Goal: Task Accomplishment & Management: Use online tool/utility

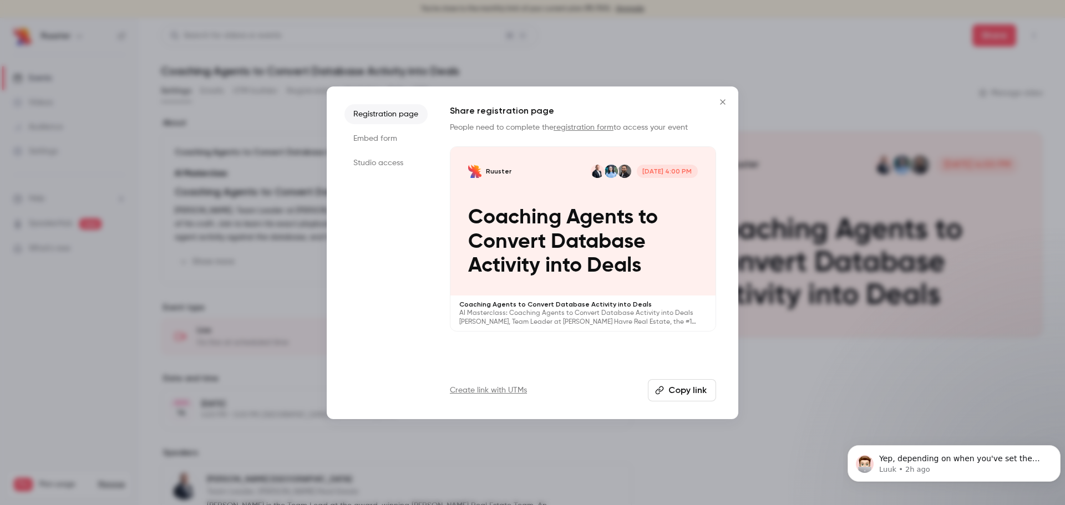
click at [723, 103] on icon "Close" at bounding box center [722, 102] width 13 height 9
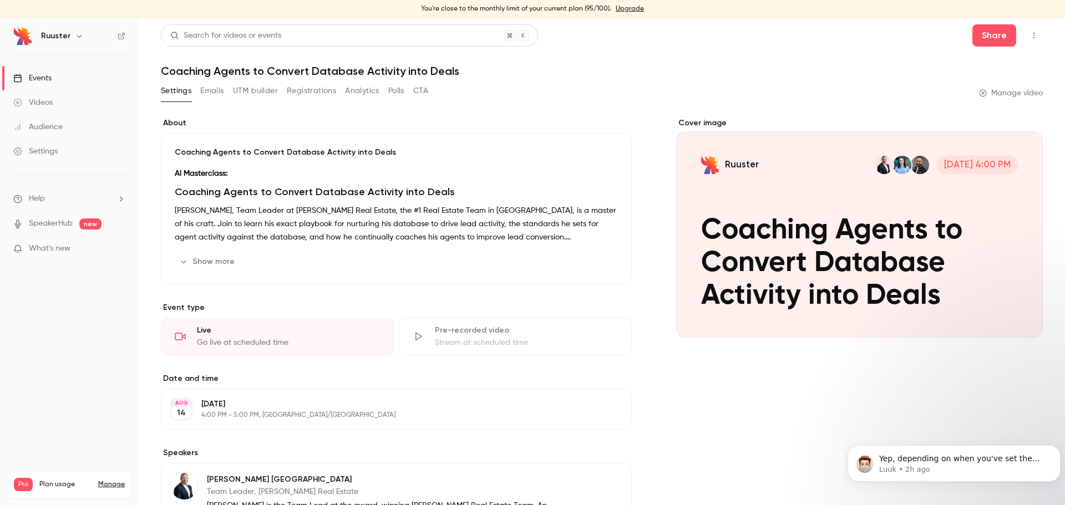
click at [1000, 91] on link "Manage video" at bounding box center [1011, 93] width 64 height 11
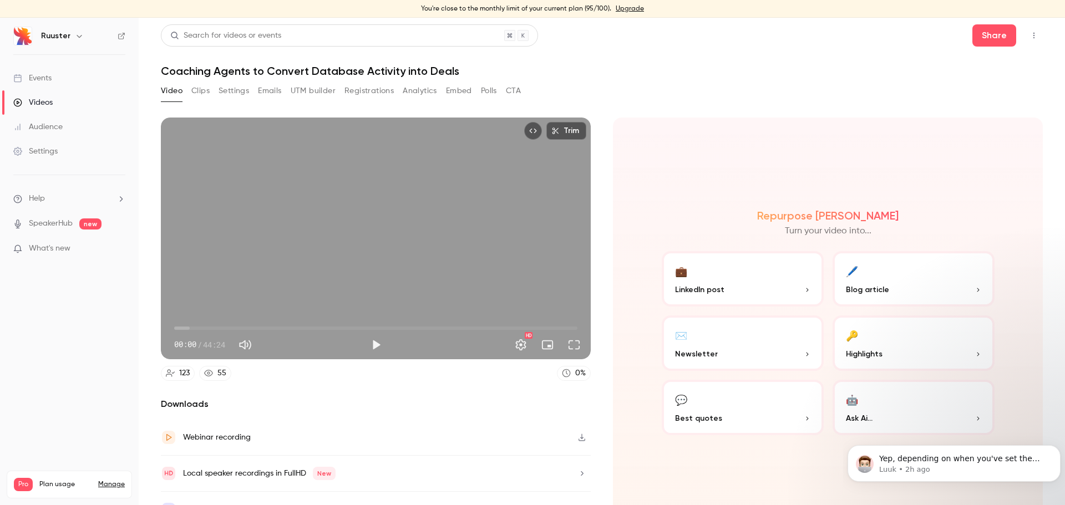
click at [203, 93] on button "Clips" at bounding box center [200, 91] width 18 height 18
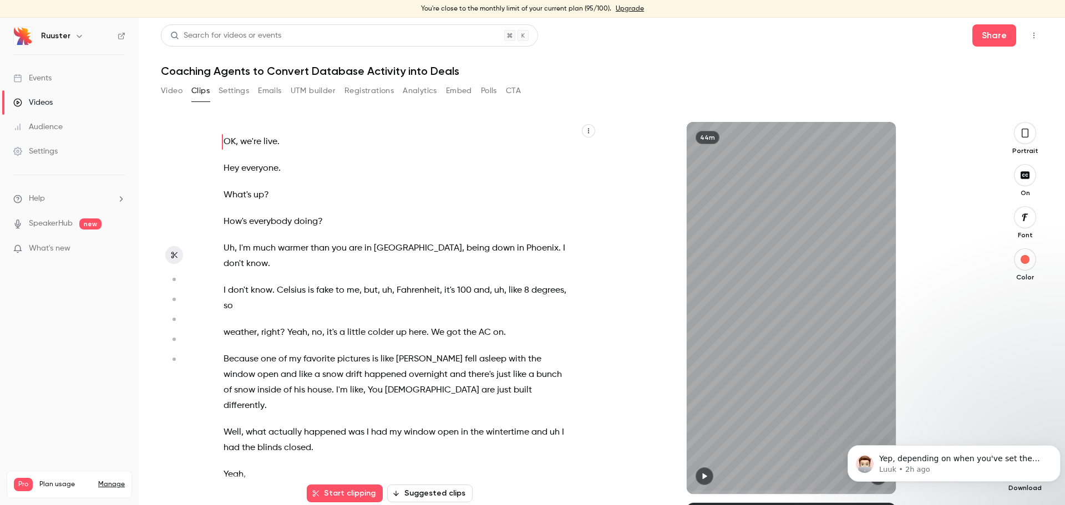
click at [172, 284] on button "button" at bounding box center [174, 280] width 18 height 18
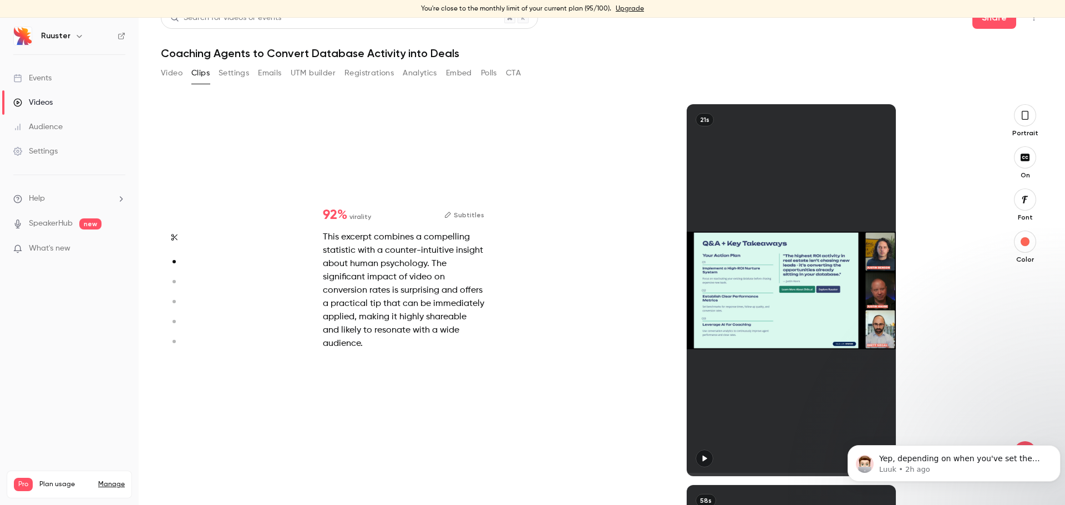
scroll to position [381, 0]
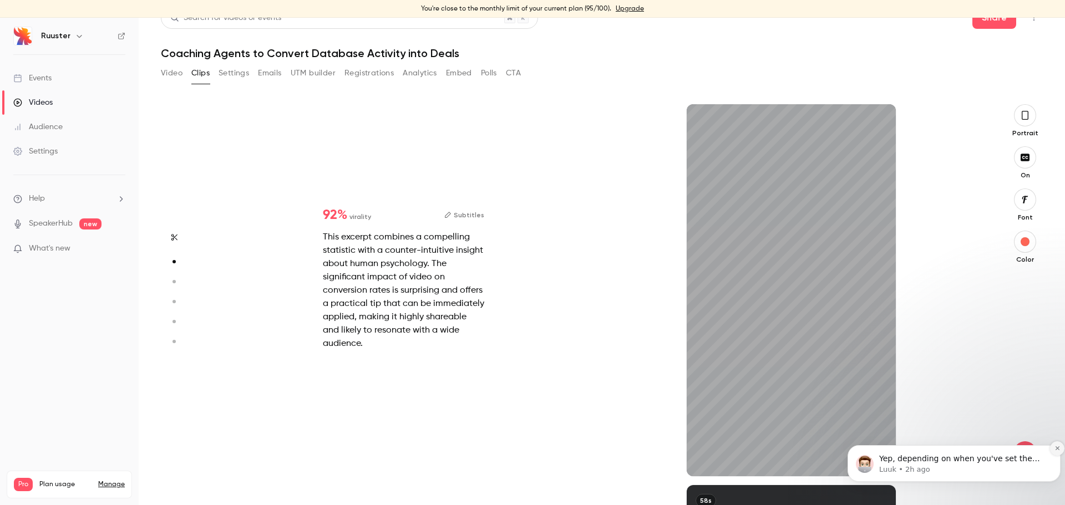
click at [1058, 448] on icon "Dismiss notification" at bounding box center [1057, 448] width 6 height 6
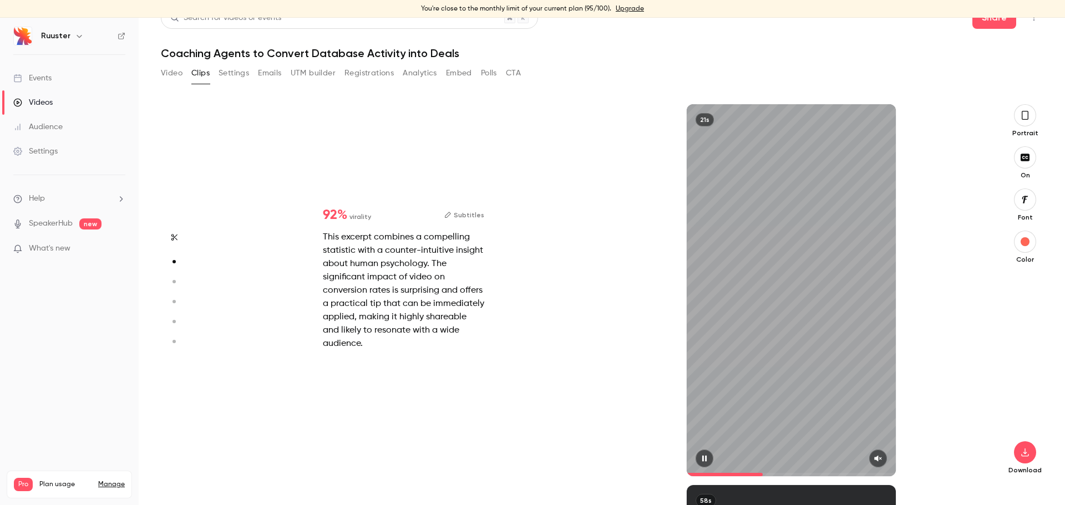
click at [877, 457] on button "button" at bounding box center [878, 459] width 18 height 18
click at [686, 475] on span at bounding box center [731, 474] width 91 height 3
click at [686, 476] on span at bounding box center [686, 474] width 1 height 3
click at [455, 213] on button "Subtitles" at bounding box center [464, 214] width 40 height 13
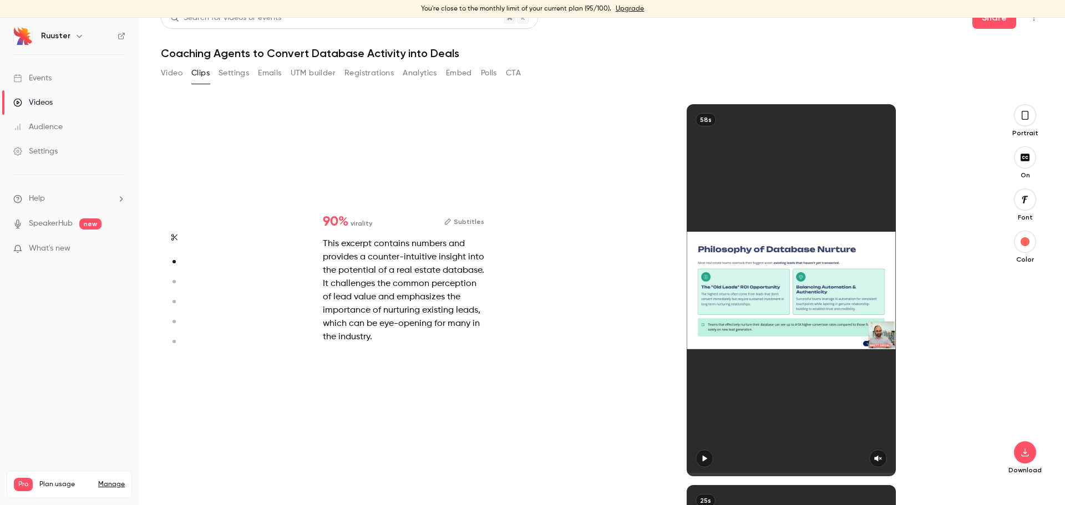
type input "*"
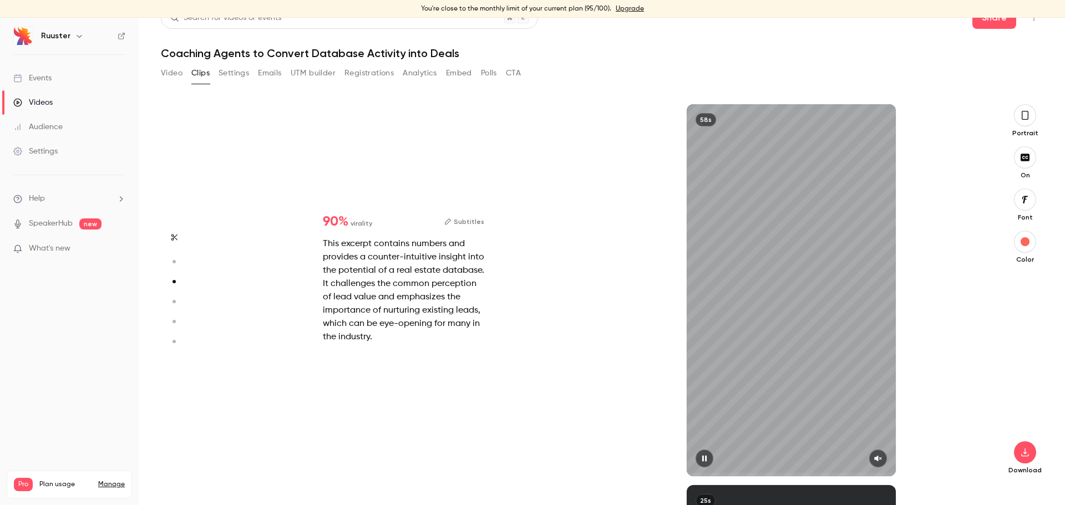
scroll to position [762, 0]
click at [700, 455] on icon "button" at bounding box center [704, 459] width 9 height 8
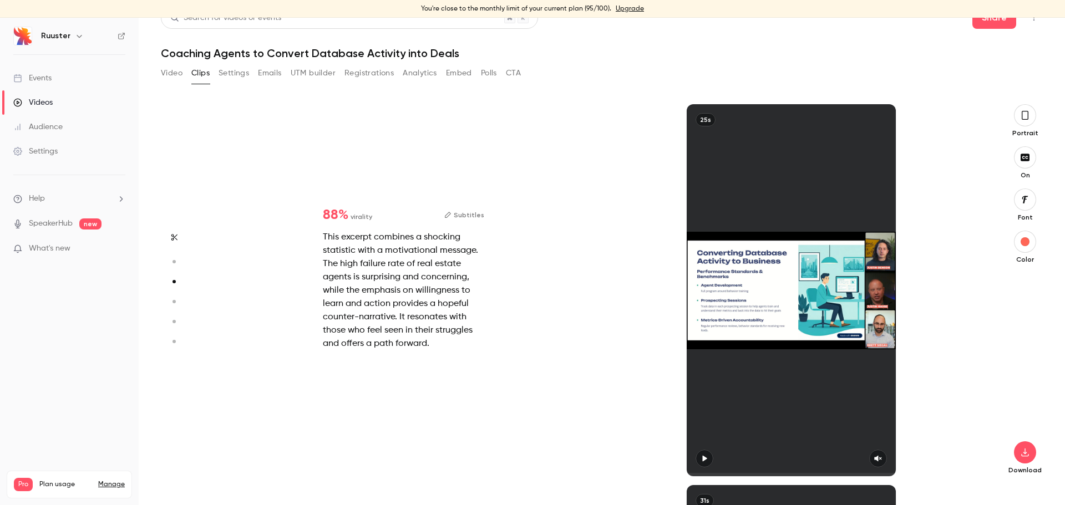
type input "*"
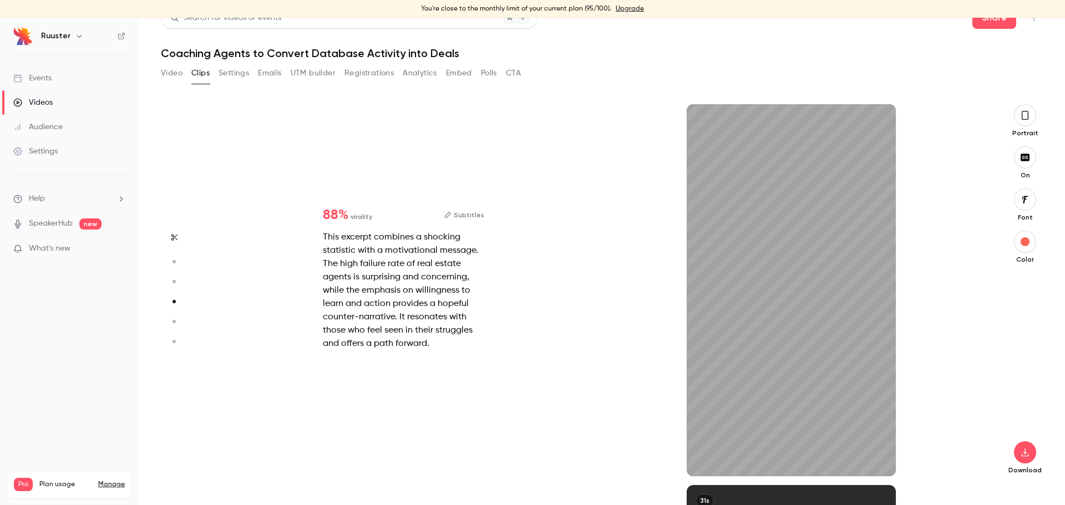
click at [172, 279] on icon "button" at bounding box center [174, 282] width 10 height 8
type input "*"
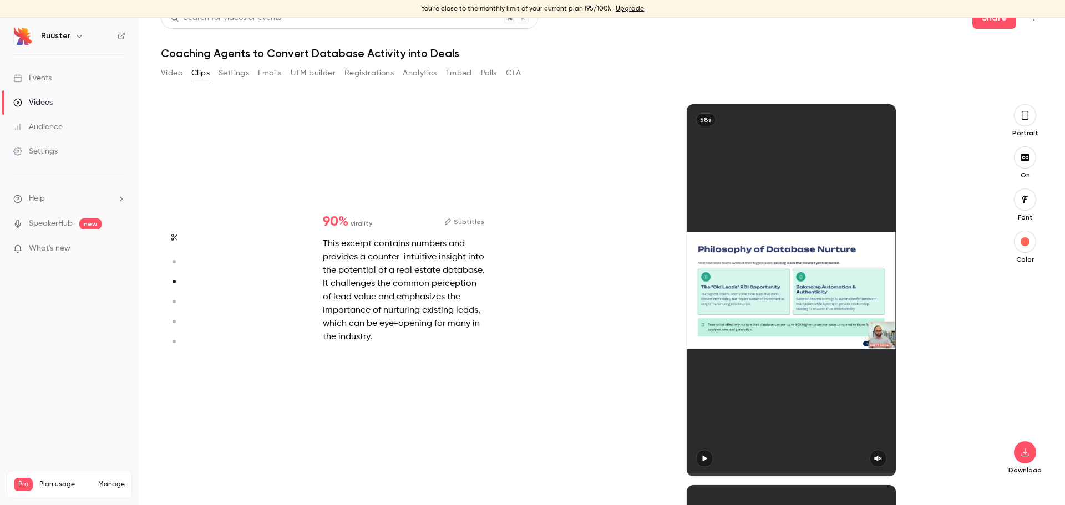
scroll to position [762, 0]
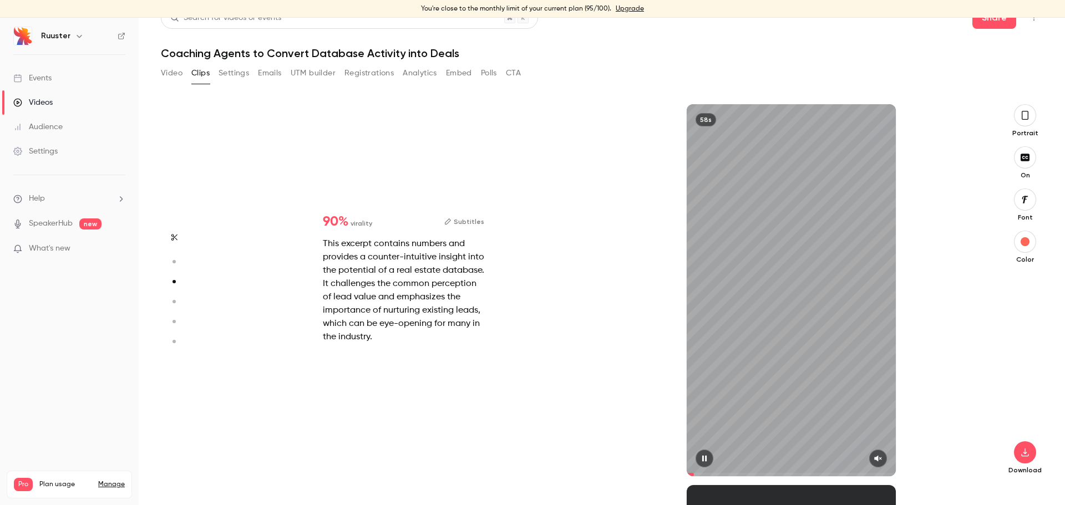
click at [873, 459] on icon "button" at bounding box center [877, 459] width 9 height 8
click at [1023, 119] on button "button" at bounding box center [1025, 115] width 22 height 22
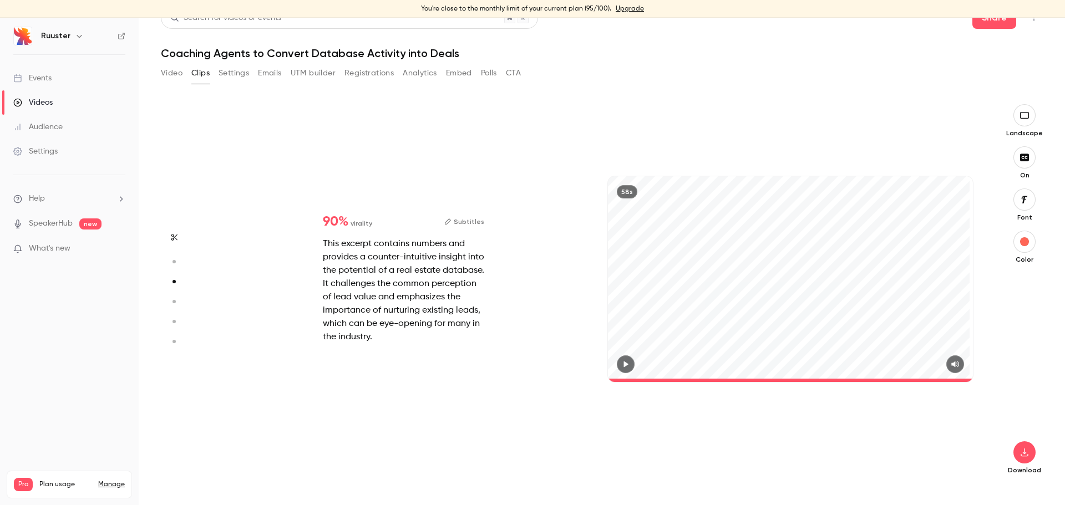
click at [174, 295] on button "button" at bounding box center [174, 302] width 18 height 18
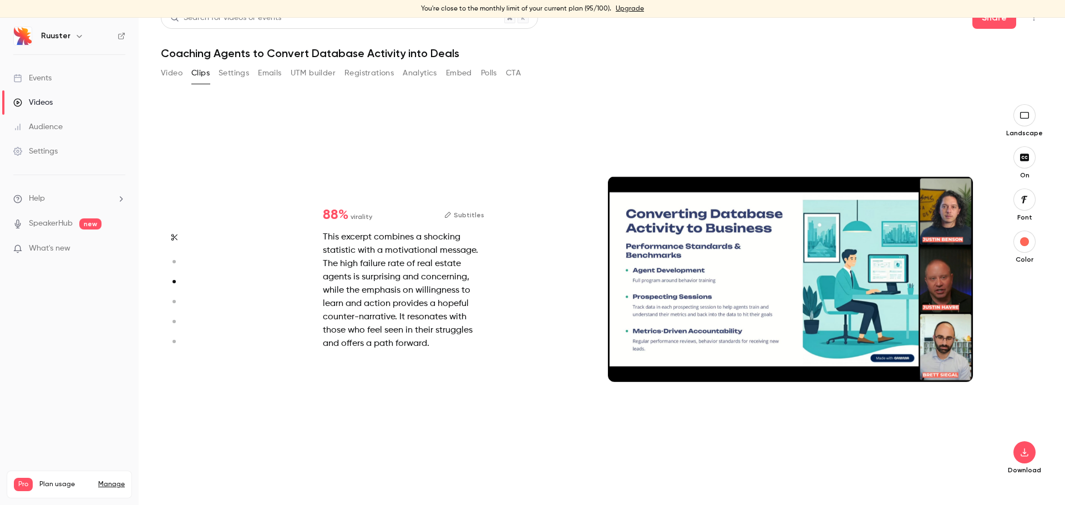
type input "*"
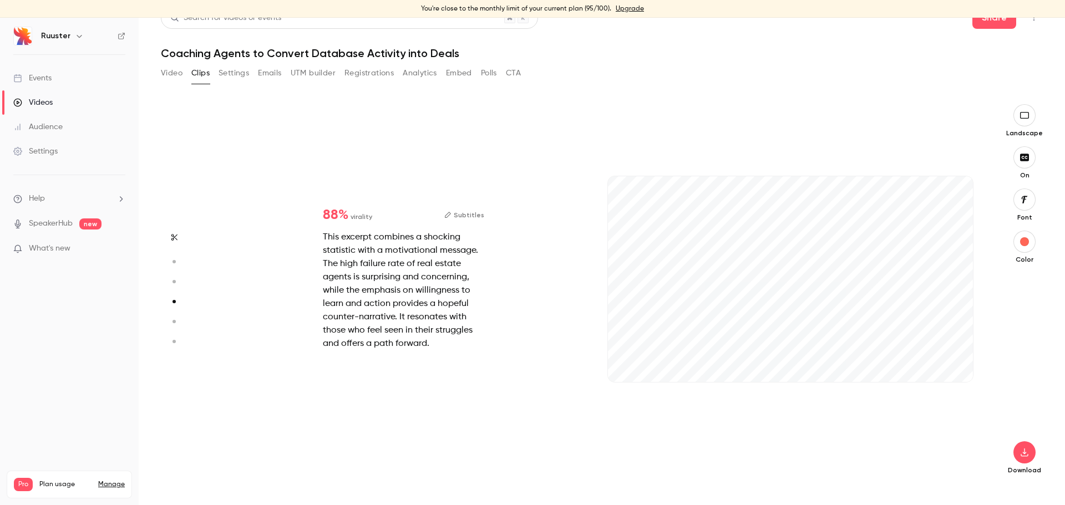
scroll to position [1143, 0]
click at [608, 379] on span at bounding box center [669, 380] width 122 height 3
click at [951, 364] on icon "button" at bounding box center [954, 364] width 7 height 6
drag, startPoint x: 809, startPoint y: 238, endPoint x: 985, endPoint y: 299, distance: 186.4
click at [985, 299] on section "Start clipping Suggested clips 44m 92 % virality Subtitles This excerpt combine…" at bounding box center [602, 304] width 882 height 401
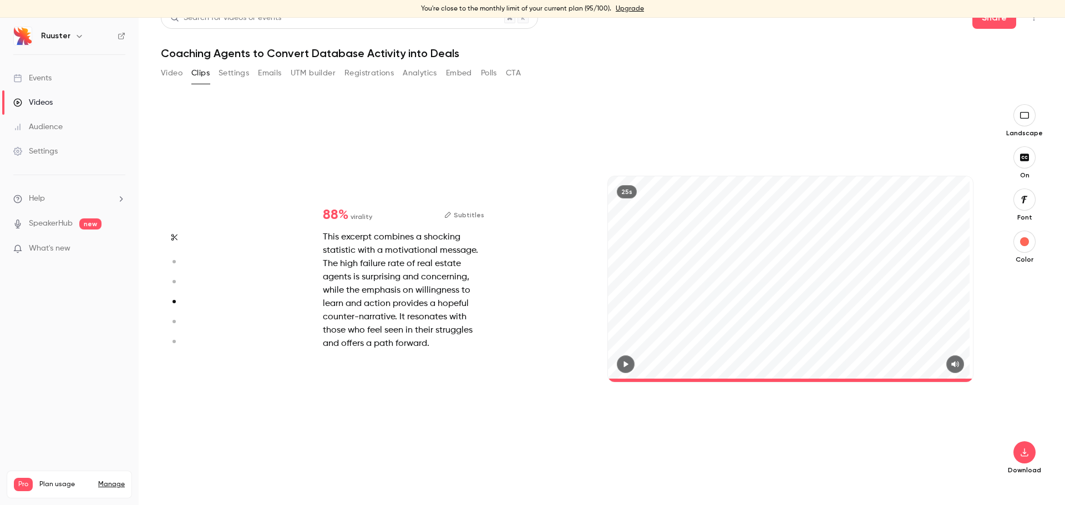
click at [174, 318] on icon "button" at bounding box center [174, 322] width 10 height 8
type input "*"
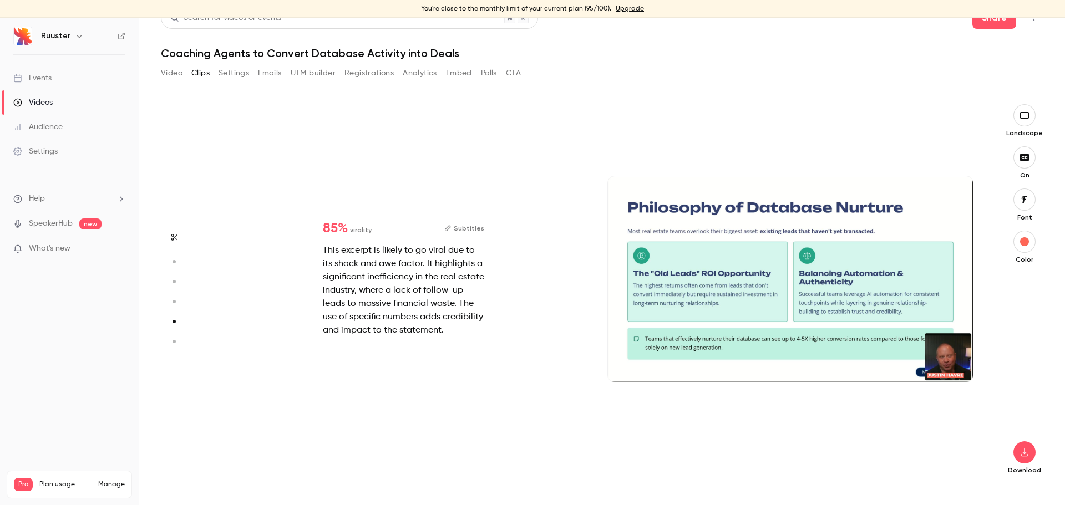
scroll to position [1524, 0]
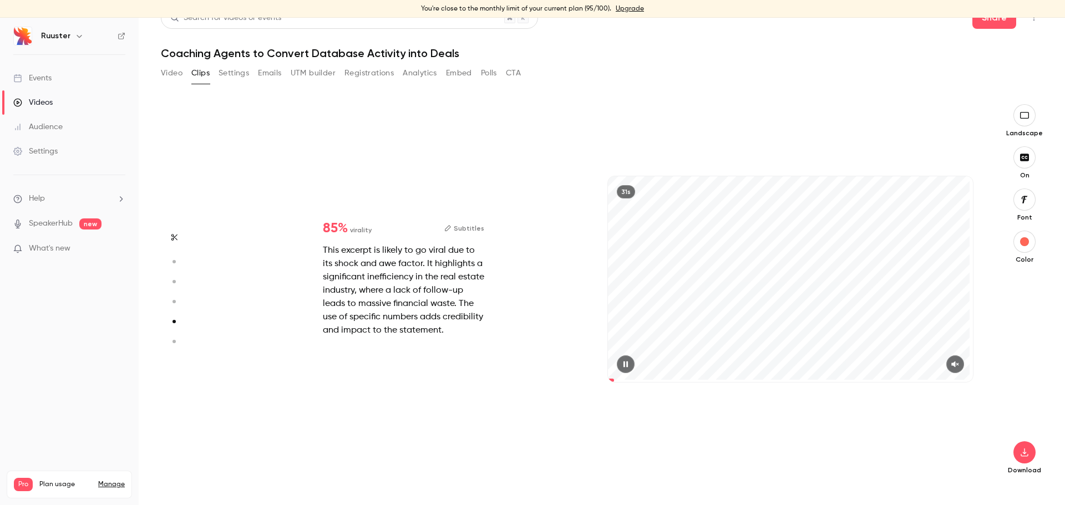
click at [609, 379] on span at bounding box center [611, 380] width 6 height 3
click at [950, 366] on icon "button" at bounding box center [954, 364] width 9 height 8
click at [173, 339] on icon "button" at bounding box center [174, 342] width 10 height 8
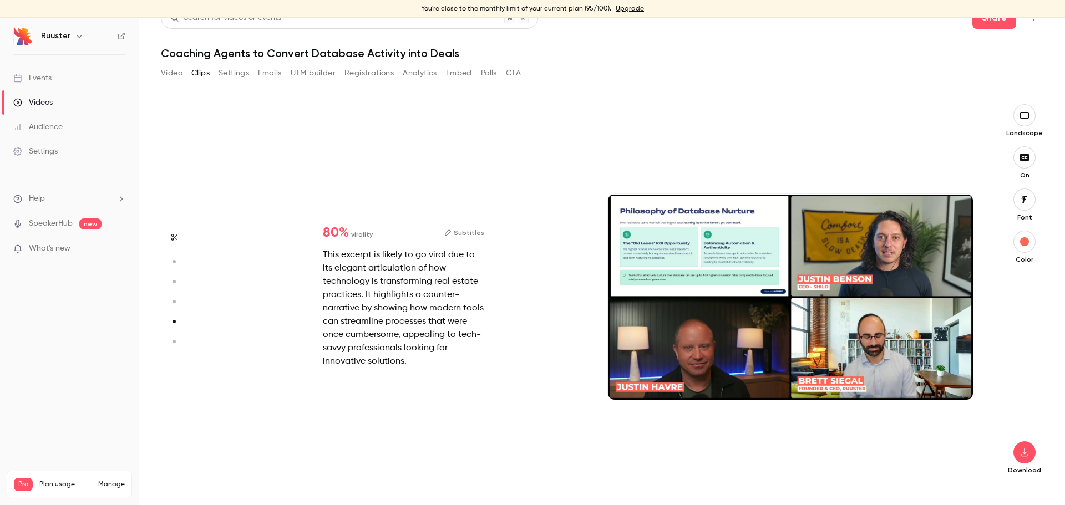
type input "*"
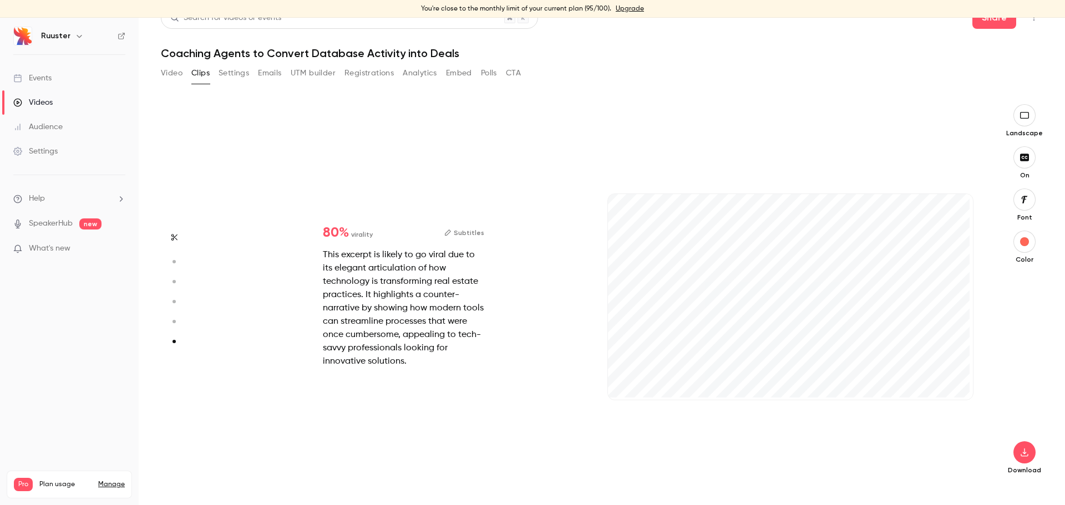
scroll to position [1887, 0]
click at [451, 235] on icon "button" at bounding box center [447, 232] width 7 height 7
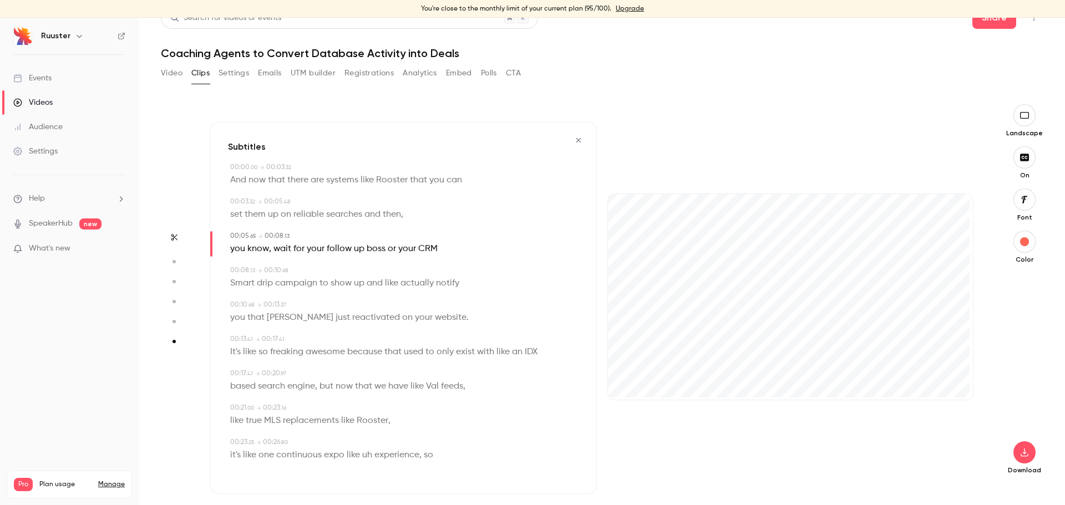
click at [362, 182] on span "like" at bounding box center [366, 180] width 13 height 16
type input "*"
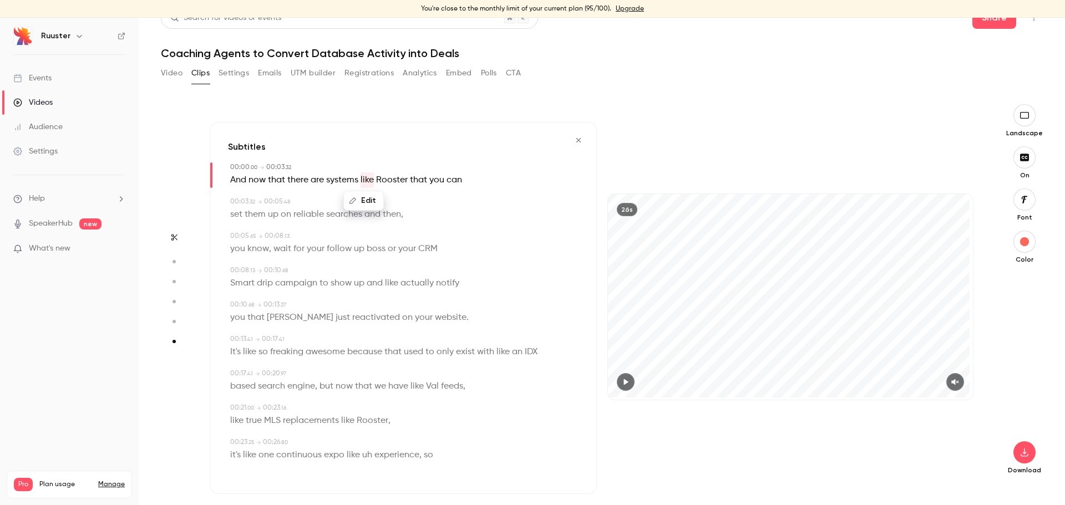
click at [401, 181] on span "Rooster" at bounding box center [392, 180] width 32 height 16
click at [391, 196] on button "Edit" at bounding box center [388, 201] width 38 height 18
type input "*******"
click at [456, 204] on button "Replace" at bounding box center [444, 205] width 50 height 22
click at [624, 383] on icon "button" at bounding box center [626, 382] width 4 height 6
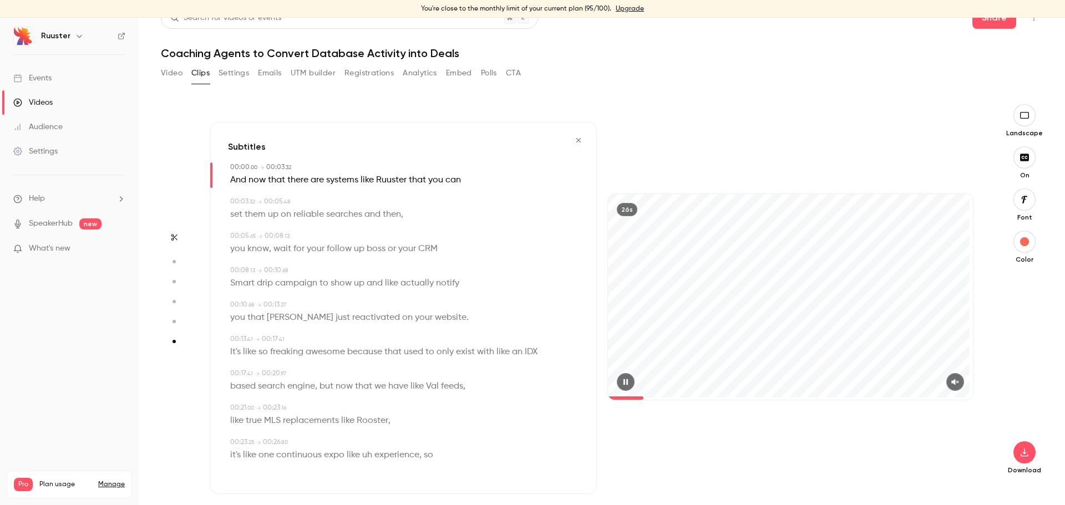
click at [951, 381] on icon "button" at bounding box center [954, 382] width 7 height 6
click at [608, 394] on span at bounding box center [790, 398] width 365 height 18
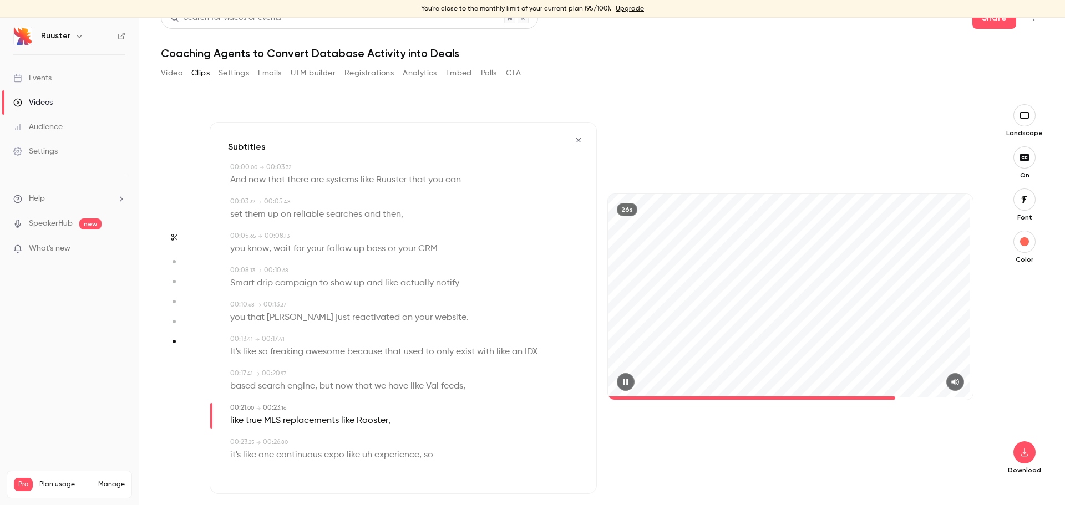
click at [629, 383] on button "button" at bounding box center [626, 382] width 18 height 18
click at [432, 388] on span "Val" at bounding box center [432, 387] width 13 height 16
type input "****"
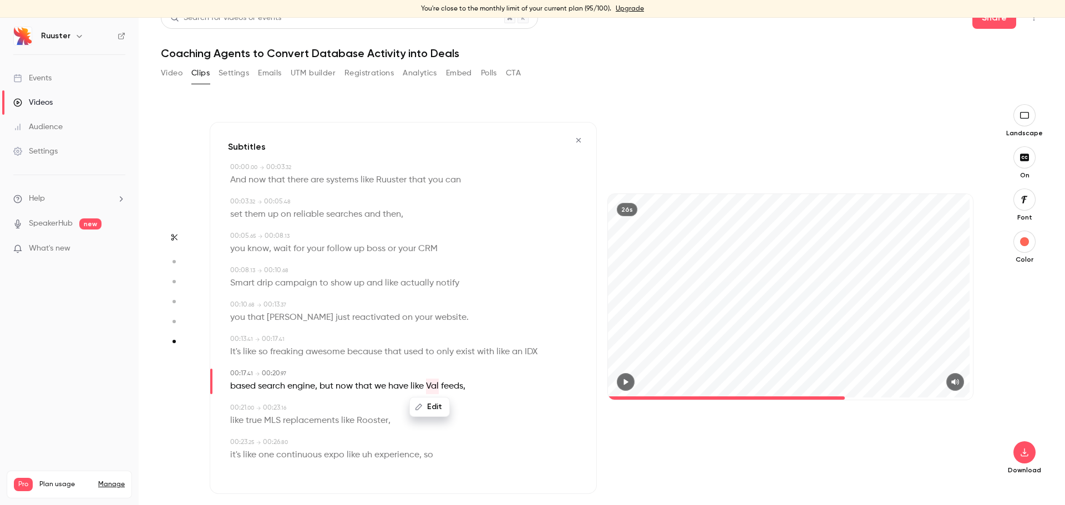
click at [429, 406] on button "Edit" at bounding box center [429, 407] width 38 height 18
type input "***"
click at [471, 410] on button "Replace" at bounding box center [485, 411] width 50 height 22
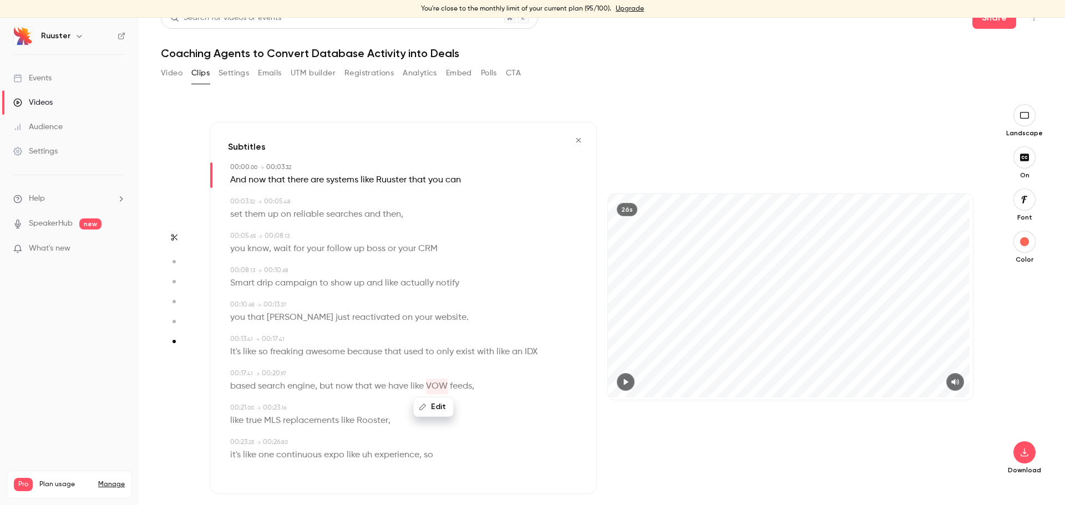
click at [624, 379] on icon "button" at bounding box center [625, 382] width 9 height 8
click at [757, 391] on span at bounding box center [790, 398] width 365 height 18
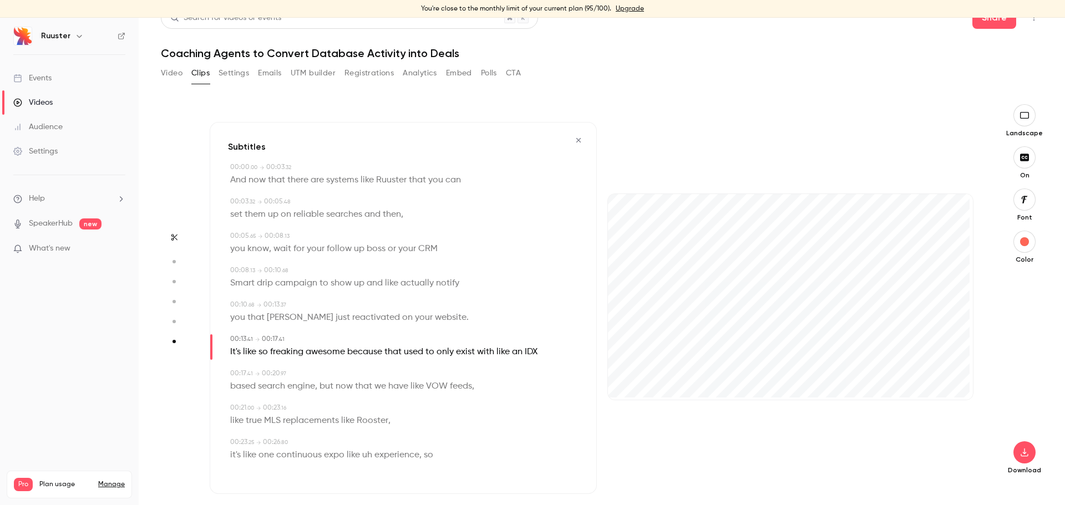
click at [375, 422] on span "Rooster" at bounding box center [373, 421] width 32 height 16
type input "**"
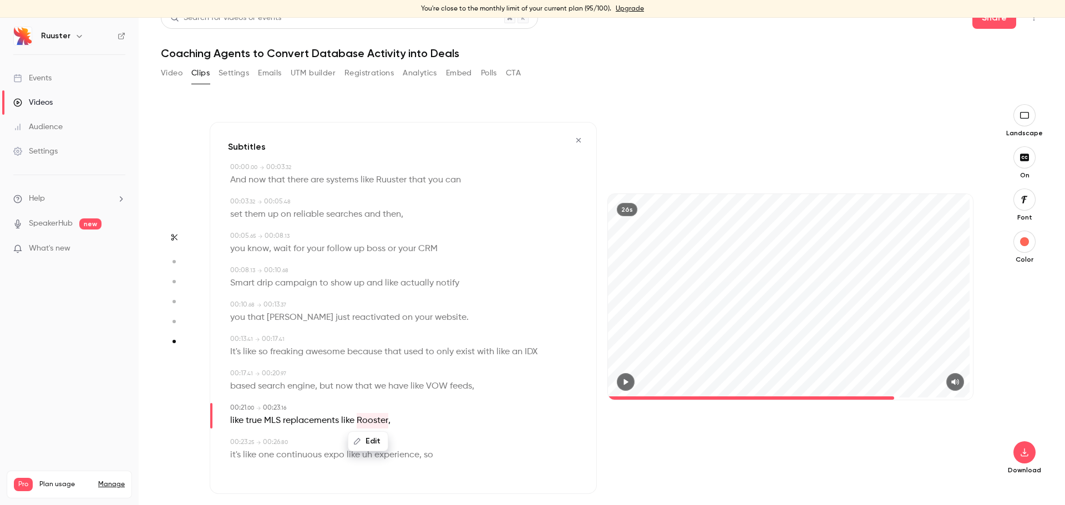
click at [369, 436] on button "Edit" at bounding box center [368, 441] width 38 height 18
type input "*******"
click at [409, 442] on button "Replace" at bounding box center [424, 445] width 50 height 22
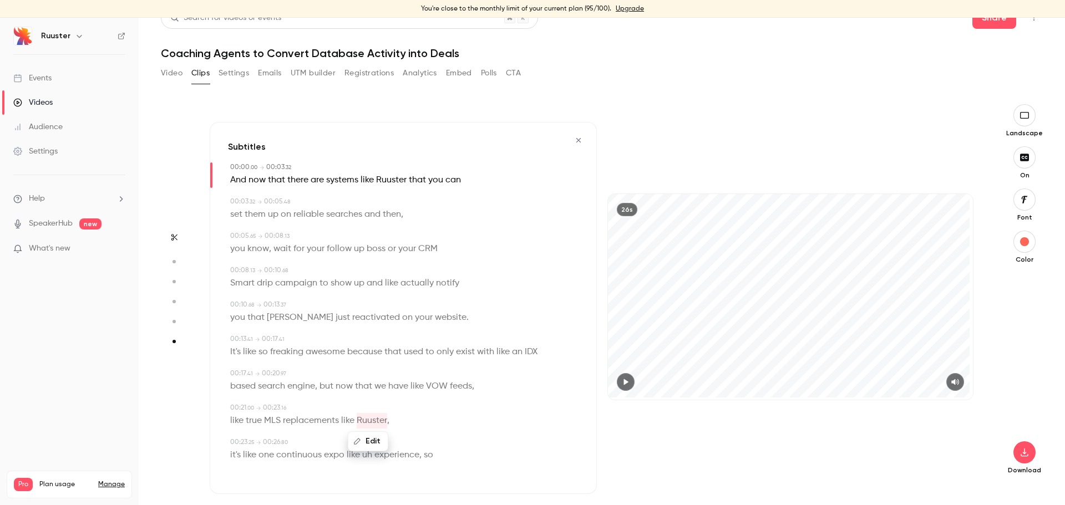
click at [623, 378] on icon "button" at bounding box center [625, 382] width 9 height 8
click at [770, 391] on span at bounding box center [790, 398] width 365 height 18
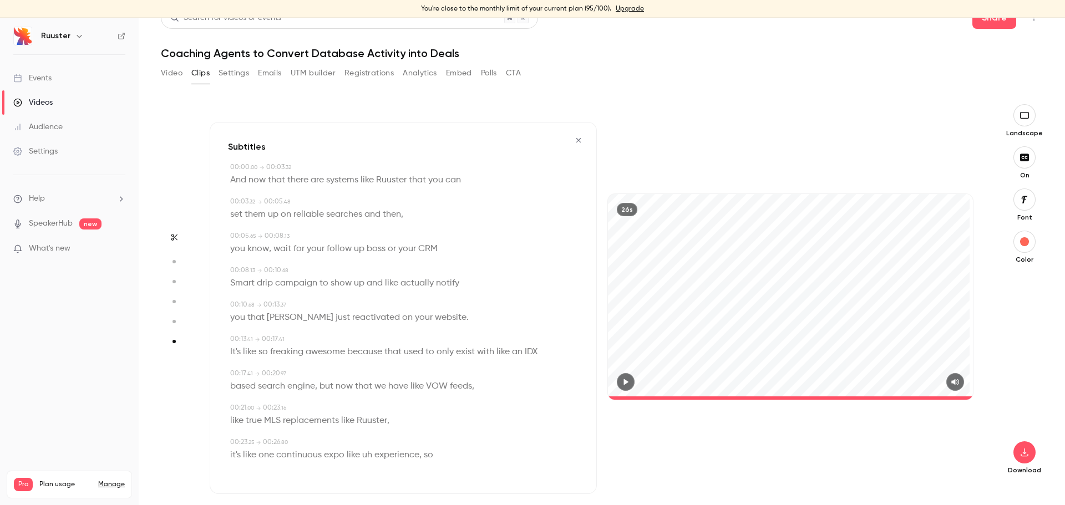
click at [282, 455] on span "continuous" at bounding box center [298, 455] width 45 height 16
type input "****"
click at [350, 459] on span "like" at bounding box center [353, 455] width 13 height 16
click at [364, 460] on div "Edit" at bounding box center [353, 475] width 32 height 35
click at [342, 454] on span "expo" at bounding box center [334, 455] width 21 height 16
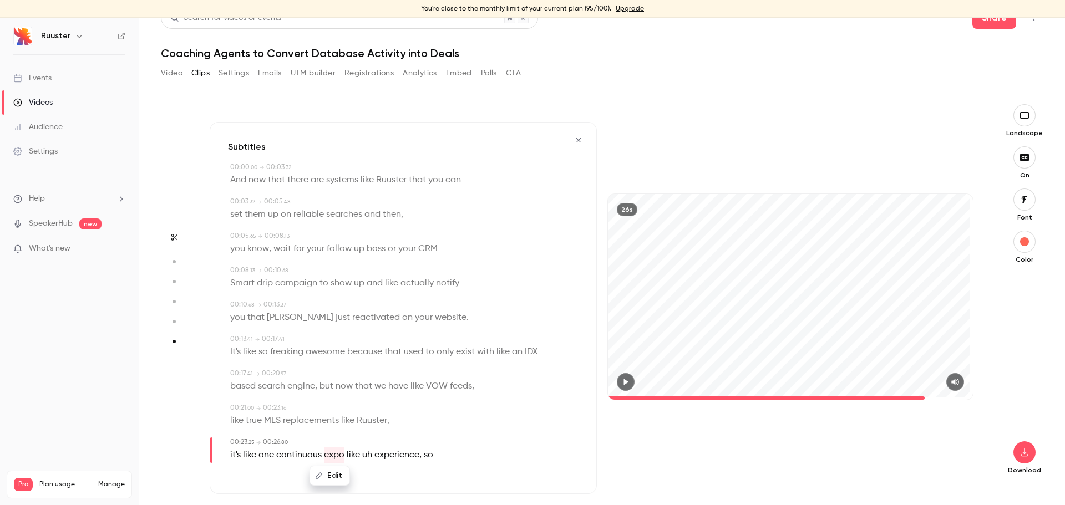
click at [334, 481] on button "Edit" at bounding box center [329, 476] width 38 height 18
click at [377, 434] on button "Replace" at bounding box center [385, 430] width 50 height 22
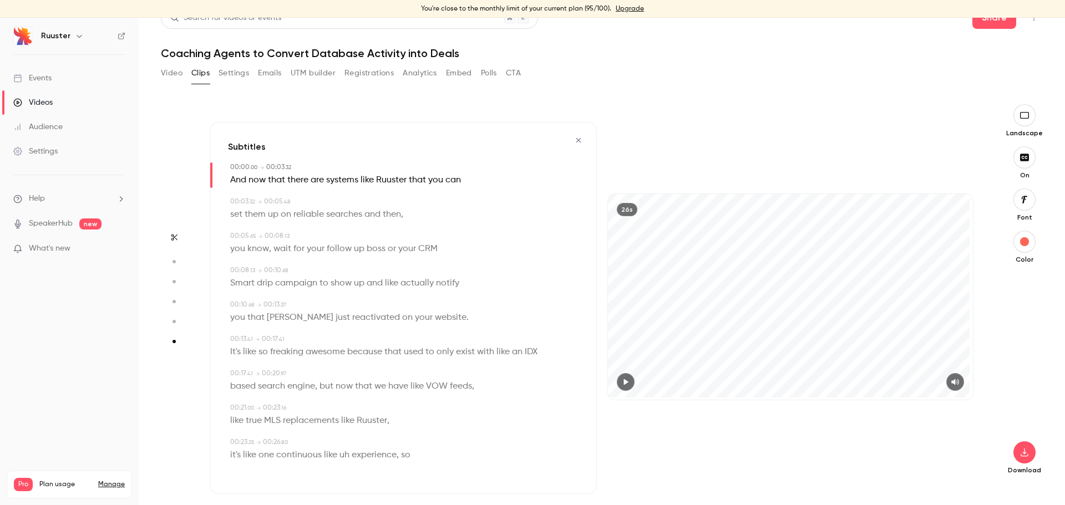
click at [327, 459] on span "like" at bounding box center [330, 455] width 13 height 16
type input "****"
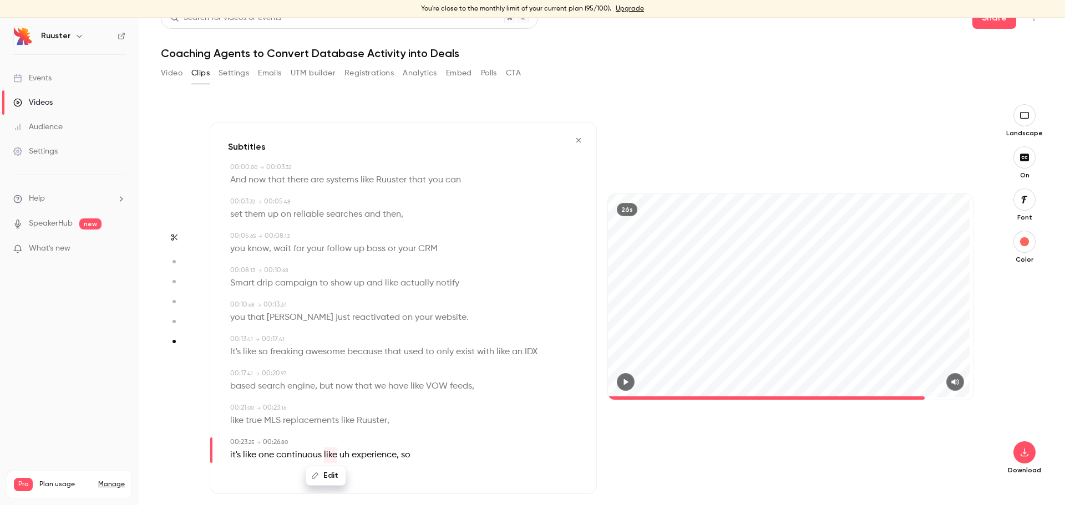
click at [331, 478] on button "Edit" at bounding box center [326, 476] width 38 height 18
click at [374, 432] on button "Replace" at bounding box center [382, 430] width 50 height 22
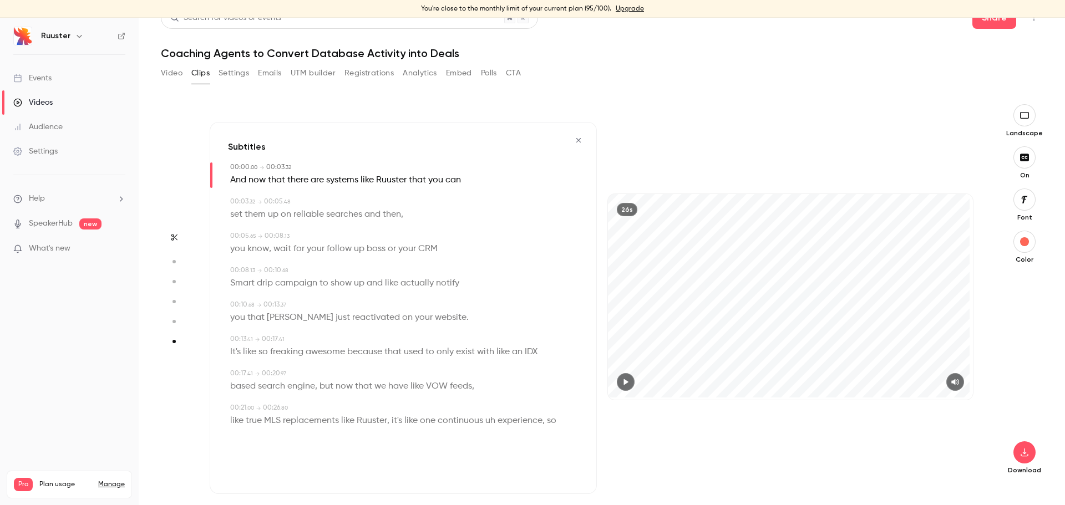
click at [486, 418] on span "uh" at bounding box center [490, 421] width 10 height 16
type input "**"
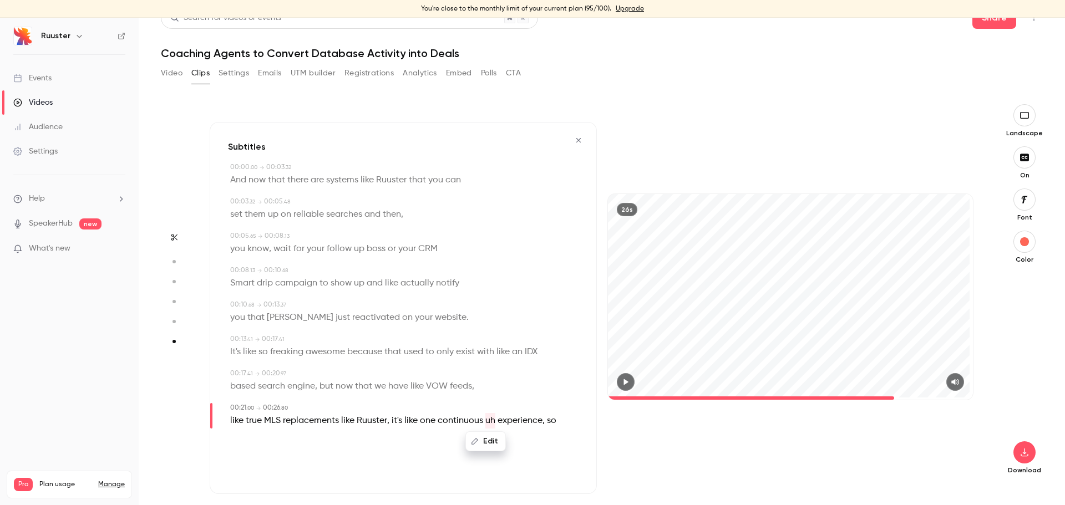
click at [491, 439] on button "Edit" at bounding box center [485, 441] width 38 height 18
click at [537, 445] on button "Replace" at bounding box center [541, 445] width 50 height 22
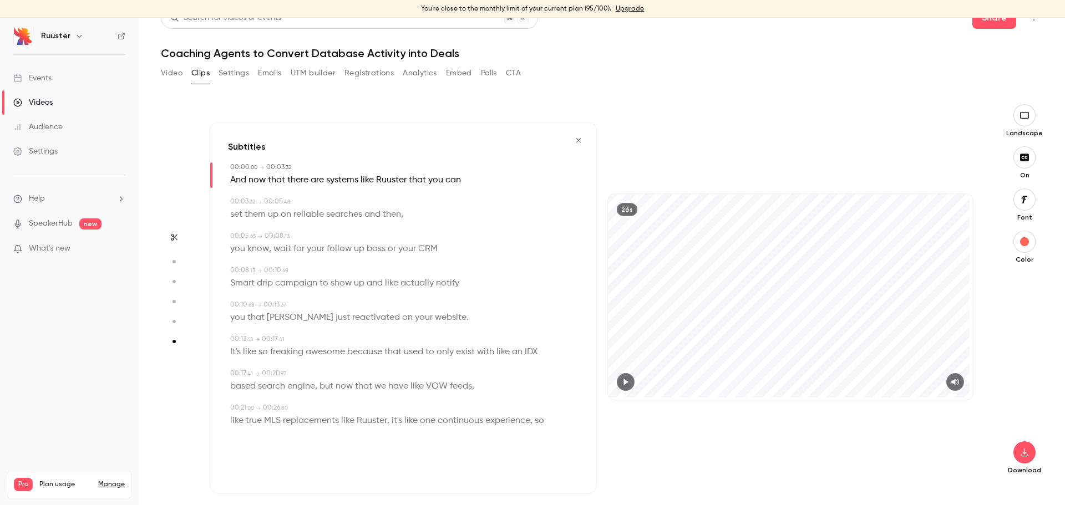
click at [538, 421] on span "so" at bounding box center [538, 421] width 9 height 16
type input "**"
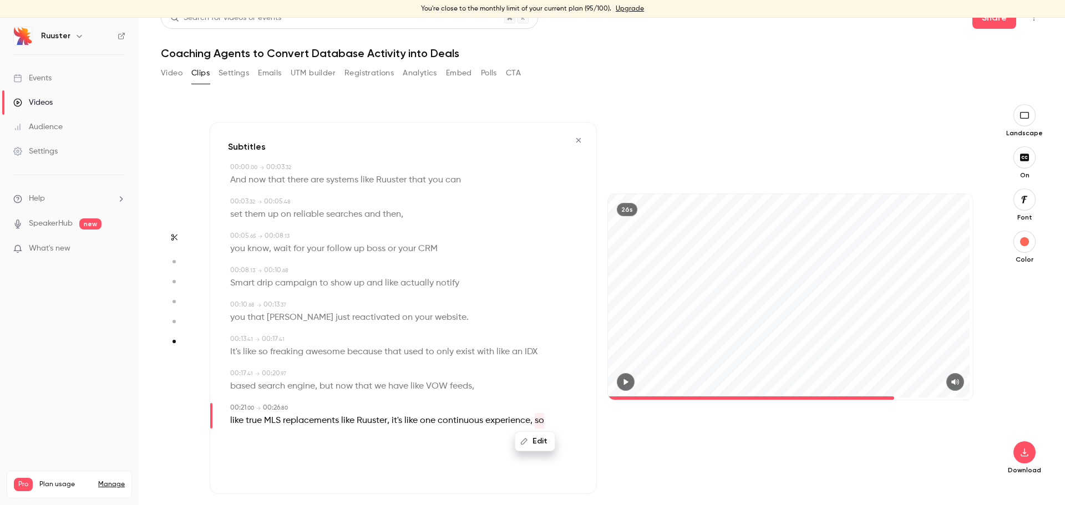
click at [536, 440] on button "Edit" at bounding box center [535, 441] width 38 height 18
click at [554, 415] on div "Replace like true MLS replacements like Ruuster , it's like one continuous expe…" at bounding box center [404, 421] width 348 height 16
click at [522, 422] on span "experience" at bounding box center [507, 421] width 45 height 16
click at [510, 439] on button "Edit" at bounding box center [503, 441] width 38 height 18
click at [499, 446] on input "**********" at bounding box center [482, 445] width 100 height 22
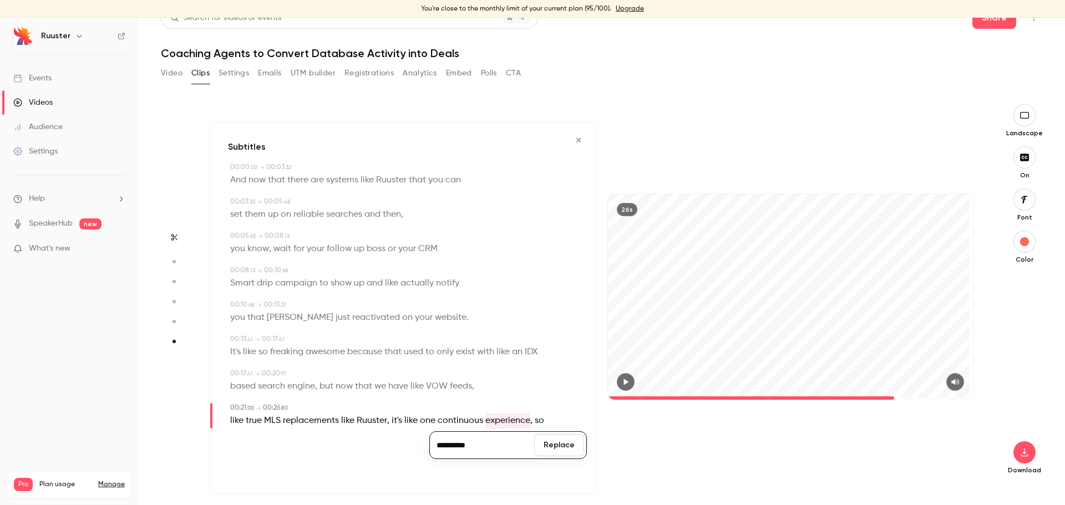
click at [557, 445] on button "Replace" at bounding box center [559, 445] width 50 height 22
click at [559, 385] on div "based search engine , but now that we have like VOW feeds ," at bounding box center [404, 387] width 348 height 16
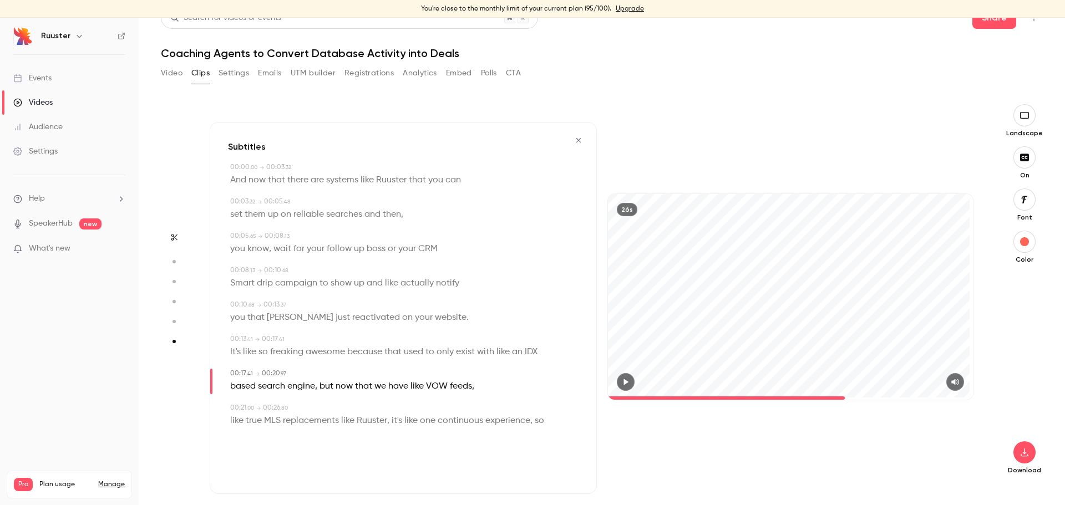
click at [532, 425] on span at bounding box center [533, 420] width 2 height 9
type input "**"
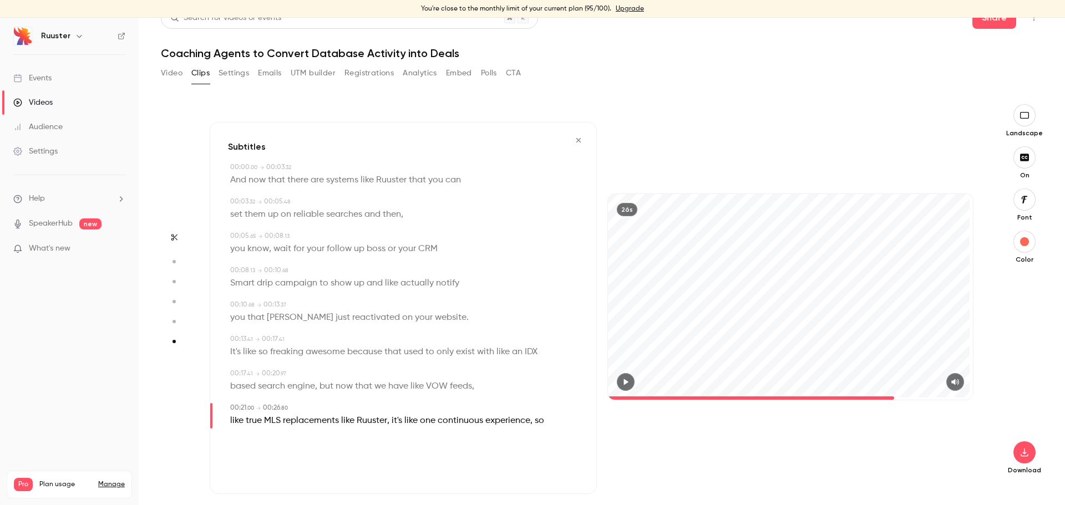
click at [538, 422] on span "so" at bounding box center [538, 421] width 9 height 16
click at [537, 437] on button "Edit" at bounding box center [535, 441] width 38 height 18
drag, startPoint x: 567, startPoint y: 437, endPoint x: 565, endPoint y: 443, distance: 6.0
click at [568, 437] on button "Replace" at bounding box center [567, 445] width 50 height 22
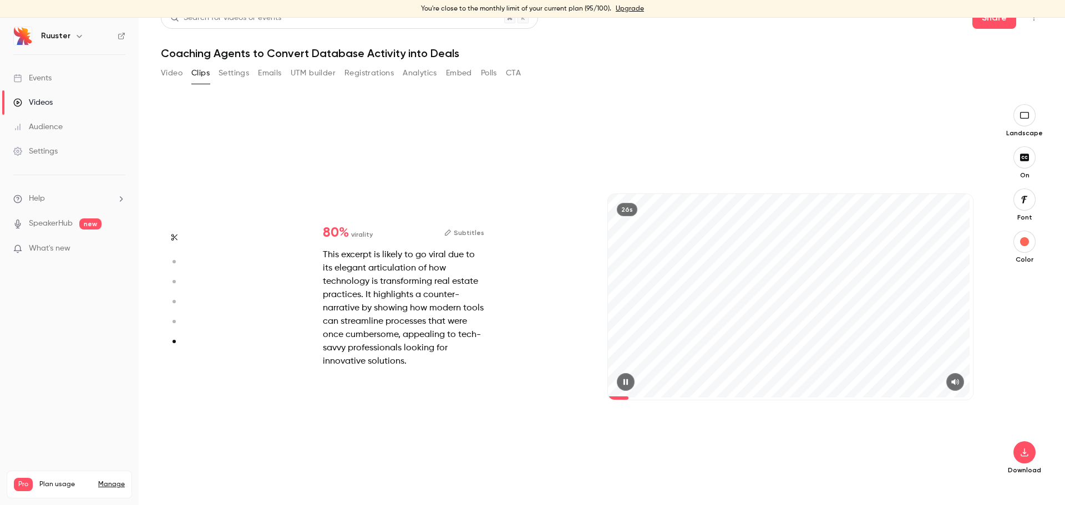
type input "*"
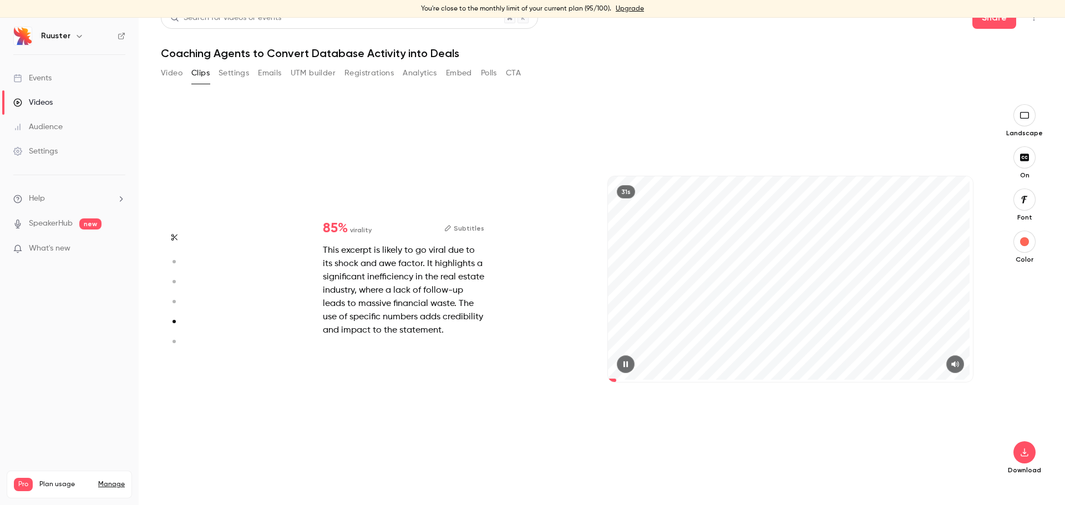
type input "*"
click at [172, 78] on button "Video" at bounding box center [172, 73] width 22 height 18
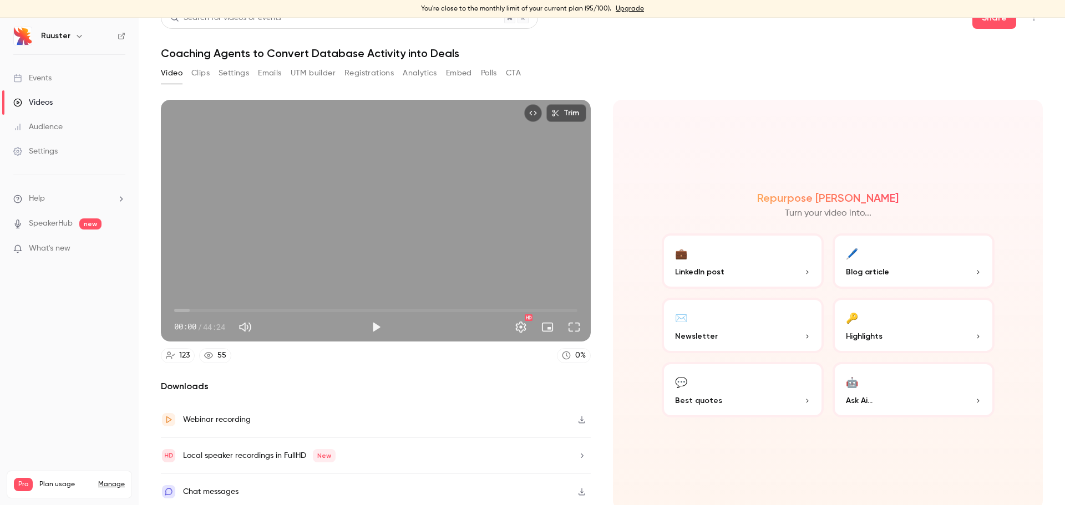
click at [756, 399] on p "Best quotes" at bounding box center [742, 401] width 135 height 12
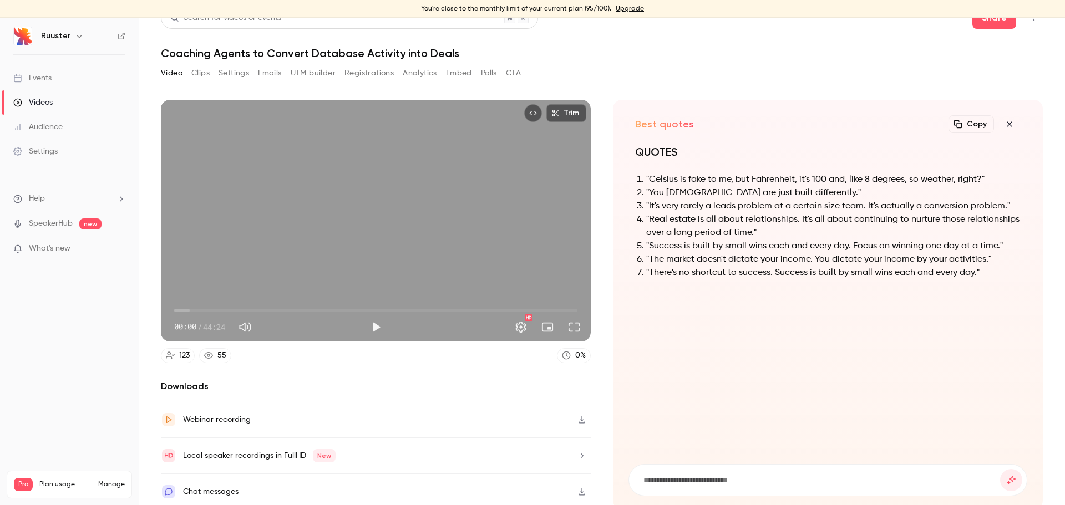
click at [707, 482] on input at bounding box center [821, 480] width 358 height 12
type input "****"
click at [1000, 469] on button "submit" at bounding box center [1011, 480] width 22 height 22
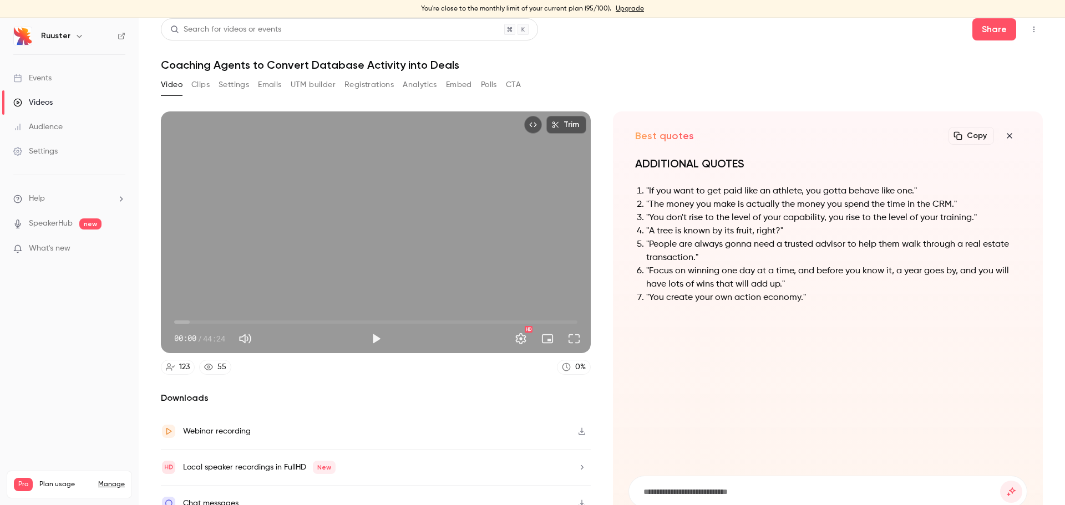
scroll to position [20, 0]
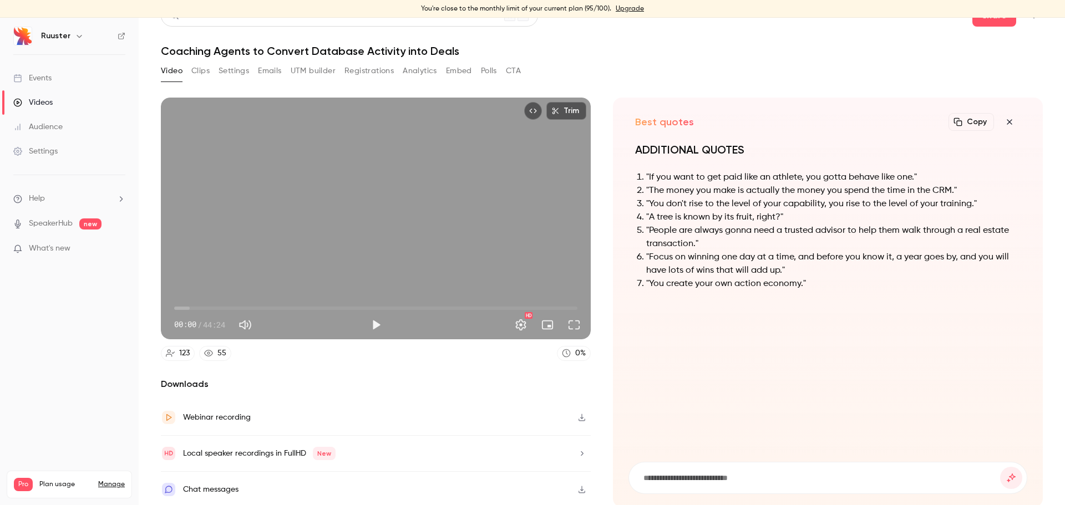
click at [253, 450] on div "Local speaker recordings in FullHD New" at bounding box center [259, 453] width 152 height 13
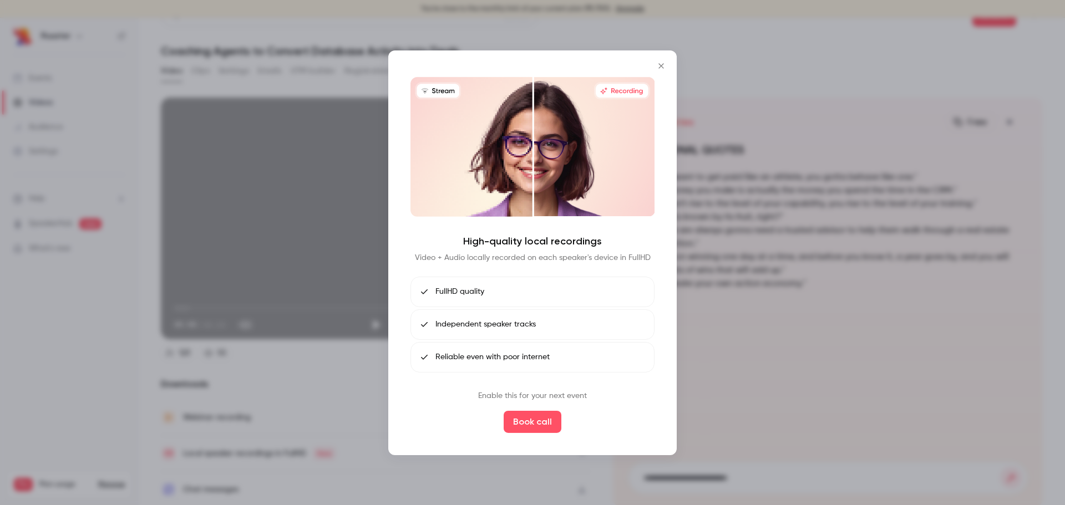
click at [665, 69] on icon "Close" at bounding box center [660, 65] width 13 height 9
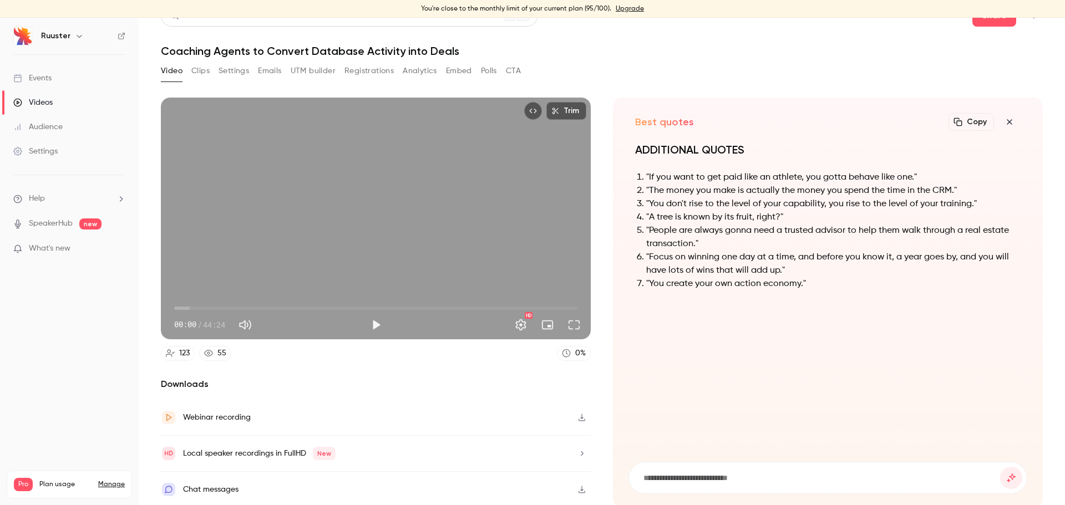
click at [208, 72] on button "Clips" at bounding box center [200, 71] width 18 height 18
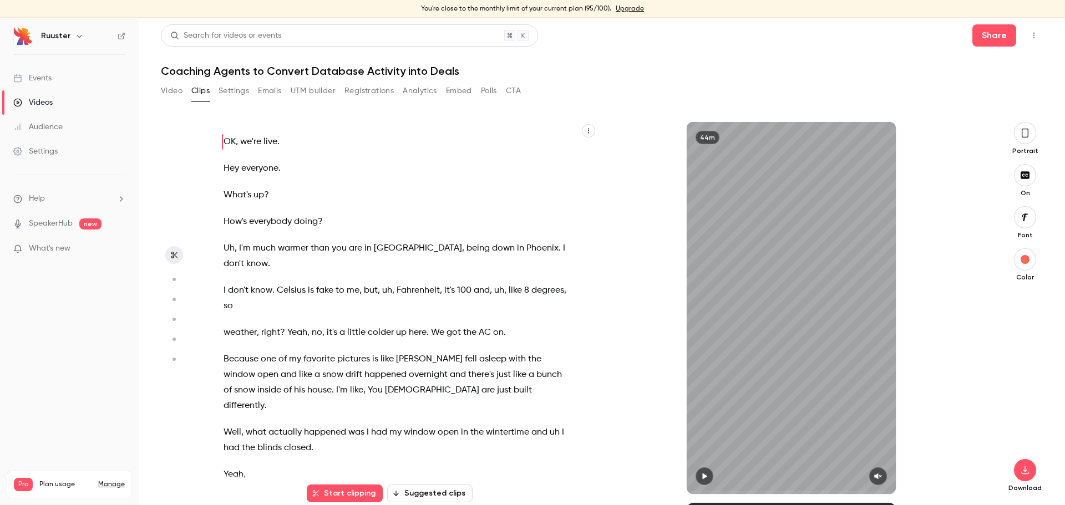
click at [1015, 126] on button "button" at bounding box center [1025, 133] width 22 height 22
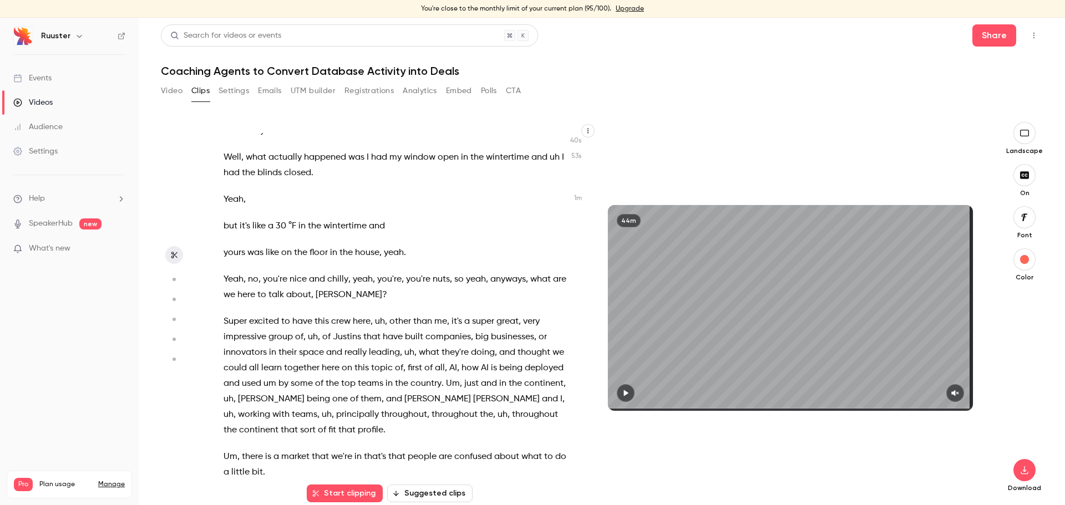
scroll to position [276, 0]
click at [221, 304] on div "OK , we're live . Hey everyone . What's up ? How's everybody doing ? Uh , I'm m…" at bounding box center [400, 313] width 381 height 361
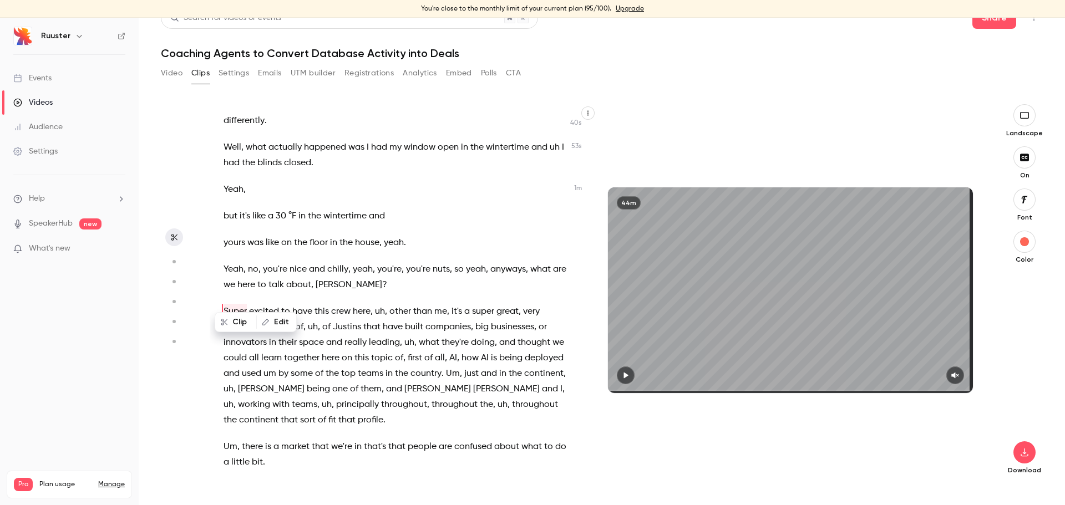
click at [225, 305] on div "Clip Edit" at bounding box center [259, 321] width 73 height 35
click at [363, 474] on button "Start clipping" at bounding box center [345, 476] width 76 height 18
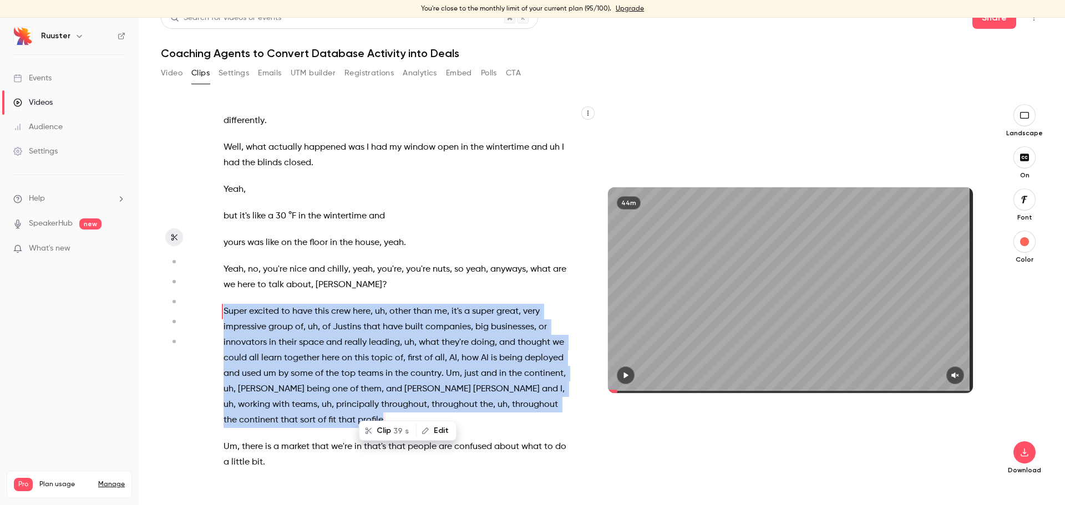
click at [291, 335] on span "their" at bounding box center [287, 343] width 18 height 16
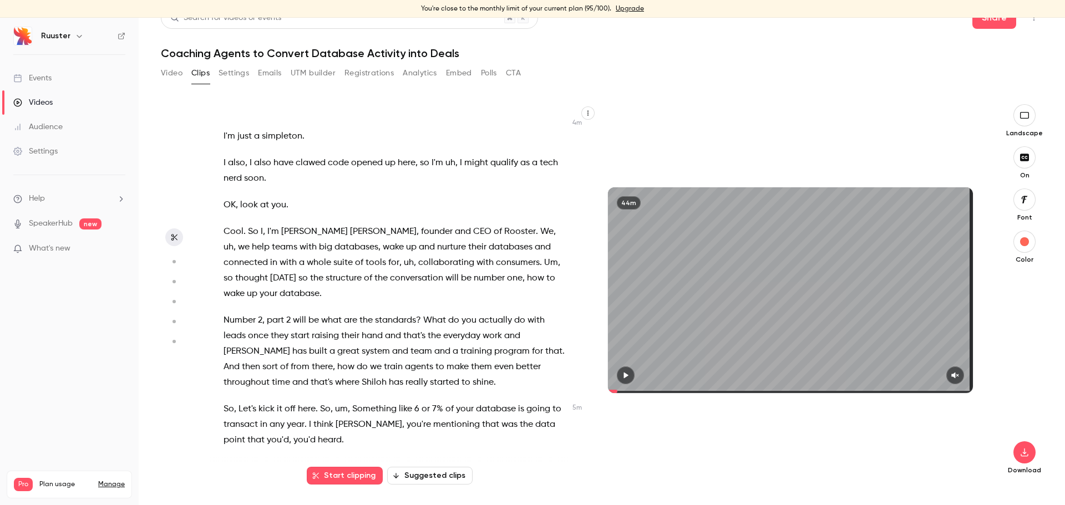
scroll to position [1430, 0]
click at [350, 223] on span "[PERSON_NAME]" at bounding box center [383, 231] width 67 height 16
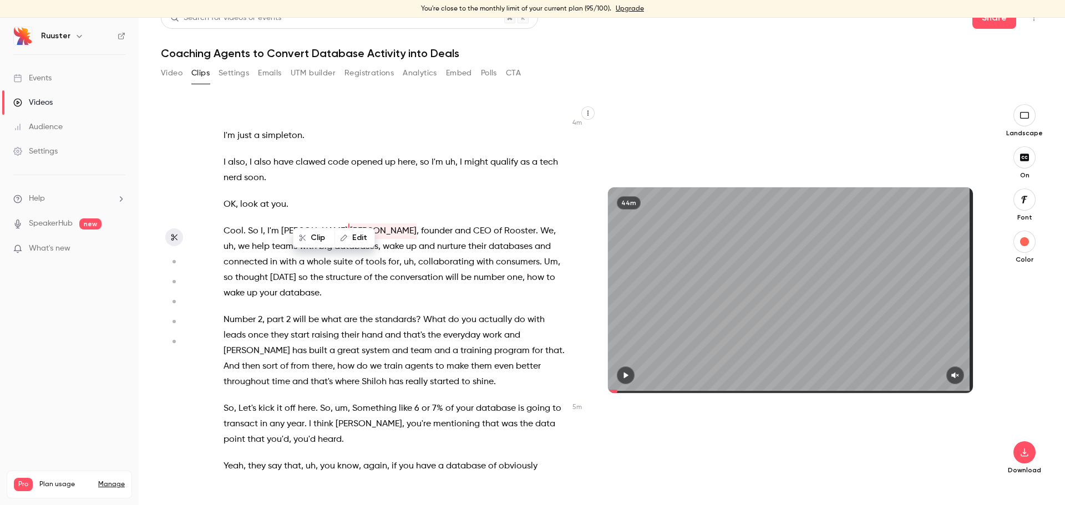
scroll to position [1319, 0]
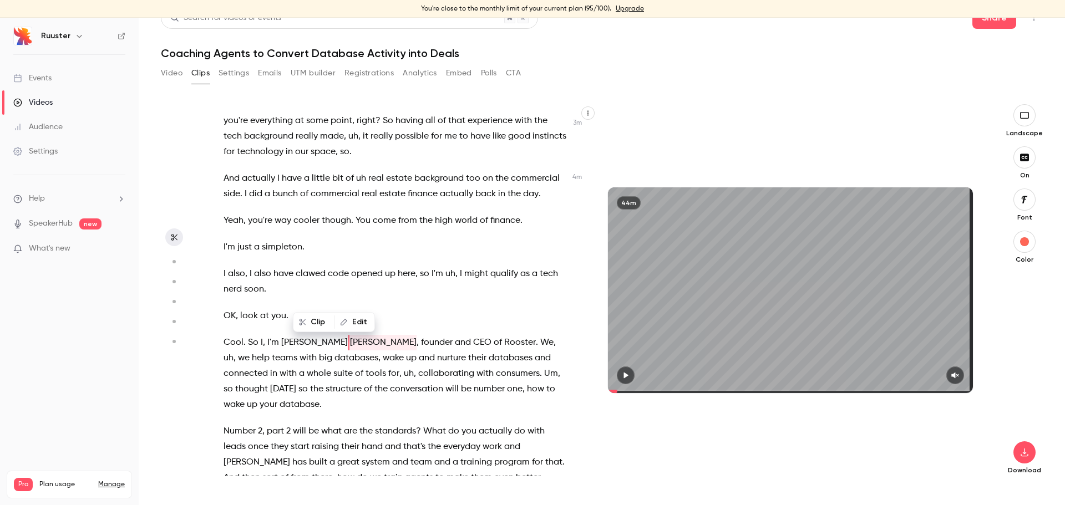
type input "*****"
click at [351, 322] on button "Edit" at bounding box center [354, 322] width 38 height 18
type input "******"
click at [486, 328] on button "Find all" at bounding box center [481, 326] width 44 height 22
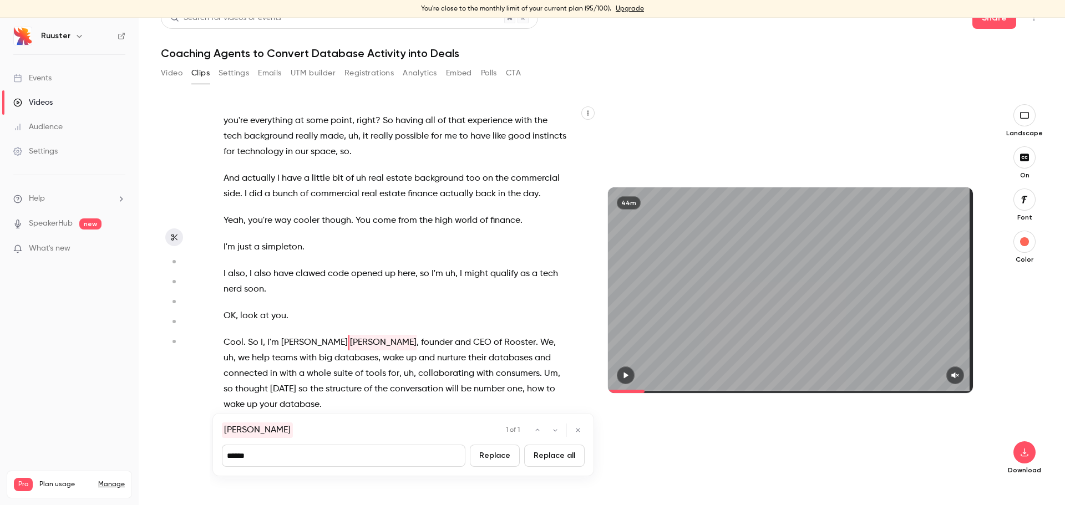
click at [559, 455] on button "Replace all" at bounding box center [554, 456] width 60 height 22
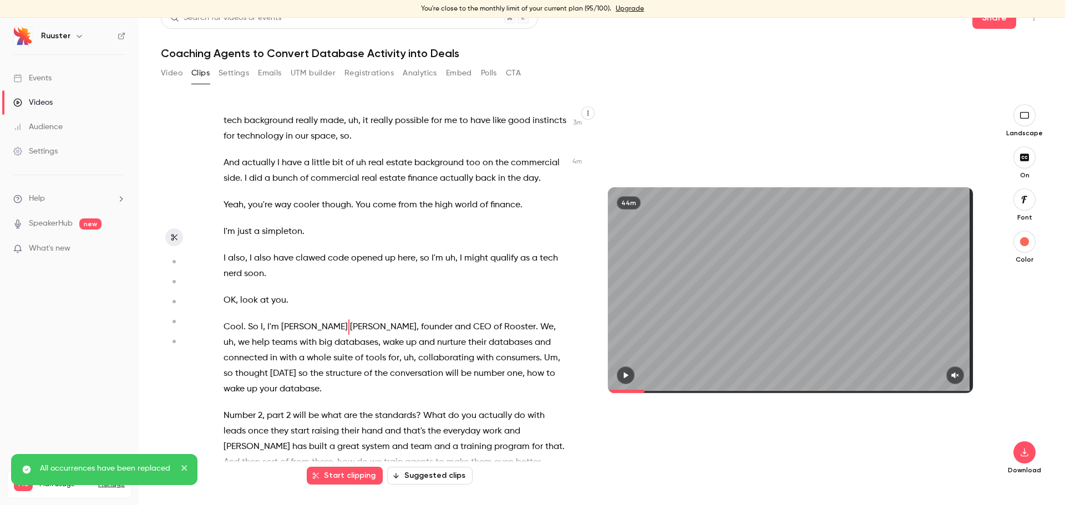
scroll to position [1303, 0]
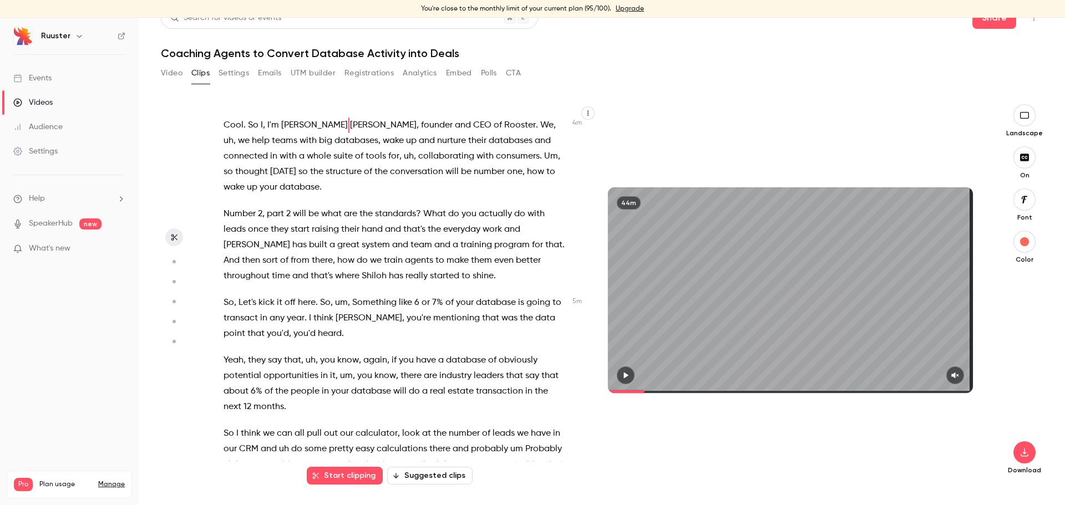
click at [323, 295] on span "So" at bounding box center [325, 303] width 11 height 16
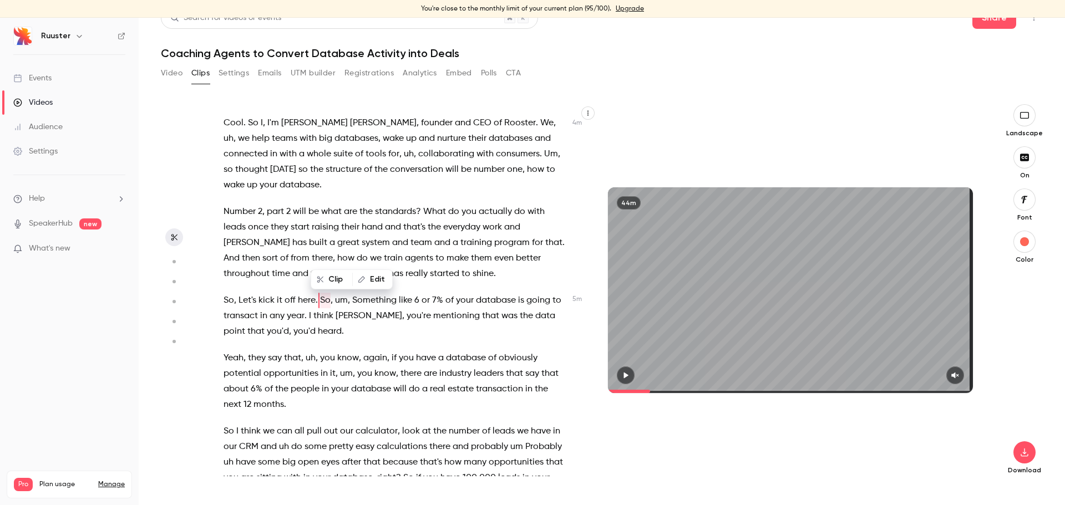
scroll to position [1523, 0]
type input "*****"
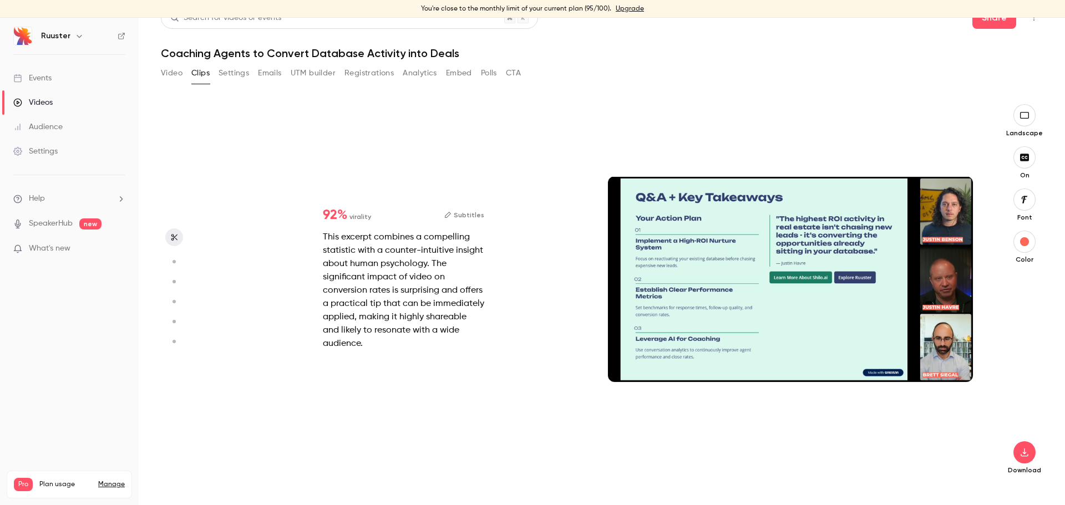
scroll to position [0, 0]
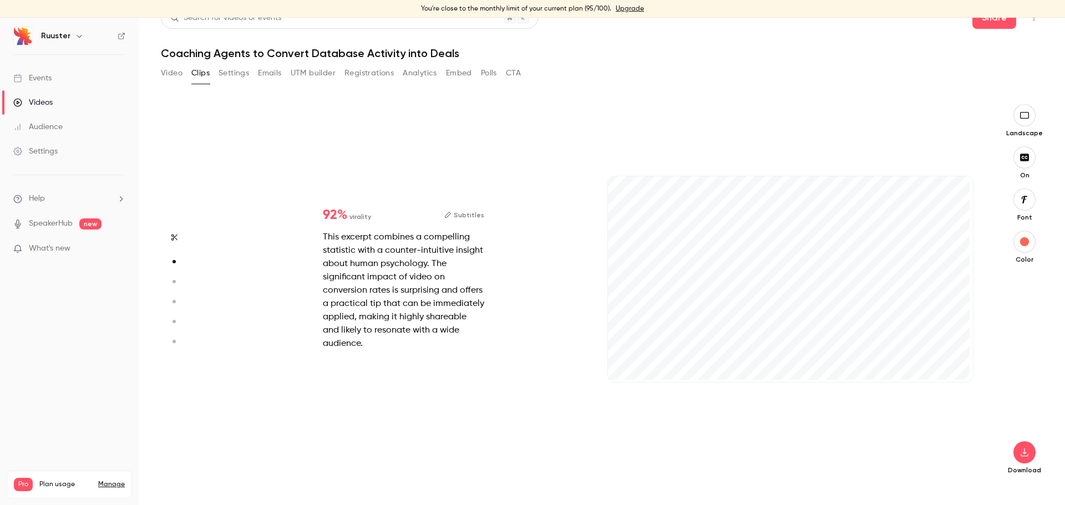
type input "***"
click at [176, 238] on icon "button" at bounding box center [174, 237] width 9 height 8
type input "*****"
type input "***"
type input "*****"
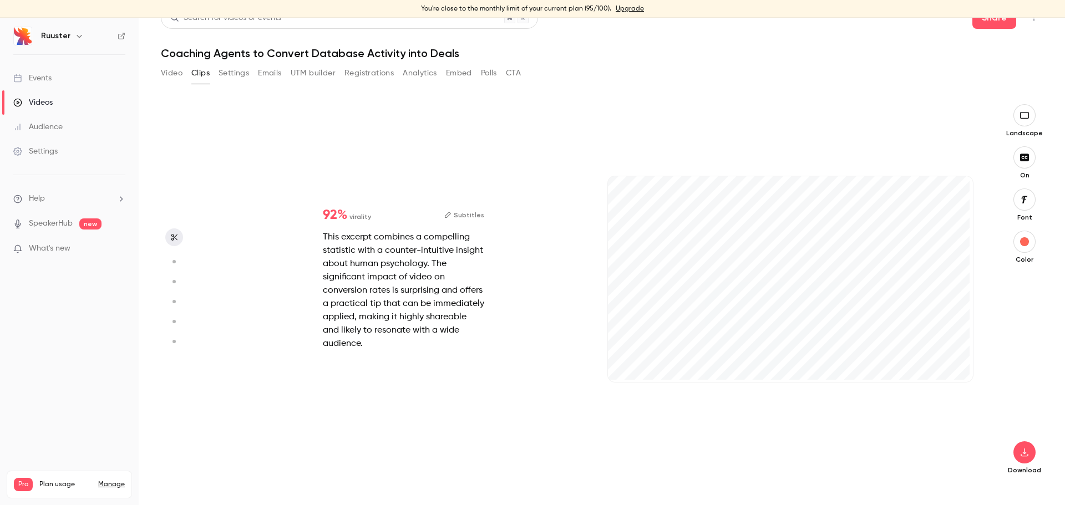
scroll to position [125, 0]
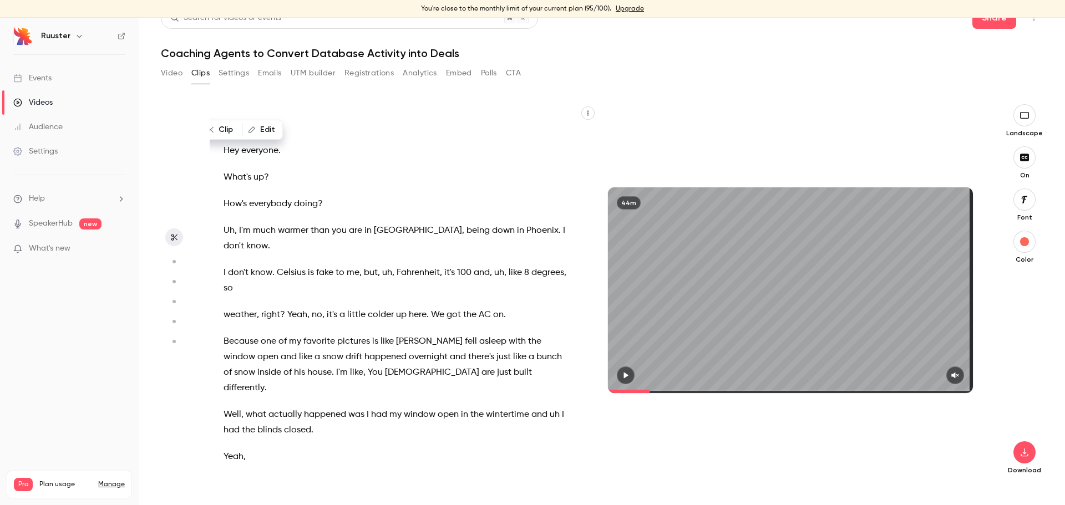
type input "*"
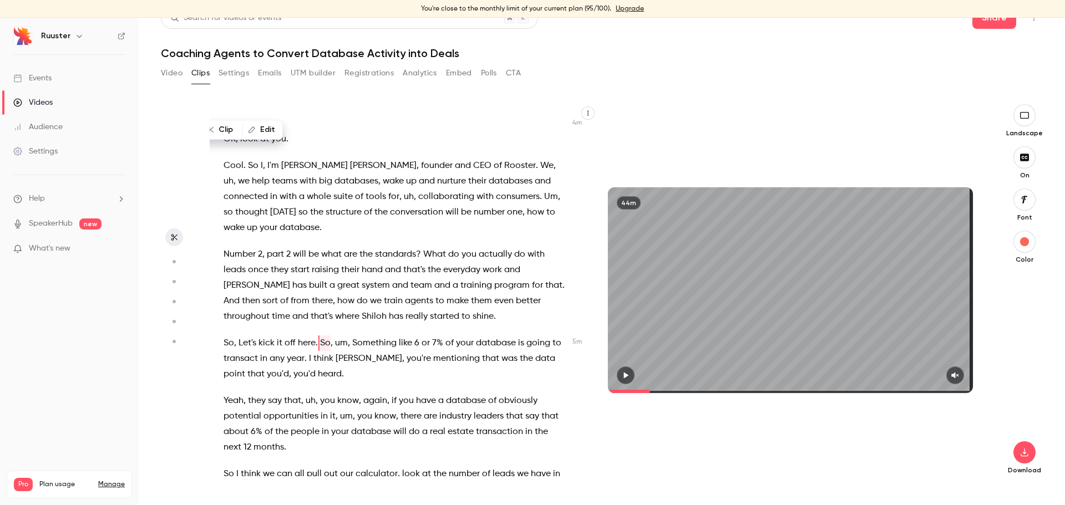
scroll to position [1480, 0]
click at [364, 350] on span "[PERSON_NAME]" at bounding box center [368, 358] width 67 height 16
click at [353, 335] on span "Something" at bounding box center [374, 343] width 44 height 16
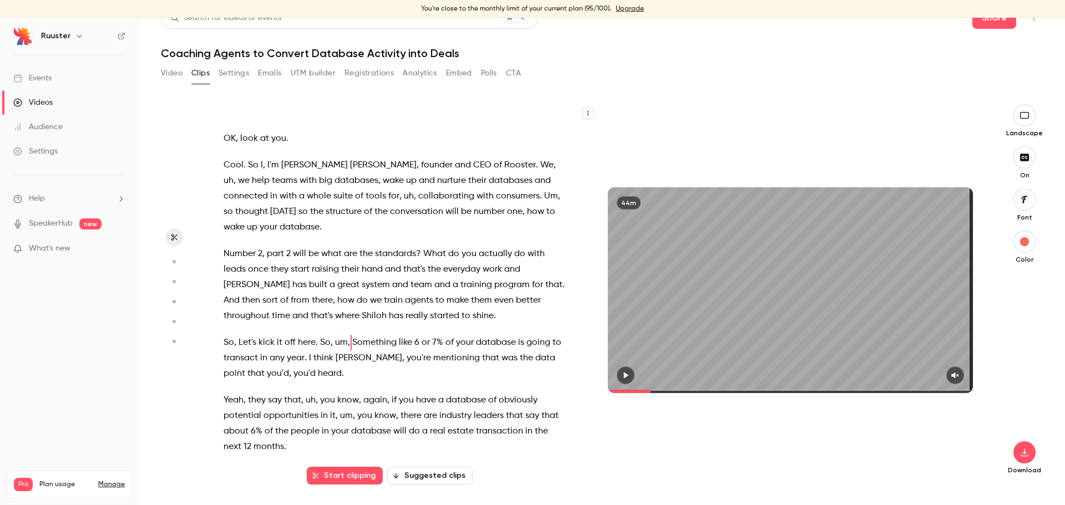
click at [355, 475] on button "Start clipping" at bounding box center [345, 476] width 76 height 18
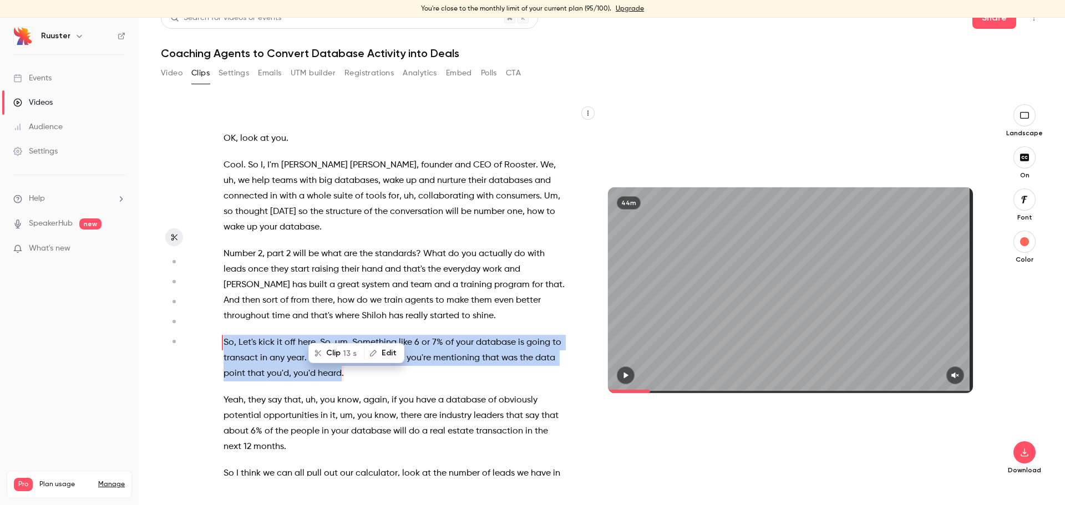
click at [349, 335] on span "," at bounding box center [349, 343] width 2 height 16
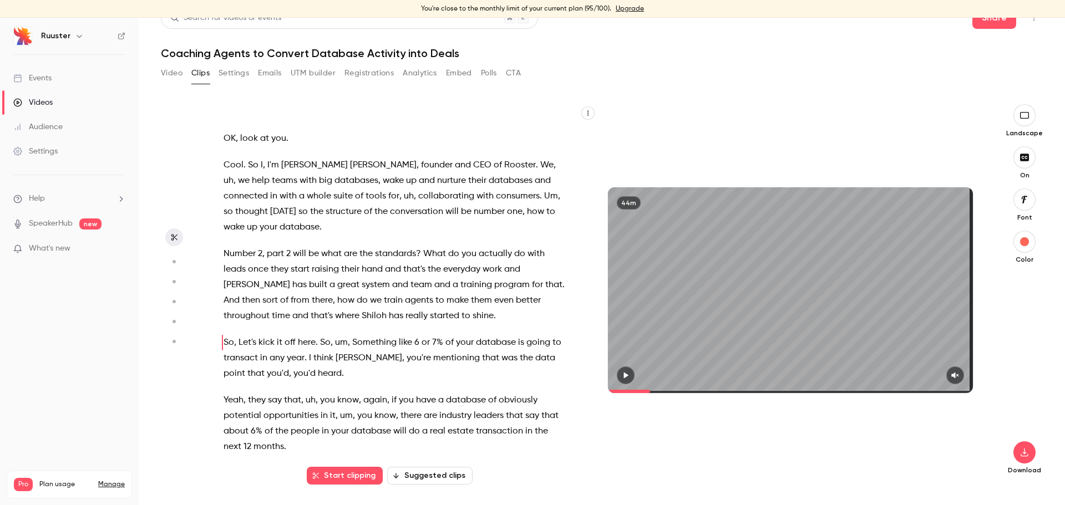
click at [353, 335] on span "Something" at bounding box center [374, 343] width 44 height 16
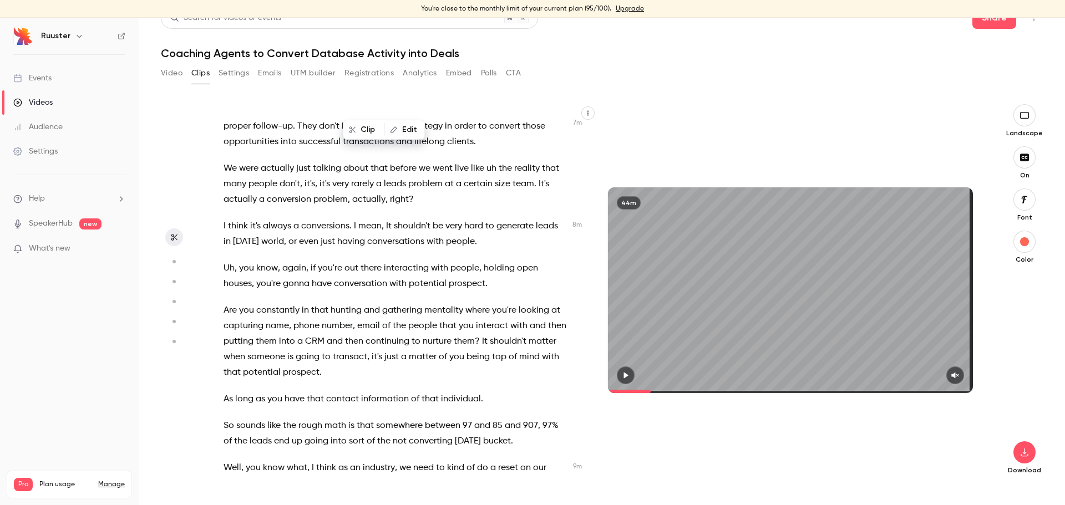
scroll to position [2309, 0]
click at [230, 418] on span "So" at bounding box center [228, 426] width 11 height 16
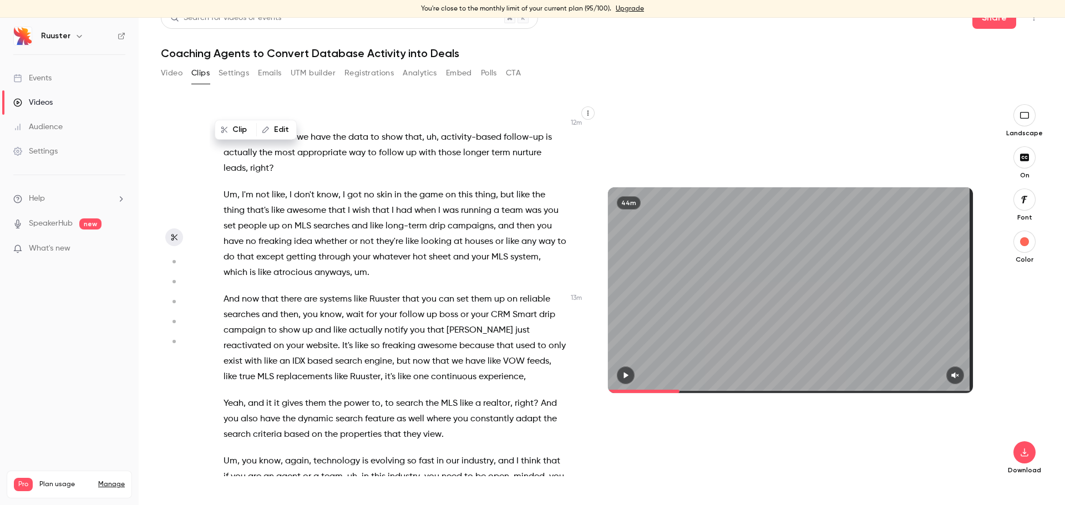
scroll to position [3514, 0]
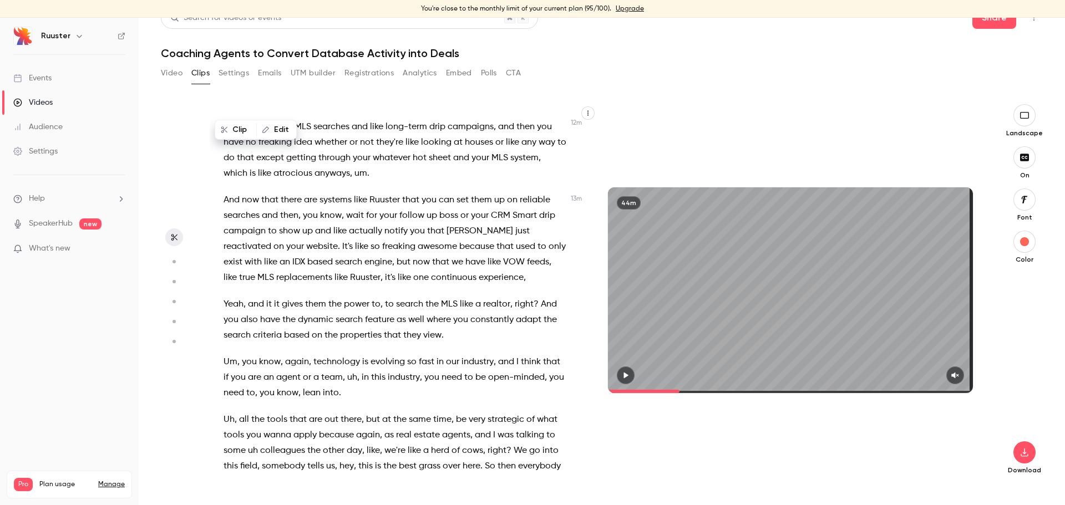
click at [229, 301] on span "Yeah" at bounding box center [233, 305] width 20 height 16
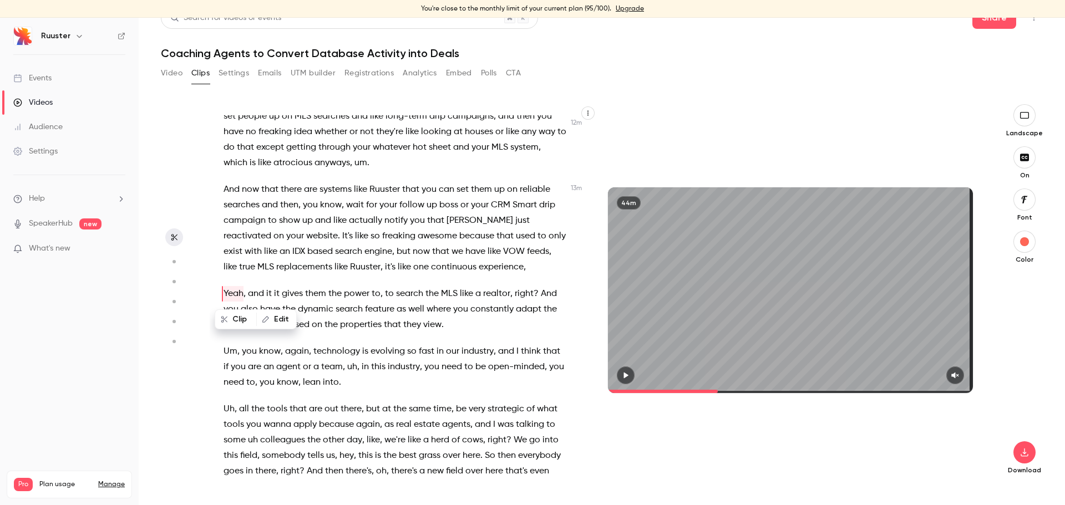
scroll to position [3623, 0]
click at [624, 373] on icon "button" at bounding box center [626, 375] width 4 height 6
click at [952, 375] on button "button" at bounding box center [955, 375] width 18 height 18
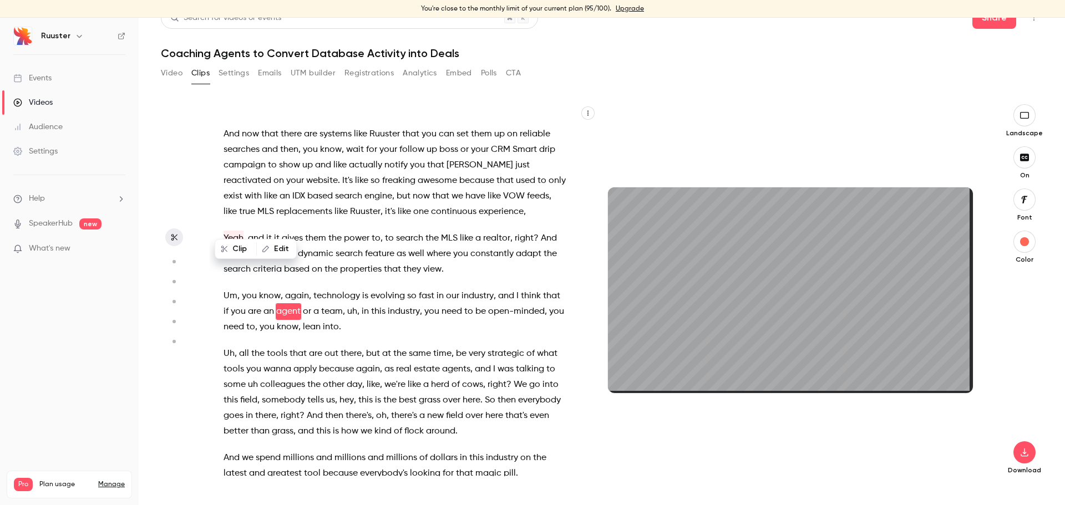
scroll to position [3694, 0]
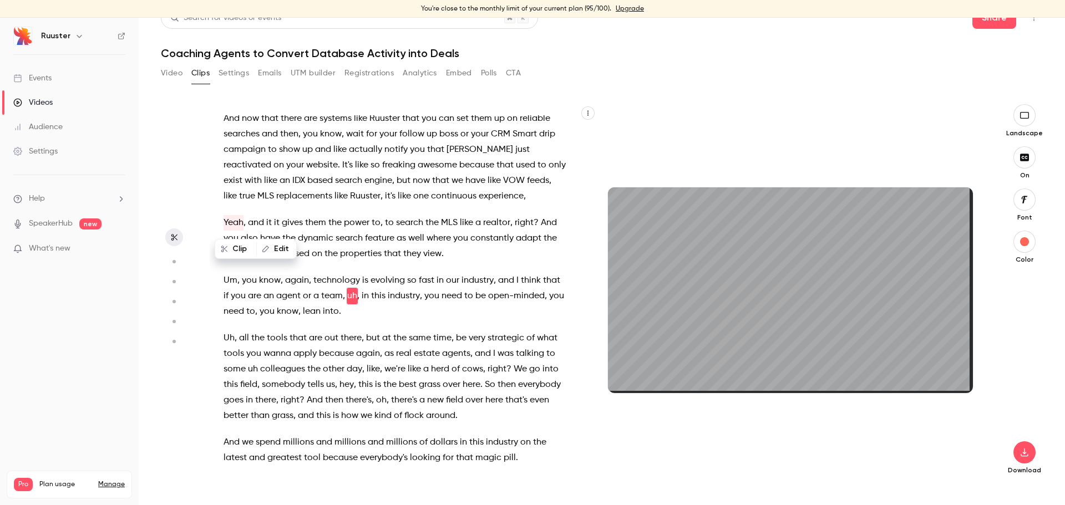
click at [266, 221] on span at bounding box center [265, 222] width 2 height 9
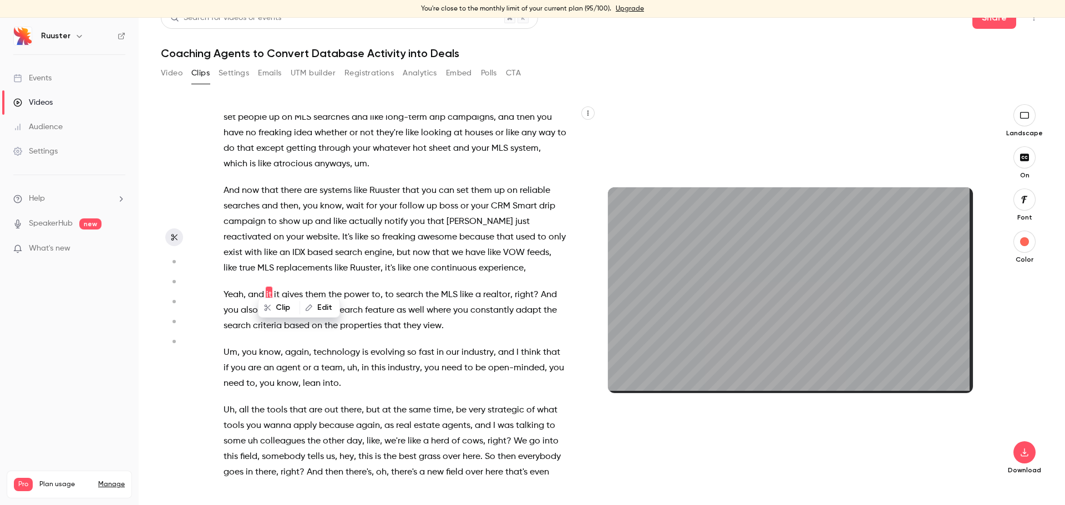
scroll to position [3621, 0]
click at [277, 293] on span "it" at bounding box center [277, 296] width 6 height 16
click at [385, 212] on span "your" at bounding box center [388, 208] width 18 height 16
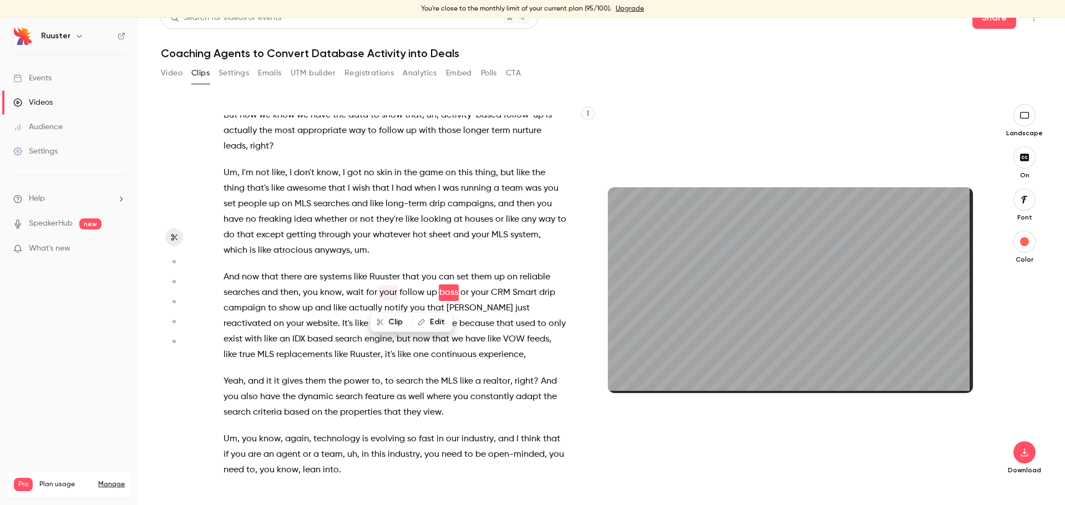
scroll to position [3532, 0]
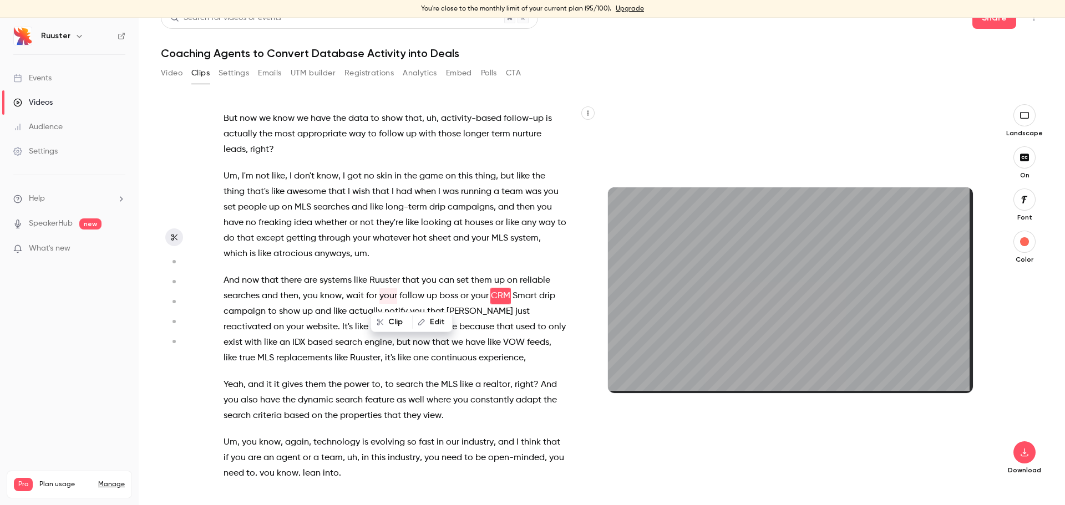
click at [282, 383] on span "gives" at bounding box center [292, 385] width 21 height 16
click at [283, 384] on span "gives" at bounding box center [292, 385] width 21 height 16
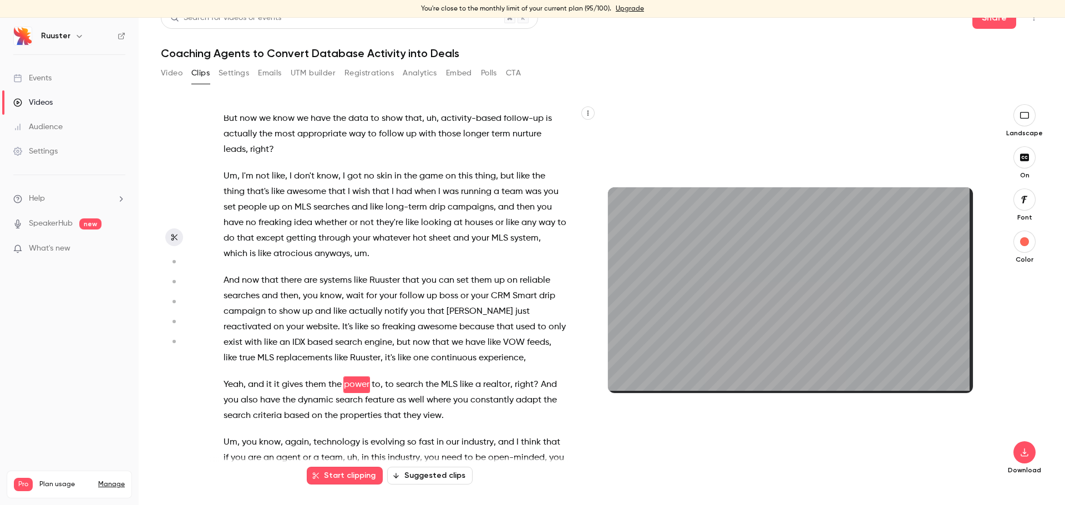
scroll to position [3621, 0]
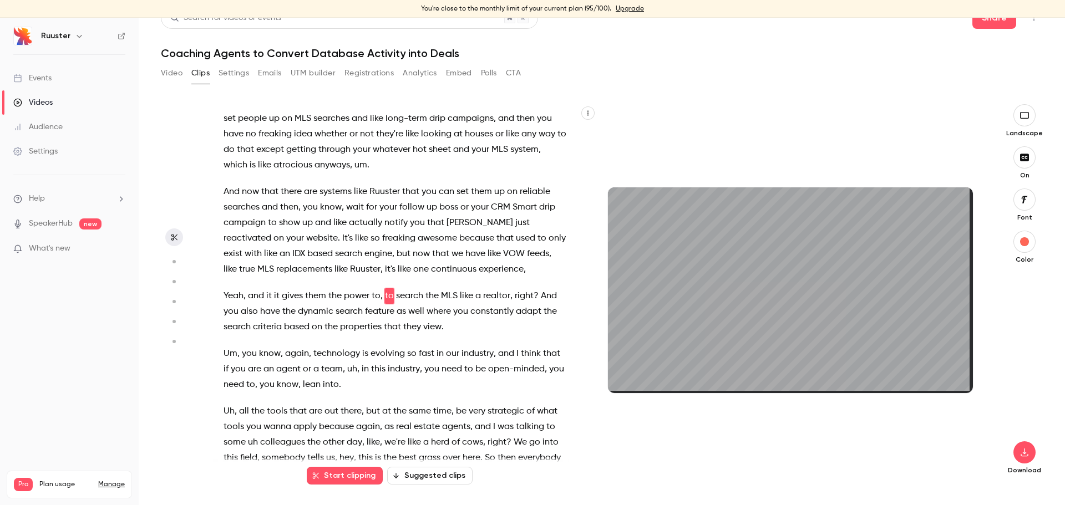
click at [280, 304] on span "have" at bounding box center [270, 312] width 20 height 16
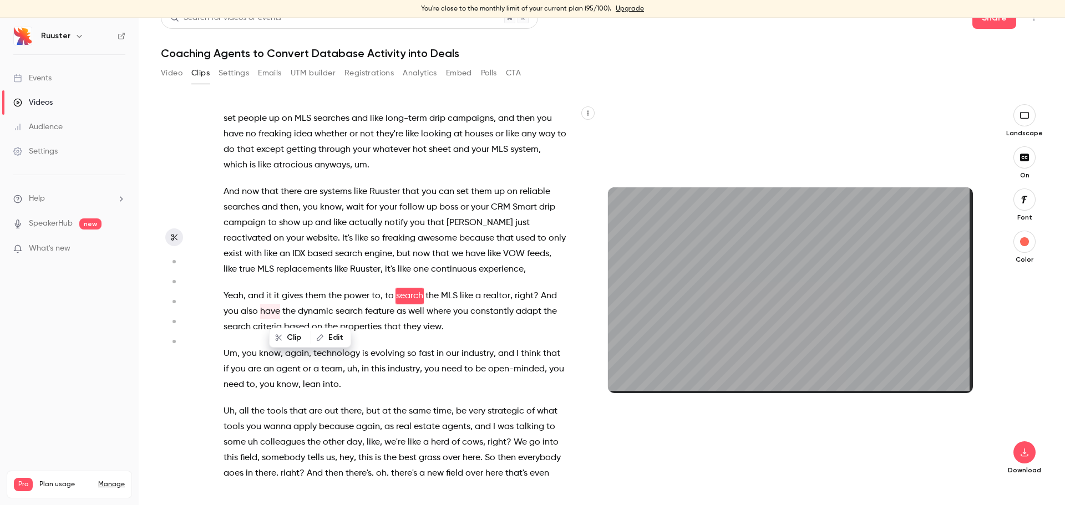
click at [282, 291] on span "gives" at bounding box center [292, 296] width 21 height 16
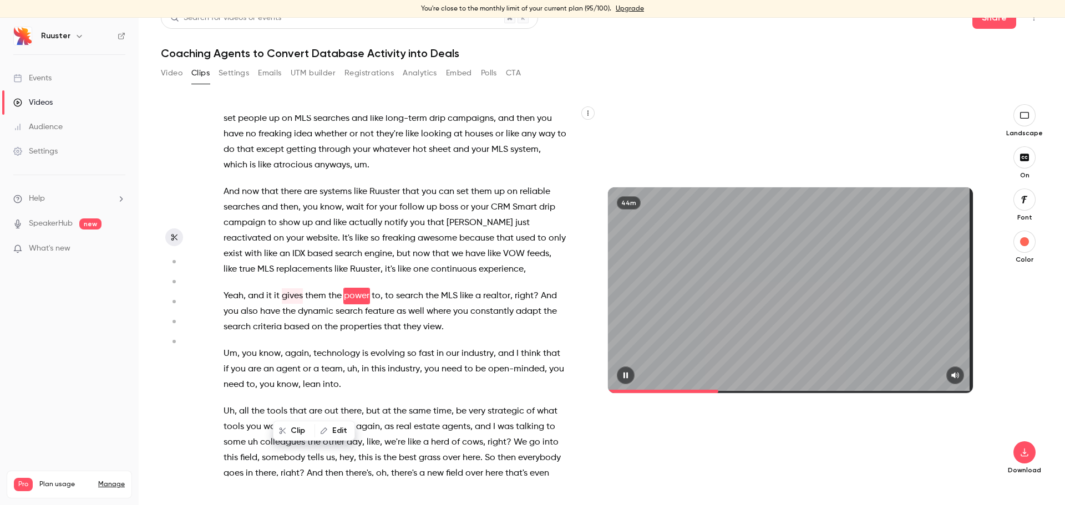
scroll to position [18, 0]
click at [623, 372] on icon "button" at bounding box center [625, 375] width 4 height 6
click at [287, 295] on span "gives" at bounding box center [292, 296] width 21 height 16
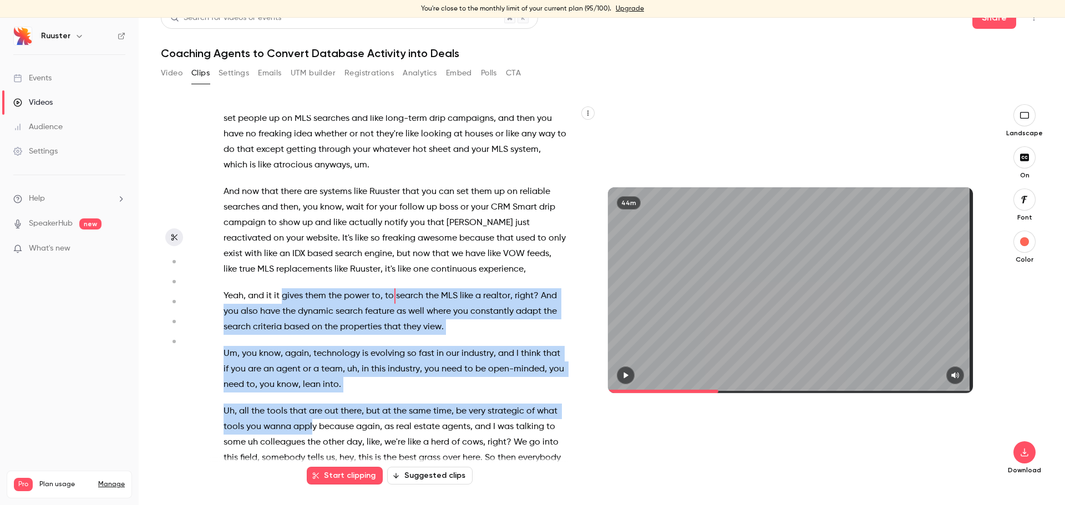
drag, startPoint x: 284, startPoint y: 298, endPoint x: 335, endPoint y: 426, distance: 138.2
click at [335, 426] on div "OK , we're live . Hey everyone . What's up ? How's everybody doing ? Uh , I'm m…" at bounding box center [400, 295] width 381 height 361
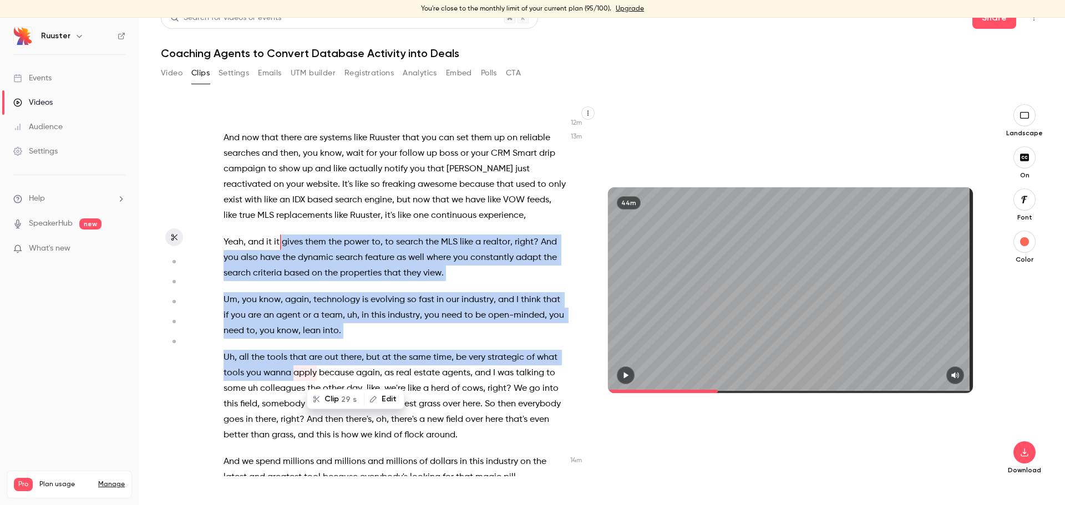
scroll to position [3675, 0]
click at [327, 399] on button "Clip 29 s" at bounding box center [335, 399] width 55 height 18
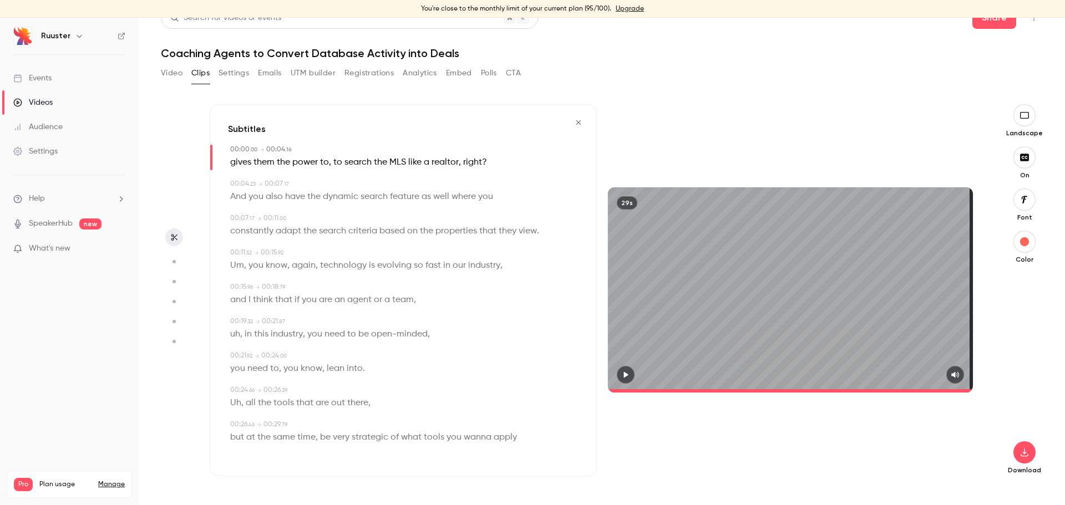
type input "*"
click at [237, 161] on span "gives" at bounding box center [240, 163] width 21 height 16
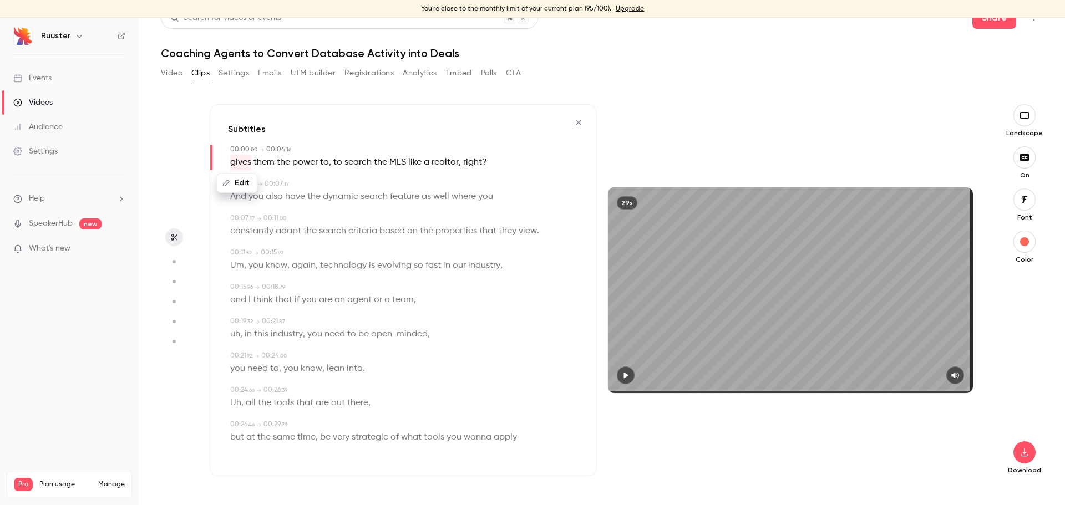
click at [236, 178] on button "Edit" at bounding box center [237, 183] width 38 height 18
type input "**********"
click at [346, 185] on button "Replace" at bounding box center [340, 187] width 50 height 22
click at [342, 184] on div "00:04 . 23 → 00:07 . 17" at bounding box center [404, 184] width 348 height 10
click at [232, 167] on span "Ruuster gives" at bounding box center [257, 163] width 54 height 16
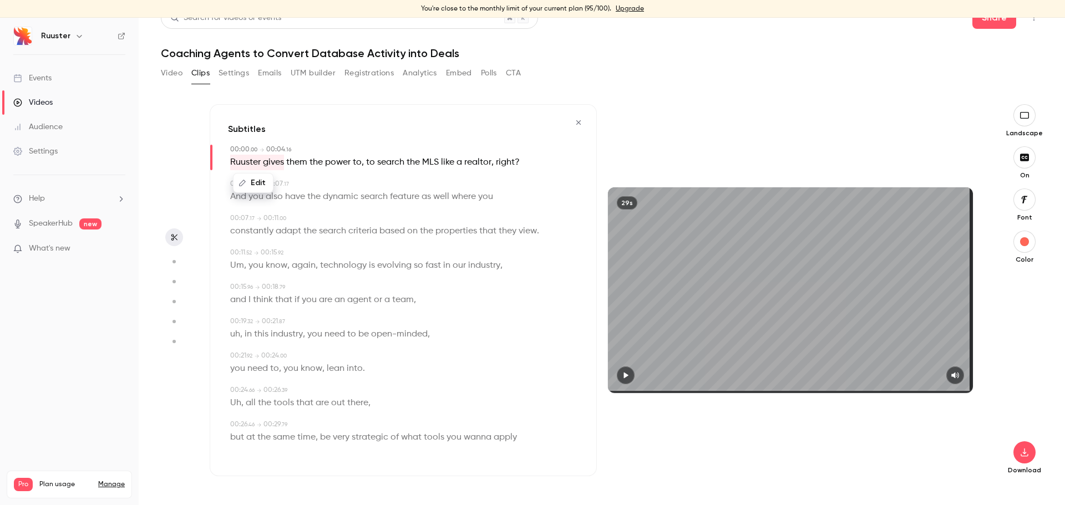
click at [625, 377] on icon "button" at bounding box center [625, 375] width 9 height 8
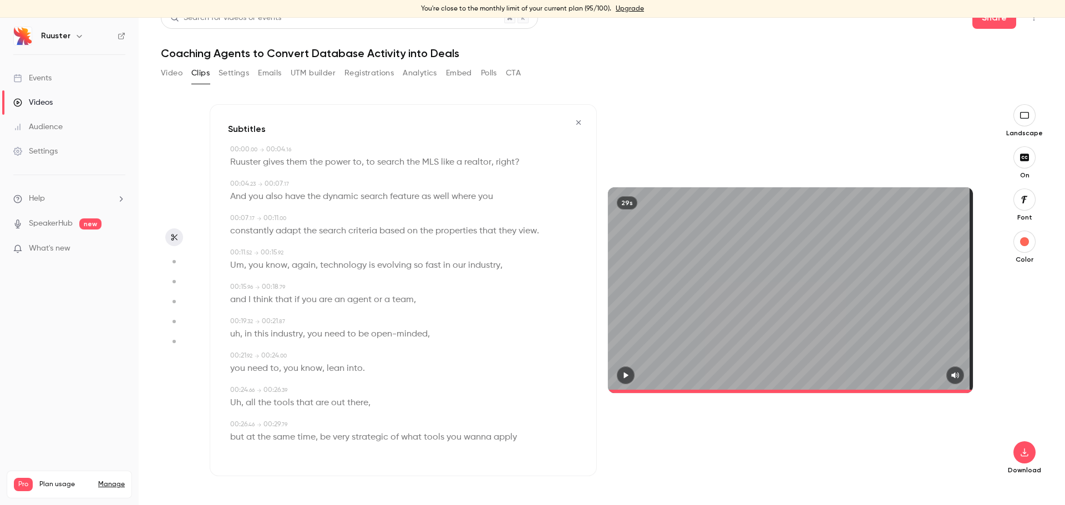
type input "****"
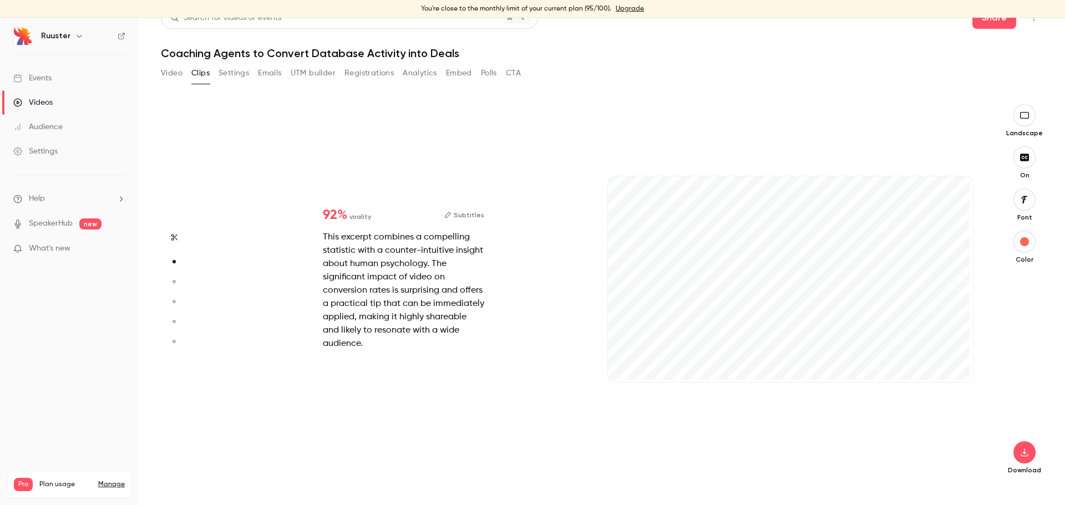
type input "***"
type input "****"
type input "***"
type input "****"
type input "*"
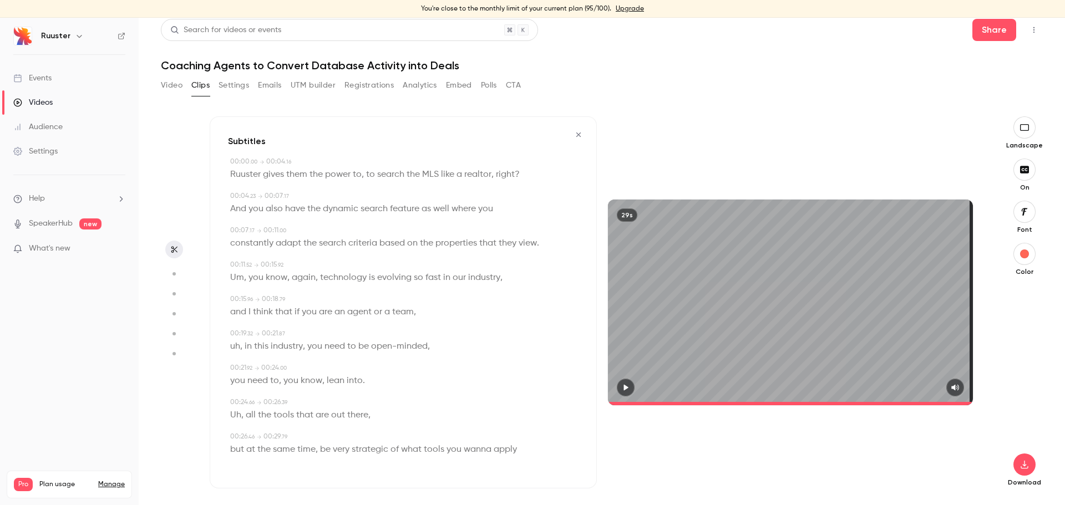
scroll to position [0, 0]
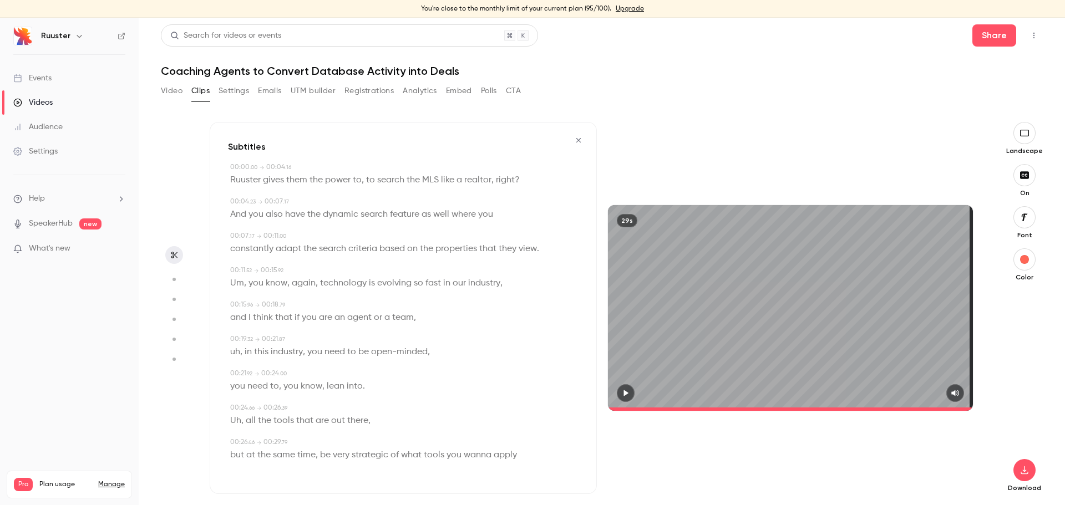
click at [306, 288] on span "again" at bounding box center [304, 284] width 24 height 16
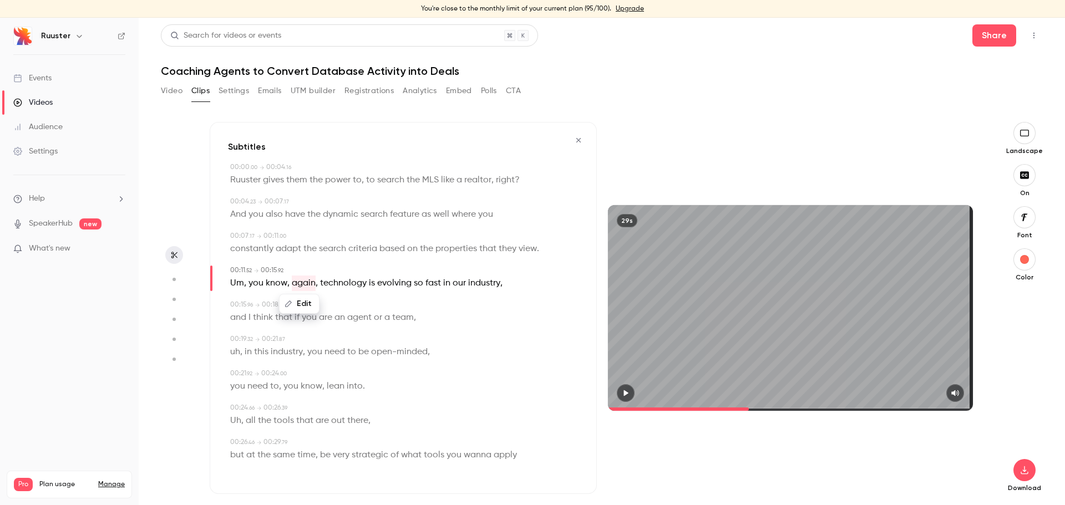
click at [310, 300] on button "Edit" at bounding box center [299, 304] width 38 height 18
drag, startPoint x: 360, startPoint y: 304, endPoint x: 330, endPoint y: 304, distance: 30.5
click at [360, 304] on button "Replace" at bounding box center [355, 308] width 50 height 22
type input "****"
click at [296, 304] on button "Edit" at bounding box center [299, 304] width 38 height 18
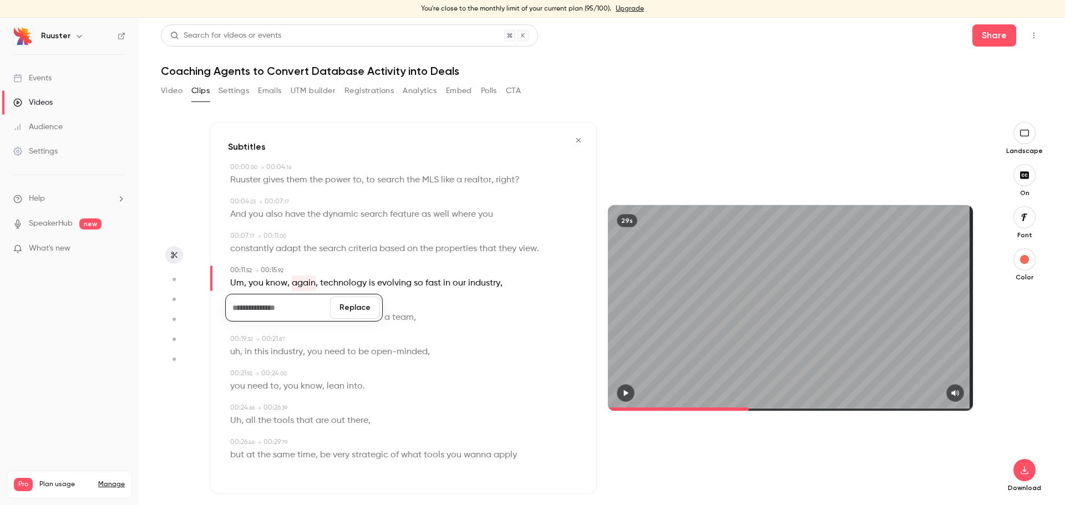
click at [347, 304] on button "Replace" at bounding box center [355, 308] width 50 height 22
type input "****"
click at [273, 287] on span "know" at bounding box center [277, 284] width 22 height 16
click at [284, 303] on button "Edit" at bounding box center [272, 304] width 38 height 18
click at [339, 306] on button "Replace" at bounding box center [340, 308] width 50 height 22
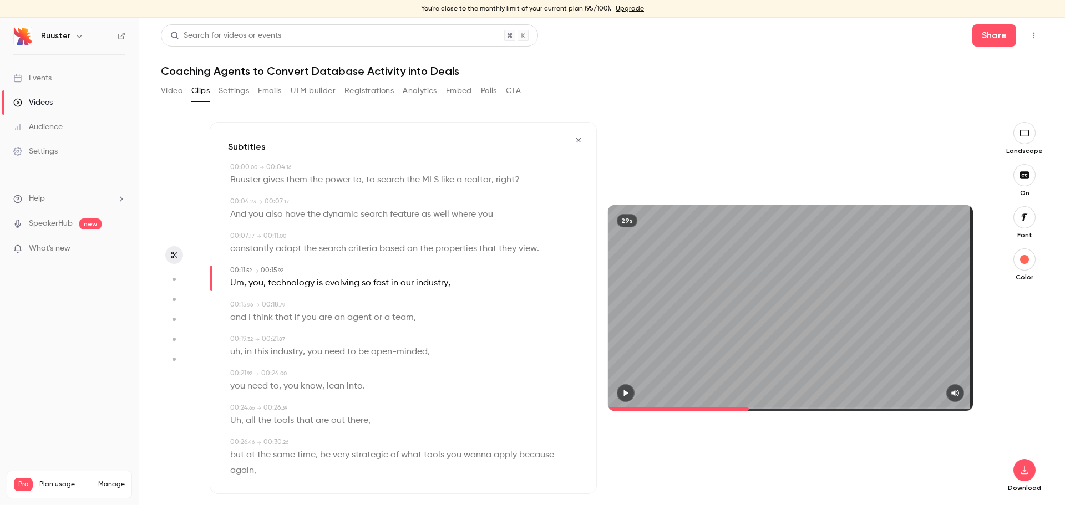
type input "****"
click at [234, 286] on span "Um" at bounding box center [237, 284] width 14 height 16
click at [235, 299] on button "Edit" at bounding box center [233, 304] width 38 height 18
click at [334, 309] on button "Replace" at bounding box center [340, 308] width 50 height 22
click at [237, 288] on span "you" at bounding box center [237, 284] width 15 height 16
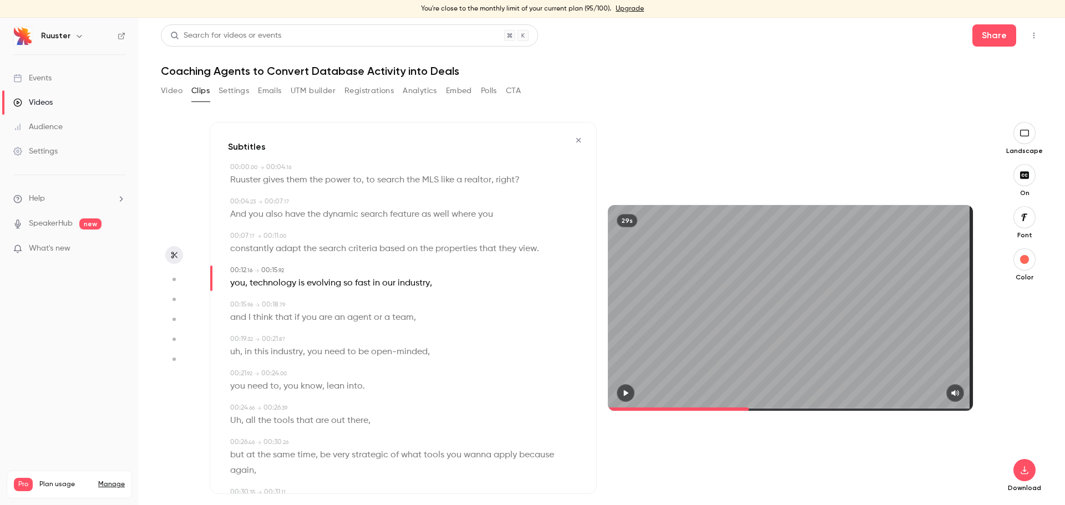
type input "****"
click at [236, 299] on button "Edit" at bounding box center [234, 304] width 38 height 18
click at [323, 307] on button "Replace" at bounding box center [340, 308] width 50 height 22
click at [233, 284] on span "technology" at bounding box center [253, 284] width 47 height 16
type input "****"
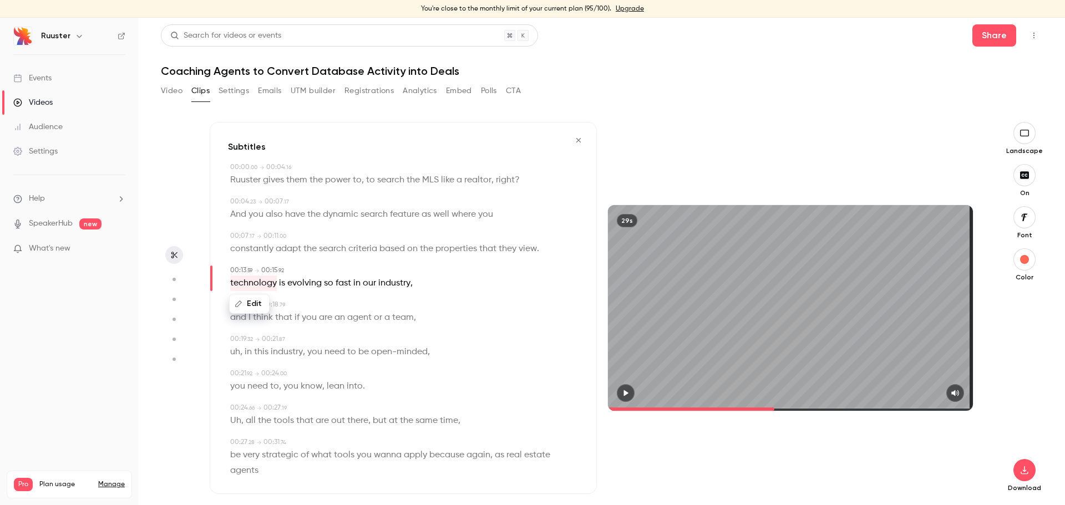
click at [235, 283] on span "technology" at bounding box center [253, 284] width 47 height 16
click at [250, 298] on button "Edit" at bounding box center [249, 304] width 38 height 18
click at [220, 309] on input "**********" at bounding box center [263, 308] width 100 height 22
type input "**********"
click at [327, 300] on button "Replace" at bounding box center [340, 308] width 50 height 22
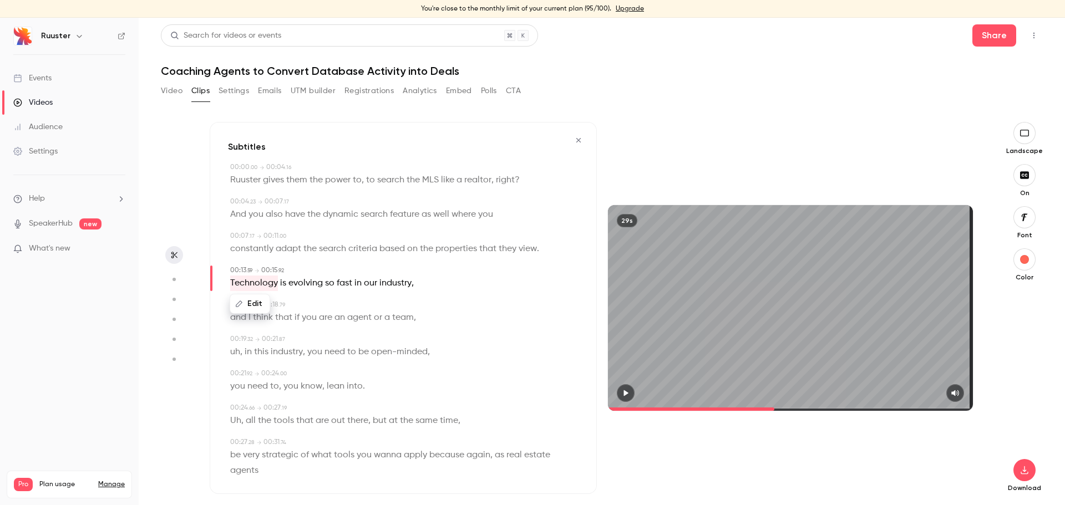
click at [240, 354] on span "," at bounding box center [241, 352] width 2 height 16
type input "****"
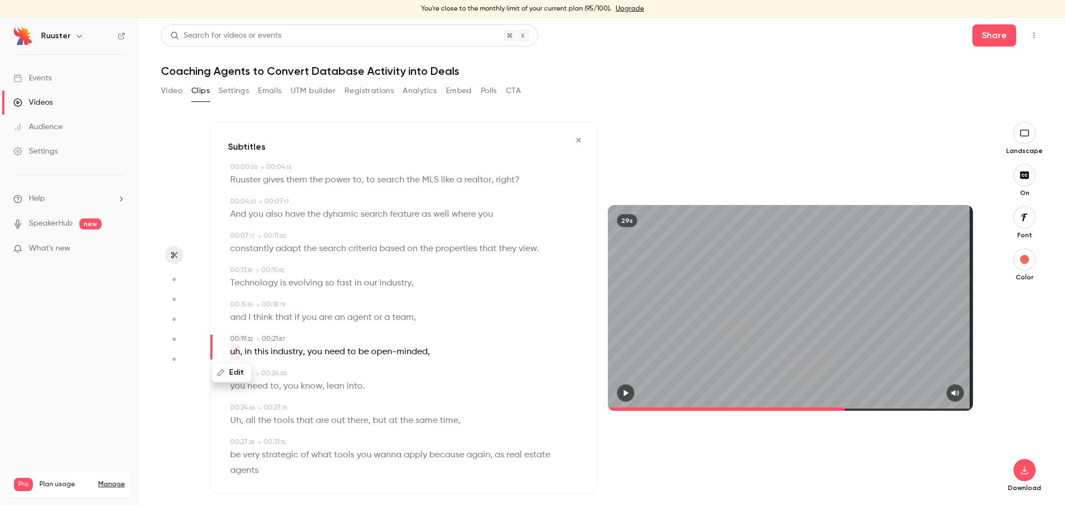
click at [241, 370] on button "Edit" at bounding box center [231, 373] width 38 height 18
click at [324, 375] on button "Replace" at bounding box center [340, 376] width 50 height 22
click at [301, 388] on span "know" at bounding box center [312, 387] width 22 height 16
type input "****"
click at [308, 404] on button "Edit" at bounding box center [307, 407] width 38 height 18
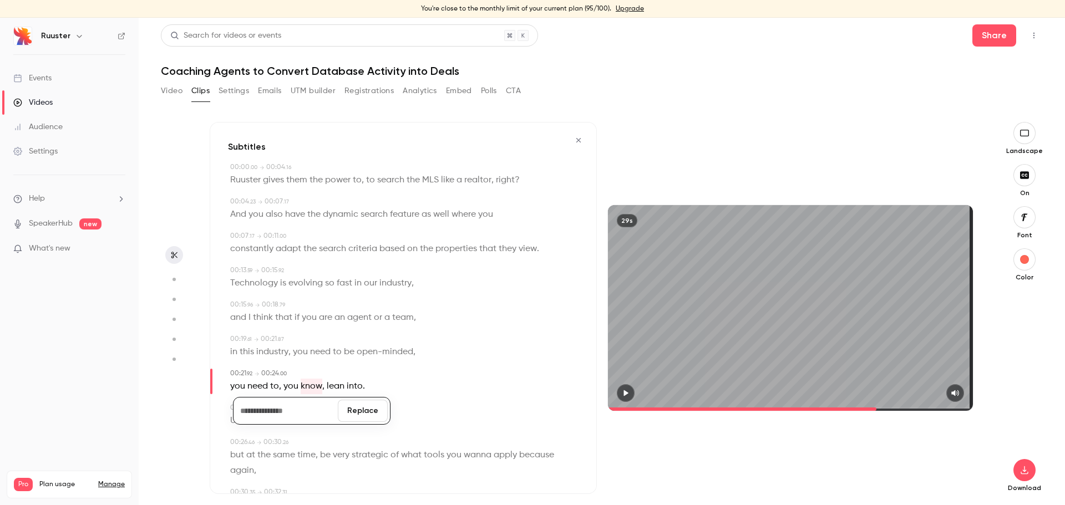
click at [357, 410] on button "Replace" at bounding box center [363, 411] width 50 height 22
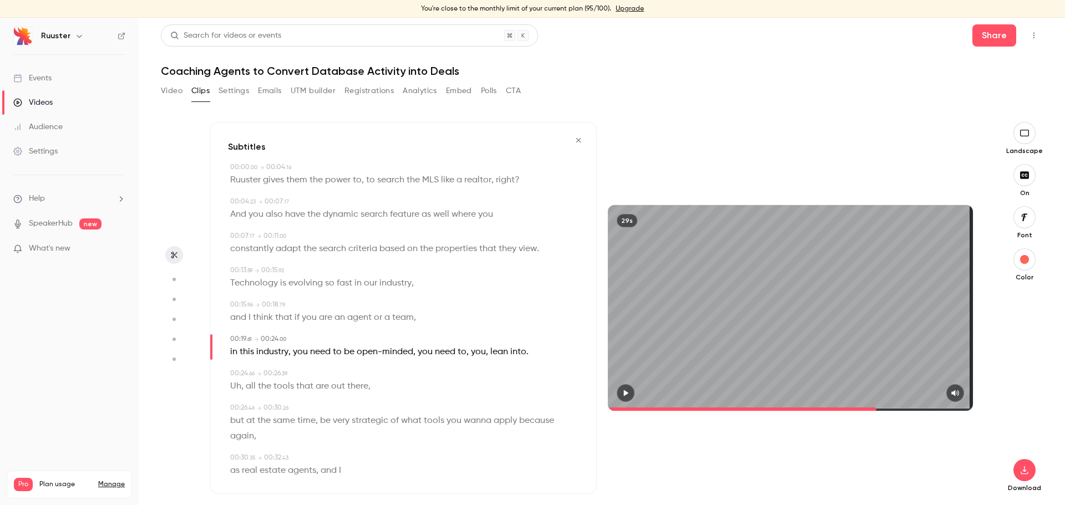
click at [477, 353] on span "you" at bounding box center [478, 352] width 15 height 16
type input "****"
click at [482, 371] on button "Edit" at bounding box center [474, 373] width 38 height 18
click at [528, 378] on button "Replace" at bounding box center [530, 376] width 50 height 22
click at [466, 353] on span "to" at bounding box center [461, 352] width 9 height 16
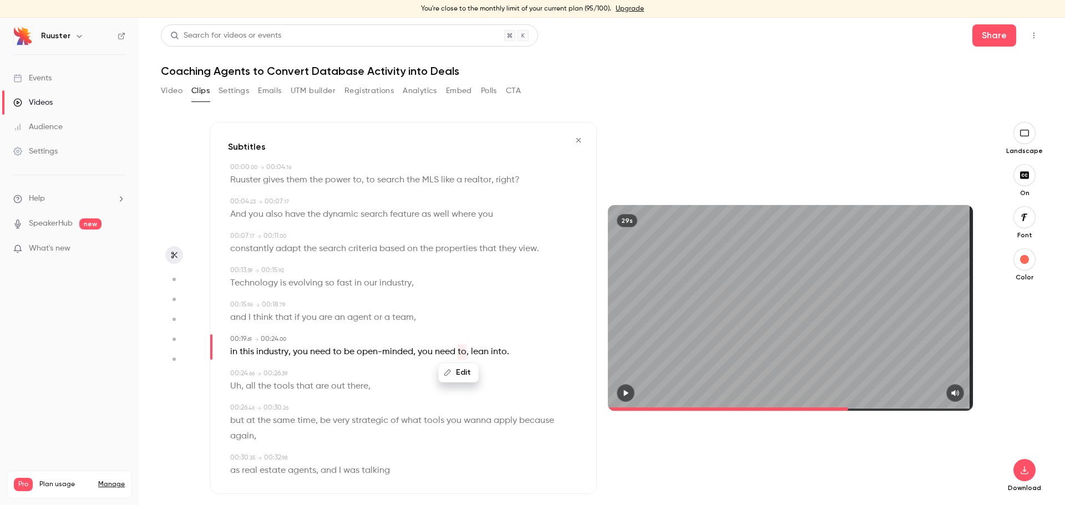
click at [460, 369] on button "Edit" at bounding box center [458, 373] width 38 height 18
click at [501, 377] on button "Replace" at bounding box center [514, 376] width 50 height 22
click at [511, 362] on div "00:00 . 00 → 00:04 . 16 [PERSON_NAME] gives them the power to , to search the M…" at bounding box center [403, 324] width 350 height 325
click at [500, 348] on span "into" at bounding box center [499, 352] width 16 height 16
click at [502, 365] on button "Edit" at bounding box center [494, 373] width 38 height 18
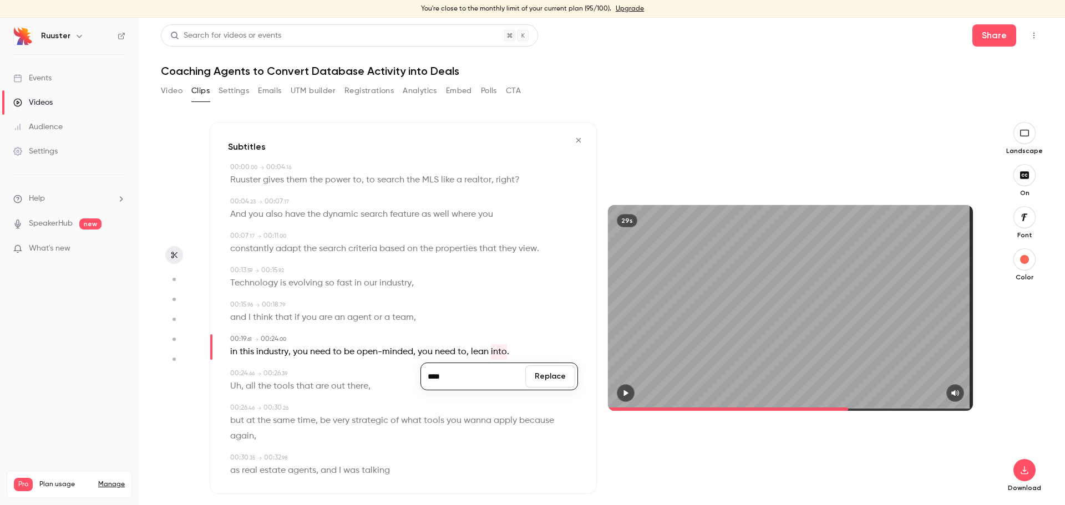
click at [487, 376] on input "****" at bounding box center [473, 376] width 100 height 22
click at [297, 371] on div "00:24 . 66 → 00:26 . 39" at bounding box center [404, 374] width 348 height 10
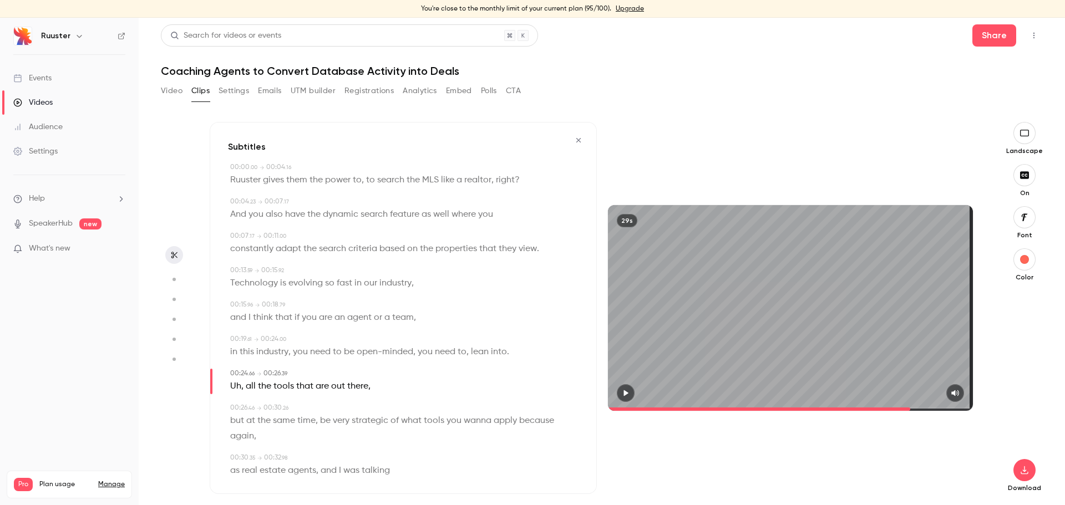
click at [244, 388] on span at bounding box center [244, 386] width 2 height 9
click at [241, 391] on span "," at bounding box center [242, 387] width 2 height 16
click at [234, 384] on span "Uh" at bounding box center [235, 387] width 11 height 16
click at [233, 409] on button "Edit" at bounding box center [231, 407] width 38 height 18
click at [353, 403] on button "Replace" at bounding box center [340, 411] width 50 height 22
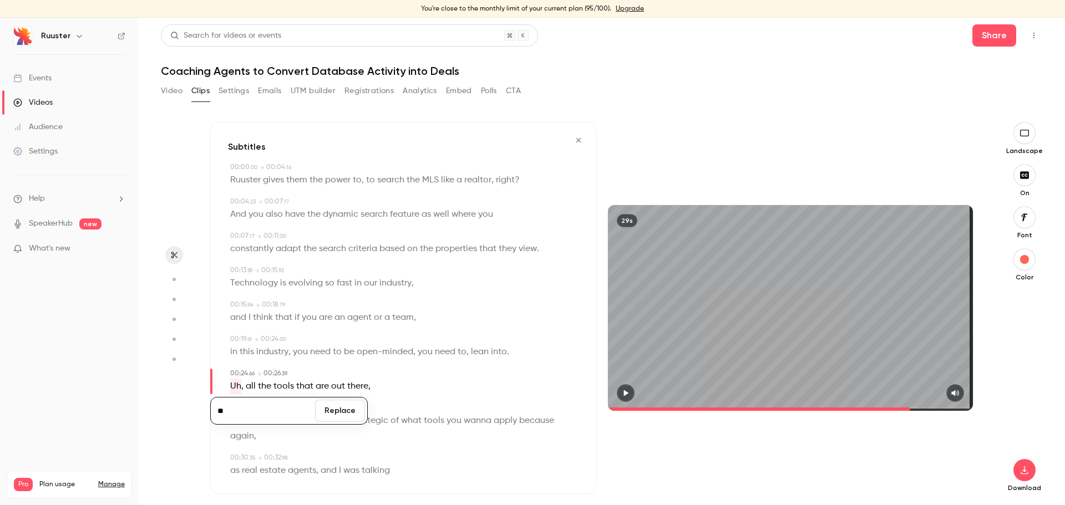
type input "****"
click at [244, 406] on button "Edit" at bounding box center [231, 407] width 38 height 18
click at [350, 410] on button "Replace" at bounding box center [340, 411] width 50 height 22
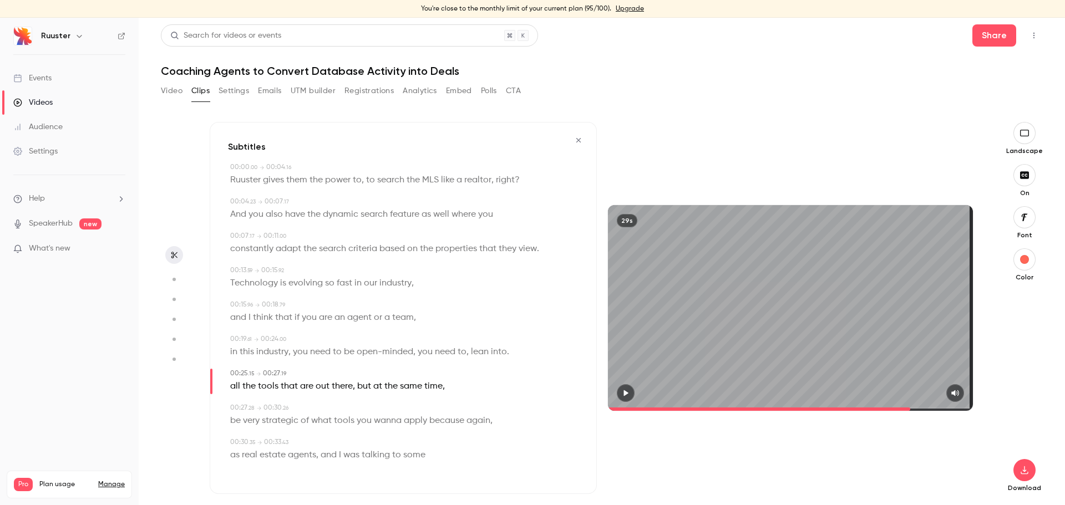
click at [505, 354] on span "into" at bounding box center [499, 352] width 16 height 16
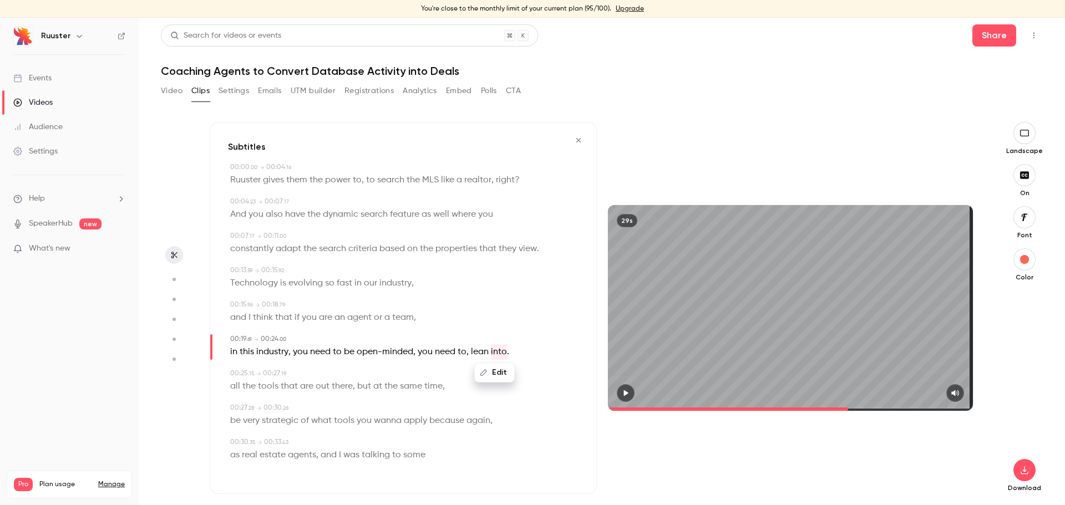
click at [512, 357] on div "Edit" at bounding box center [499, 372] width 32 height 35
click at [505, 355] on p "in this industry , you need to be open-minded , you need to , lean into ." at bounding box center [369, 352] width 279 height 16
click at [516, 353] on div "Edit in this industry , you need to be open-minded , you need to , lean into ." at bounding box center [404, 352] width 348 height 16
click at [440, 422] on span "because" at bounding box center [446, 421] width 35 height 16
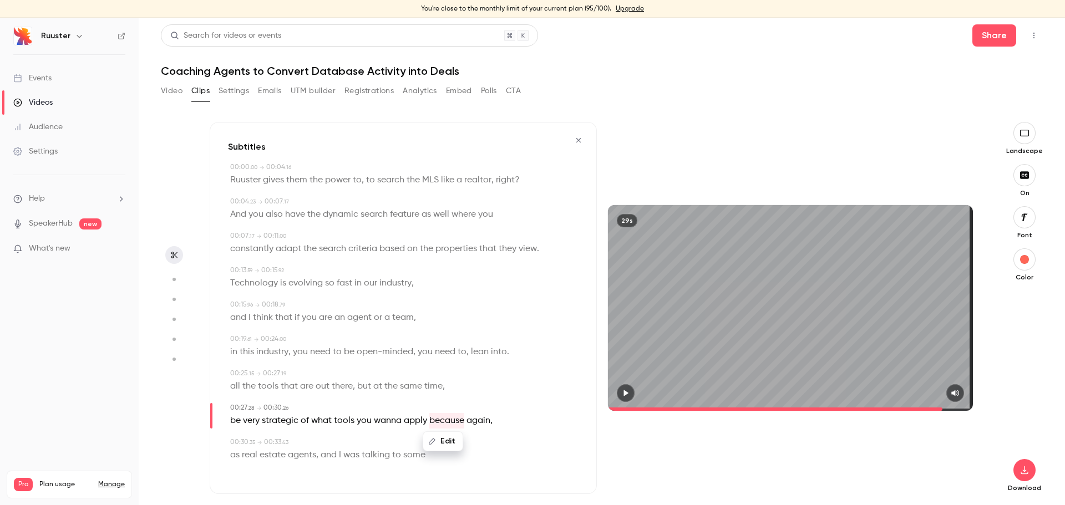
click at [232, 184] on span "Ruuster gives" at bounding box center [257, 180] width 54 height 16
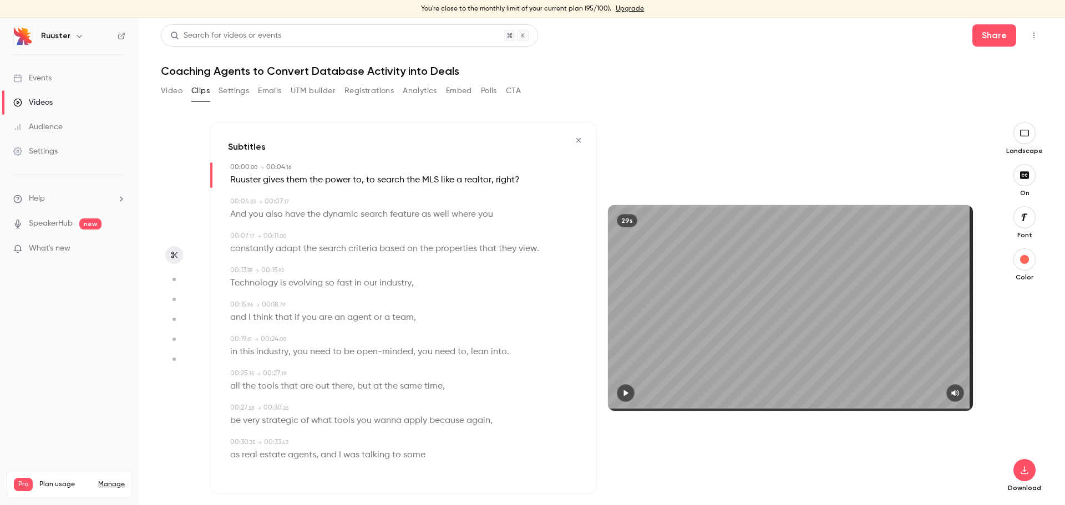
click at [623, 398] on button "button" at bounding box center [626, 393] width 18 height 18
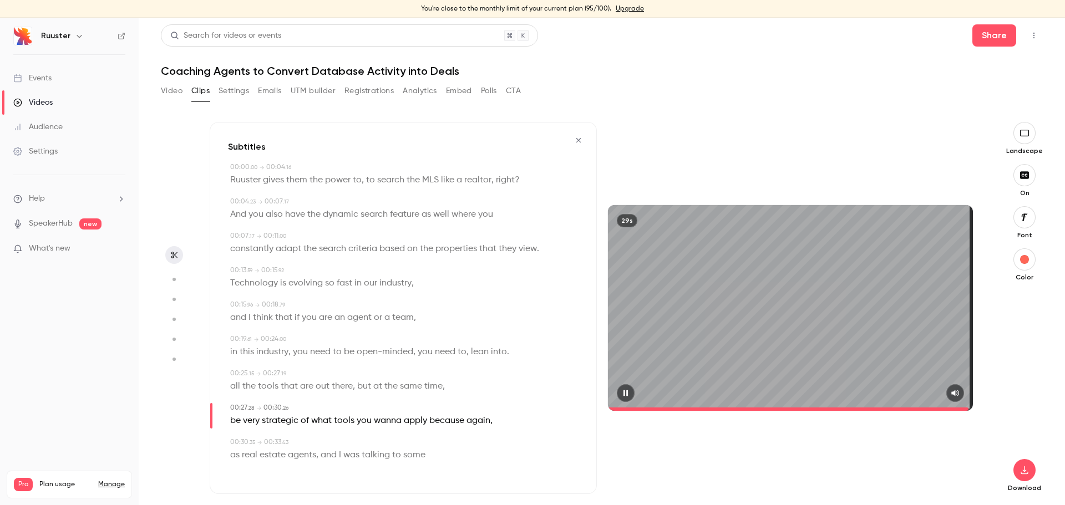
click at [621, 391] on icon "button" at bounding box center [625, 393] width 9 height 8
click at [442, 422] on span "because" at bounding box center [446, 421] width 35 height 16
click at [446, 443] on button "Edit" at bounding box center [443, 441] width 38 height 18
click at [496, 444] on button "Replace" at bounding box center [499, 445] width 50 height 22
type input "****"
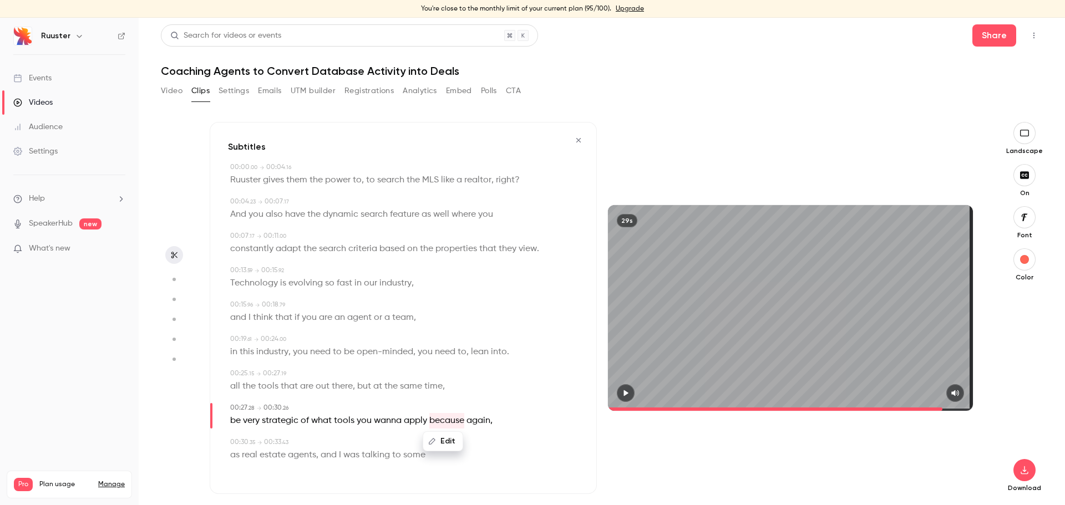
click at [451, 441] on button "Edit" at bounding box center [443, 441] width 38 height 18
click at [501, 445] on button "Replace" at bounding box center [499, 445] width 50 height 22
click at [430, 421] on span "again" at bounding box center [441, 421] width 24 height 16
click at [432, 437] on button "Edit" at bounding box center [437, 441] width 38 height 18
click at [481, 444] on button "Replace" at bounding box center [493, 445] width 50 height 22
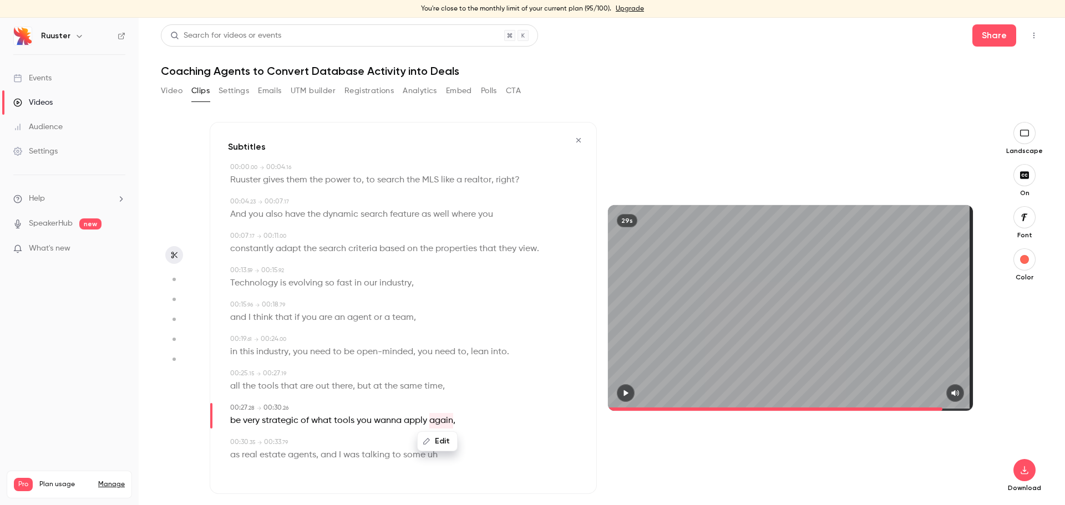
click at [436, 440] on button "Edit" at bounding box center [437, 441] width 38 height 18
click at [502, 450] on button "Replace" at bounding box center [493, 445] width 50 height 22
type input "****"
click at [450, 444] on button "Edit" at bounding box center [437, 441] width 38 height 18
click at [486, 451] on button "Replace" at bounding box center [493, 445] width 50 height 22
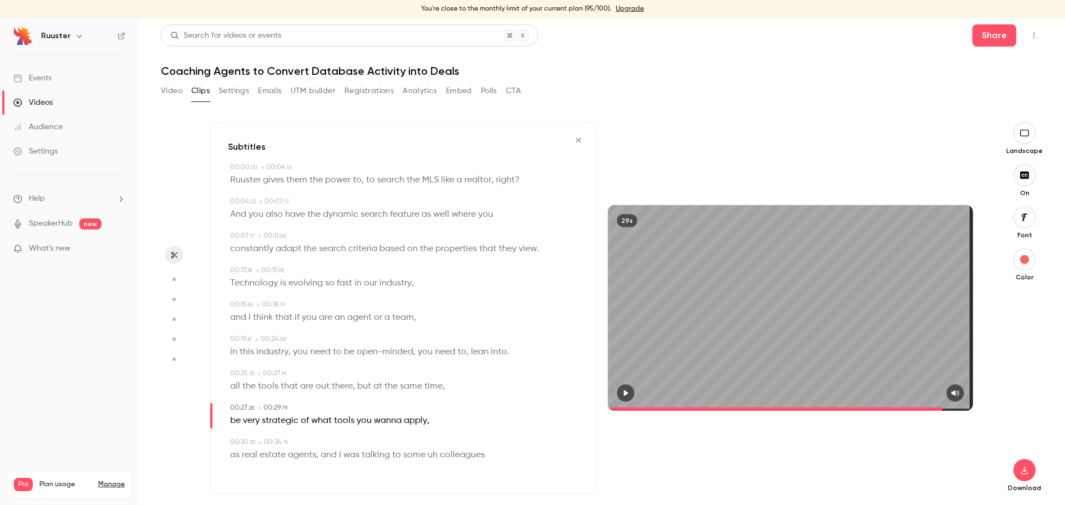
click at [236, 457] on span "as" at bounding box center [234, 455] width 9 height 16
click at [241, 475] on button "Edit" at bounding box center [231, 476] width 38 height 18
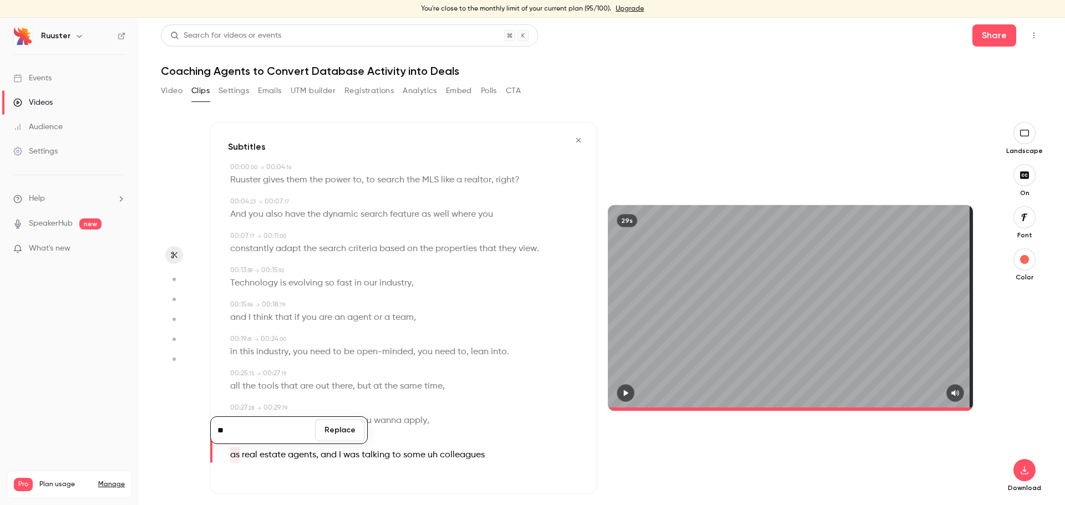
click at [335, 433] on button "Replace" at bounding box center [340, 430] width 50 height 22
type input "****"
click at [231, 472] on button "Edit" at bounding box center [231, 476] width 38 height 18
click at [355, 430] on button "Replace" at bounding box center [340, 430] width 50 height 22
click at [234, 455] on span "real" at bounding box center [238, 455] width 16 height 16
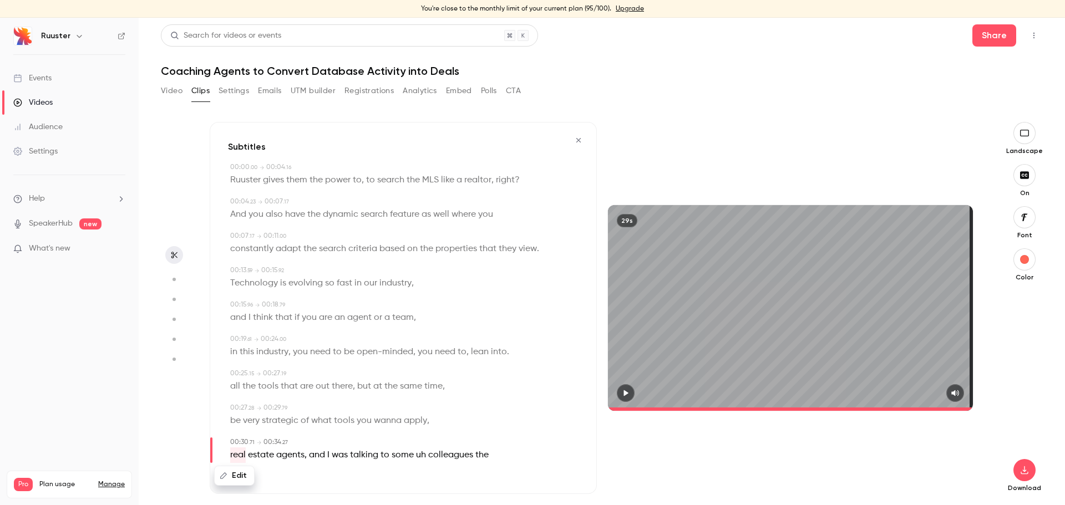
click at [238, 478] on button "Edit" at bounding box center [234, 476] width 38 height 18
click at [337, 427] on button "Replace" at bounding box center [340, 430] width 50 height 22
type input "****"
click at [223, 474] on icon "button" at bounding box center [224, 476] width 8 height 8
click at [284, 456] on span "agents" at bounding box center [290, 455] width 28 height 16
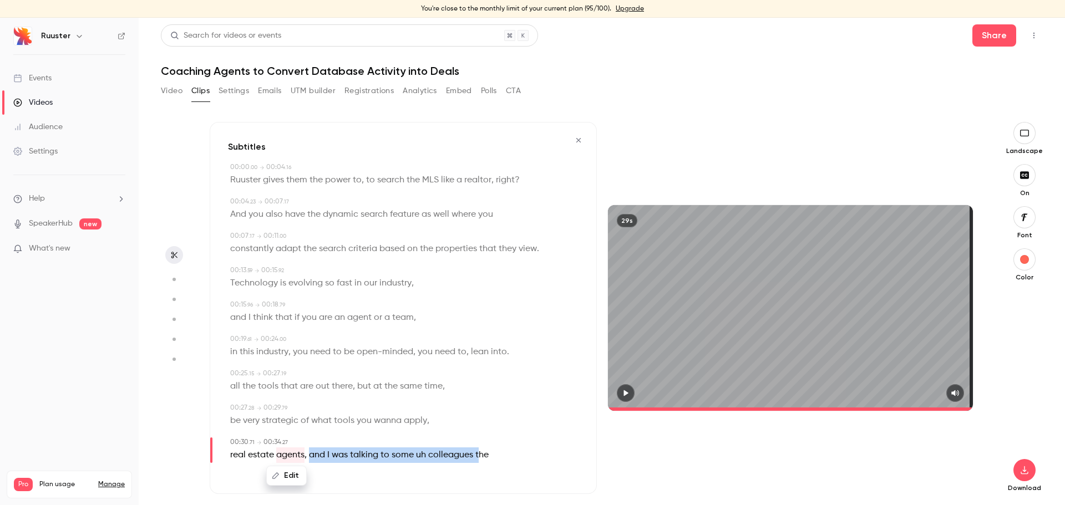
drag, startPoint x: 472, startPoint y: 454, endPoint x: 279, endPoint y: 464, distance: 193.2
click at [306, 459] on p "real estate agents , and I was talking to some uh colleagues the" at bounding box center [359, 455] width 258 height 16
drag, startPoint x: 490, startPoint y: 454, endPoint x: 399, endPoint y: 465, distance: 92.1
click at [399, 465] on div "00:00 . 00 → 00:04 . 16 [PERSON_NAME] gives them the power to , to search the M…" at bounding box center [403, 316] width 350 height 309
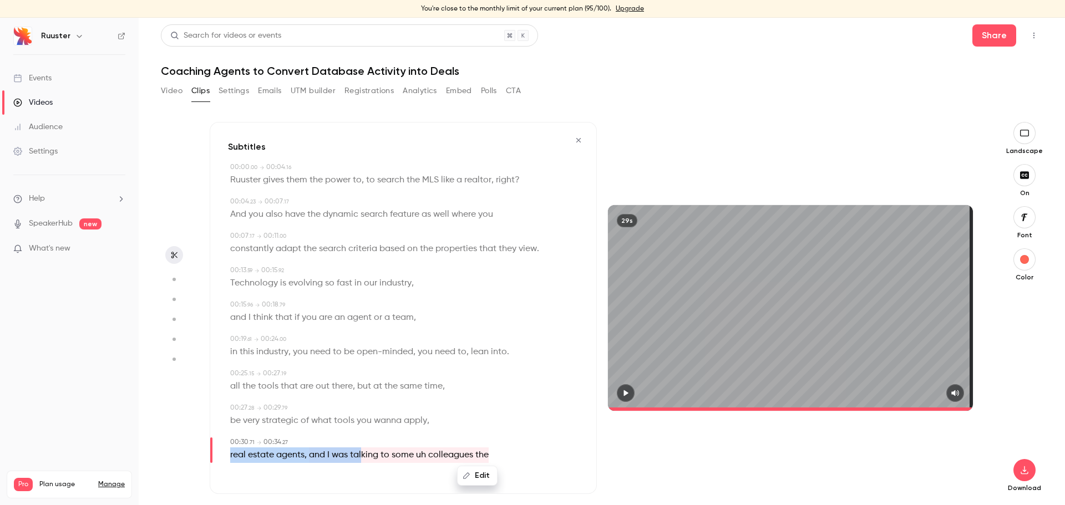
drag, startPoint x: 230, startPoint y: 457, endPoint x: 364, endPoint y: 465, distance: 133.9
click at [363, 465] on div "00:00 . 00 → 00:04 . 16 [PERSON_NAME] gives them the power to , to search the M…" at bounding box center [403, 316] width 350 height 309
click at [489, 478] on button "Edit" at bounding box center [477, 476] width 38 height 18
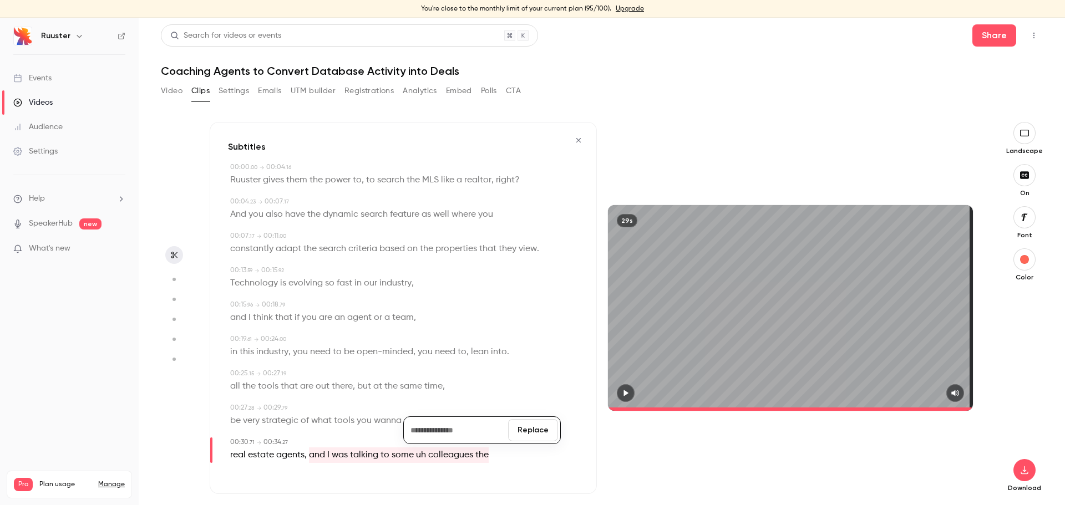
click at [522, 425] on button "Replace" at bounding box center [533, 430] width 50 height 22
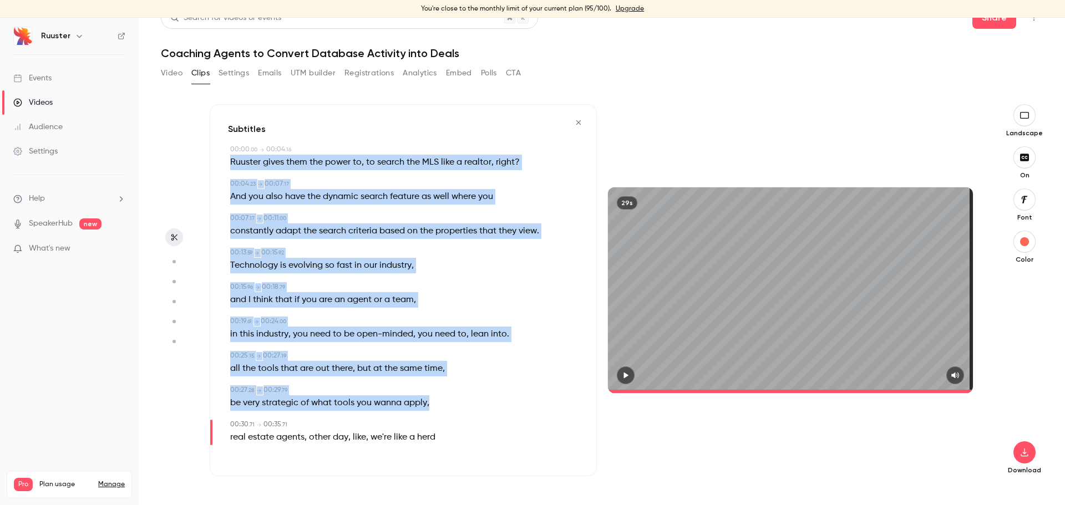
drag, startPoint x: 230, startPoint y: 159, endPoint x: 407, endPoint y: 403, distance: 301.3
click at [435, 408] on div "00:00 . 00 → 00:04 . 16 [PERSON_NAME] gives them the power to , to search the M…" at bounding box center [403, 299] width 350 height 309
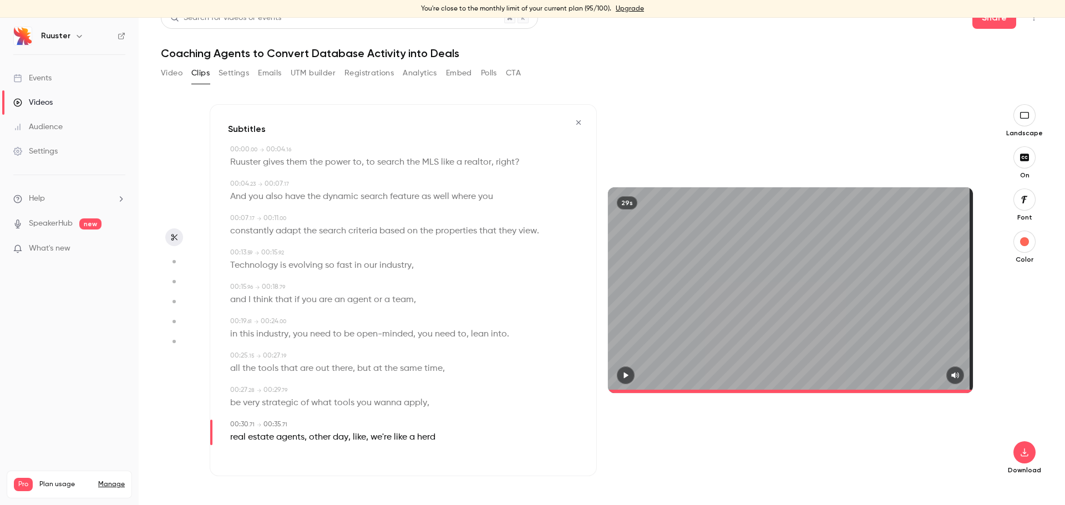
click at [179, 235] on button "button" at bounding box center [174, 237] width 18 height 18
click at [930, 390] on span at bounding box center [790, 391] width 365 height 3
click at [619, 379] on button "button" at bounding box center [626, 375] width 18 height 18
click at [623, 373] on icon "button" at bounding box center [625, 375] width 4 height 6
click at [624, 374] on icon "button" at bounding box center [626, 375] width 4 height 6
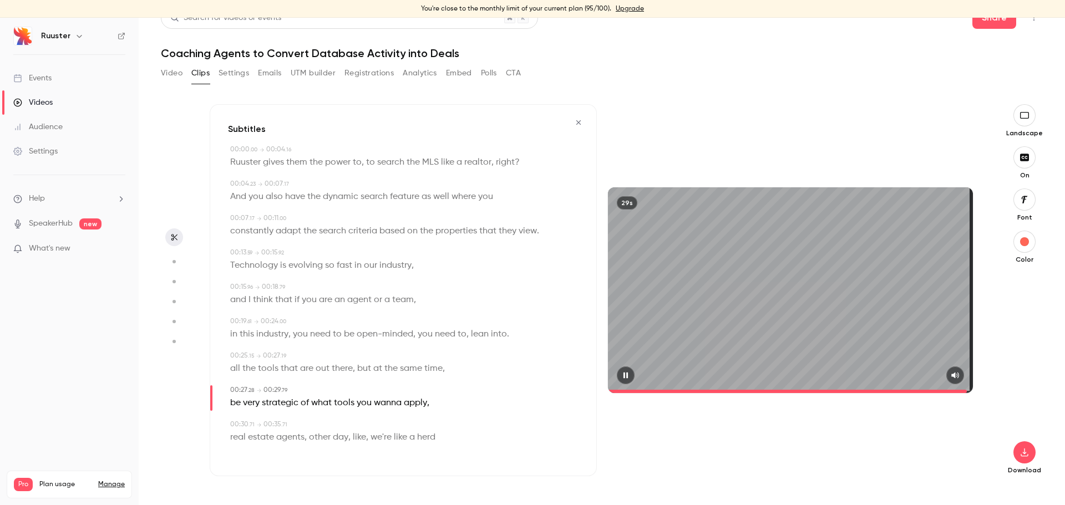
click at [623, 374] on icon "button" at bounding box center [625, 375] width 4 height 6
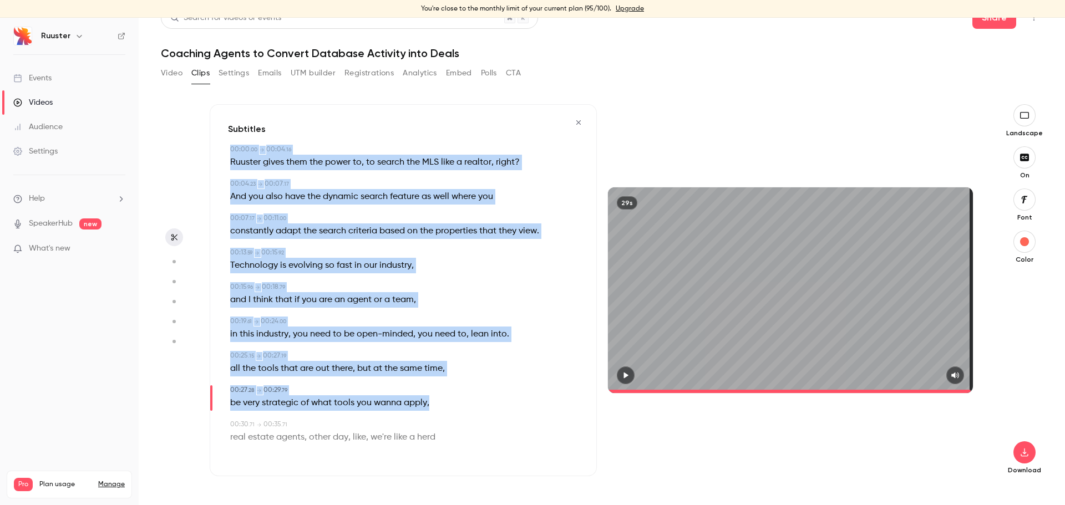
drag, startPoint x: 438, startPoint y: 400, endPoint x: 221, endPoint y: 150, distance: 330.5
click at [221, 150] on div "Subtitles 00:00 . 00 → 00:04 . 16 [PERSON_NAME] gives them the power to , to se…" at bounding box center [403, 290] width 387 height 372
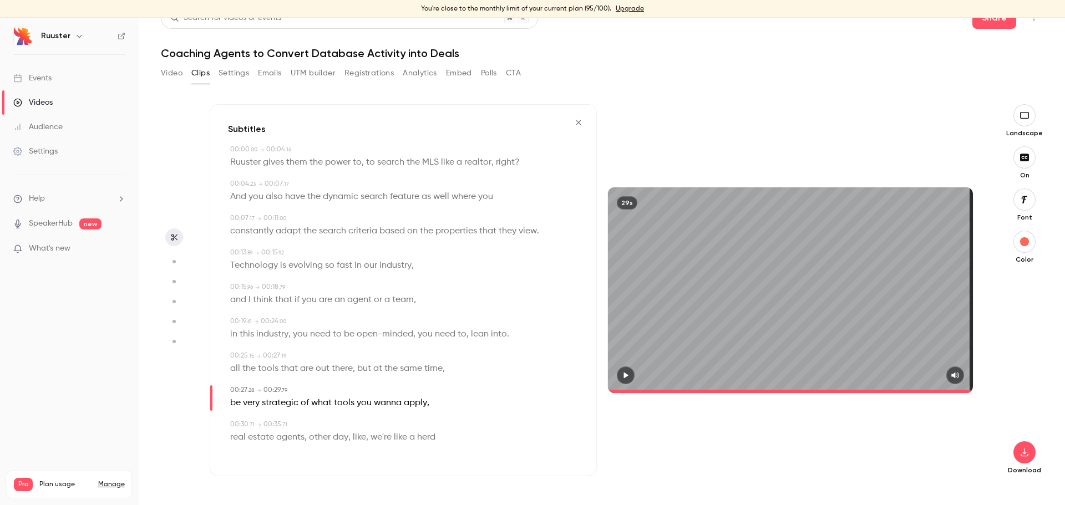
click at [175, 242] on button "button" at bounding box center [174, 237] width 18 height 18
type input "****"
click at [912, 390] on span at bounding box center [789, 391] width 363 height 3
click at [165, 228] on button "button" at bounding box center [174, 237] width 18 height 18
click at [621, 376] on icon "button" at bounding box center [625, 375] width 9 height 8
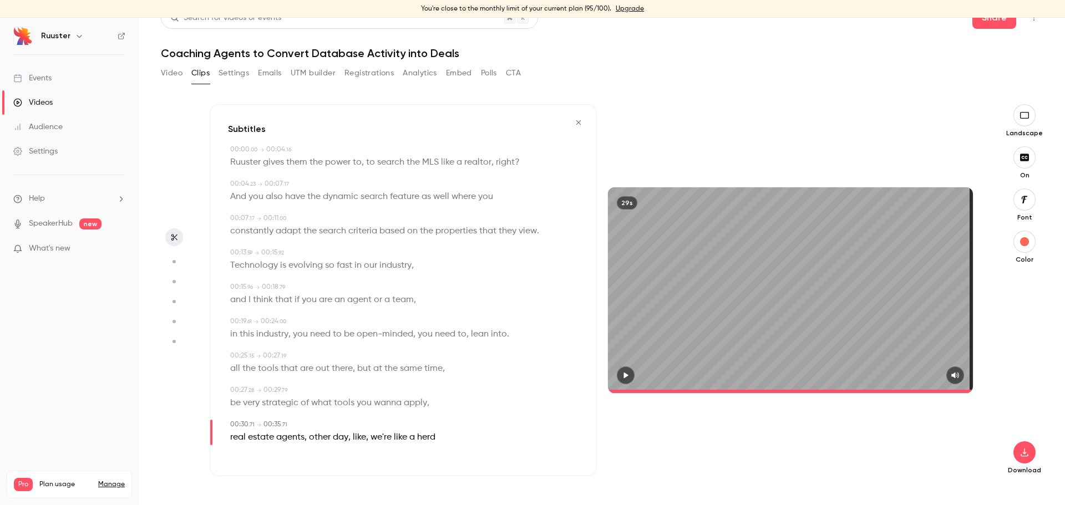
type input "****"
click at [1017, 446] on button "button" at bounding box center [1024, 452] width 22 height 22
click at [913, 444] on span "High quality requires longer processing" at bounding box center [932, 442] width 126 height 11
drag, startPoint x: 734, startPoint y: 147, endPoint x: 720, endPoint y: 154, distance: 15.4
click at [734, 147] on div "29s" at bounding box center [790, 290] width 387 height 372
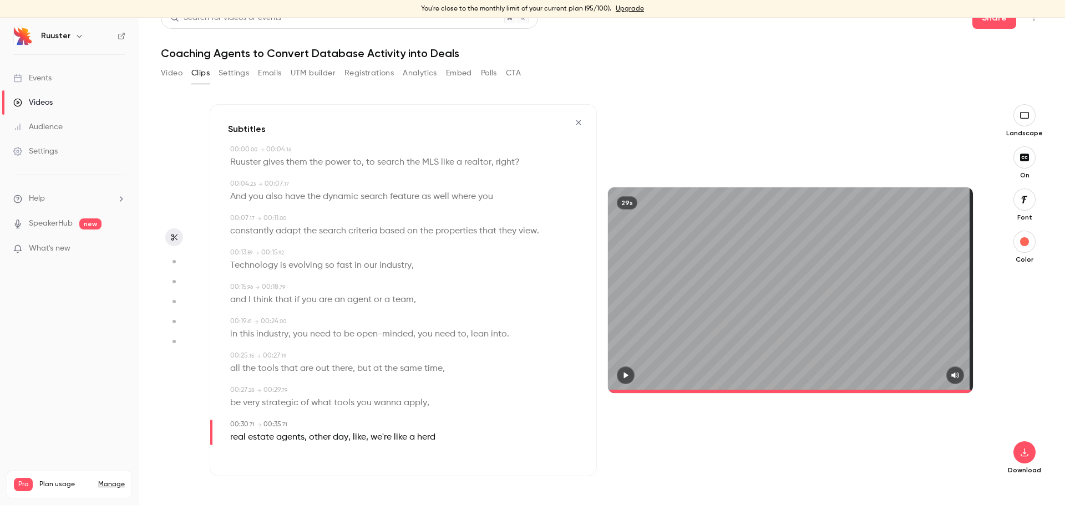
click at [170, 69] on button "Video" at bounding box center [172, 73] width 22 height 18
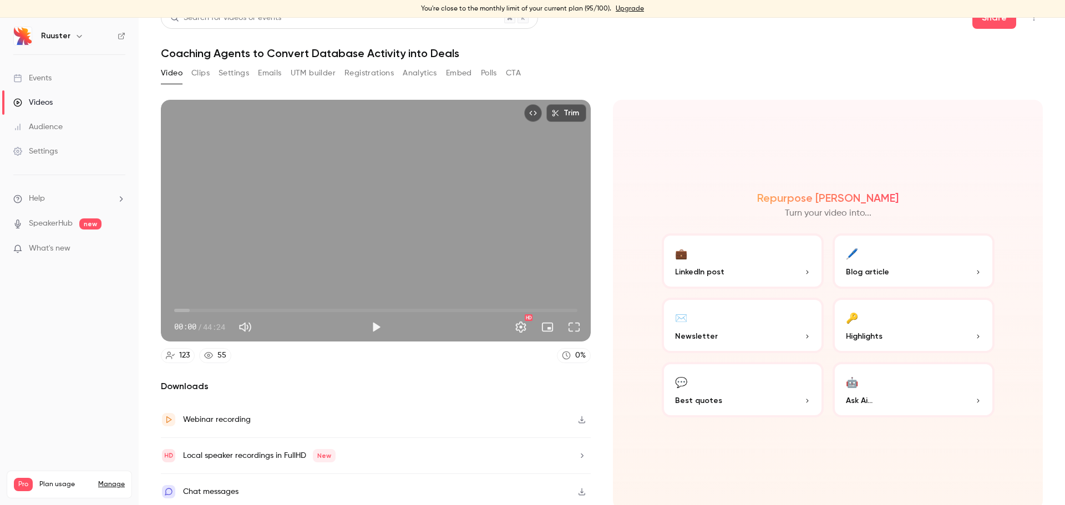
click at [747, 266] on p "LinkedIn post" at bounding box center [742, 272] width 135 height 12
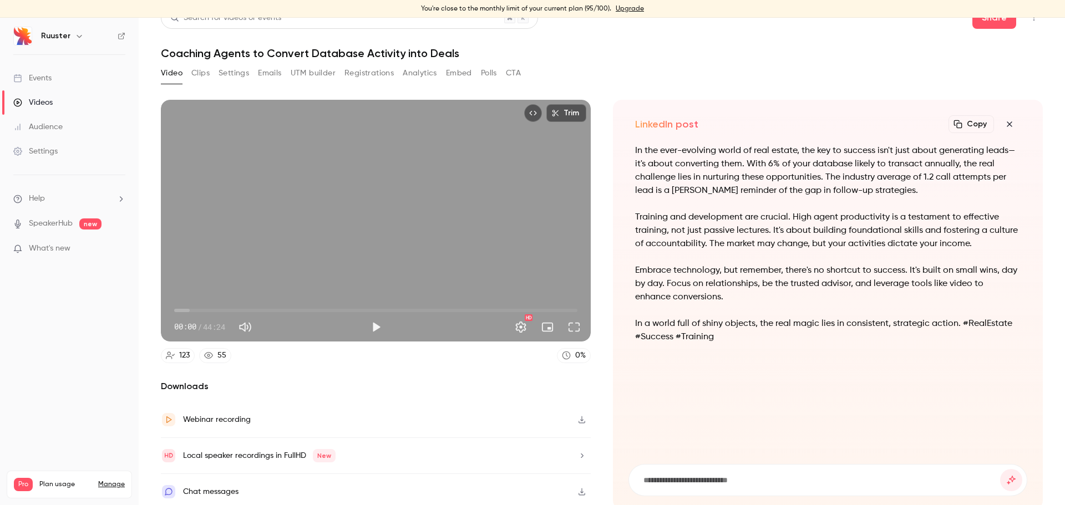
click at [201, 69] on button "Clips" at bounding box center [200, 73] width 18 height 18
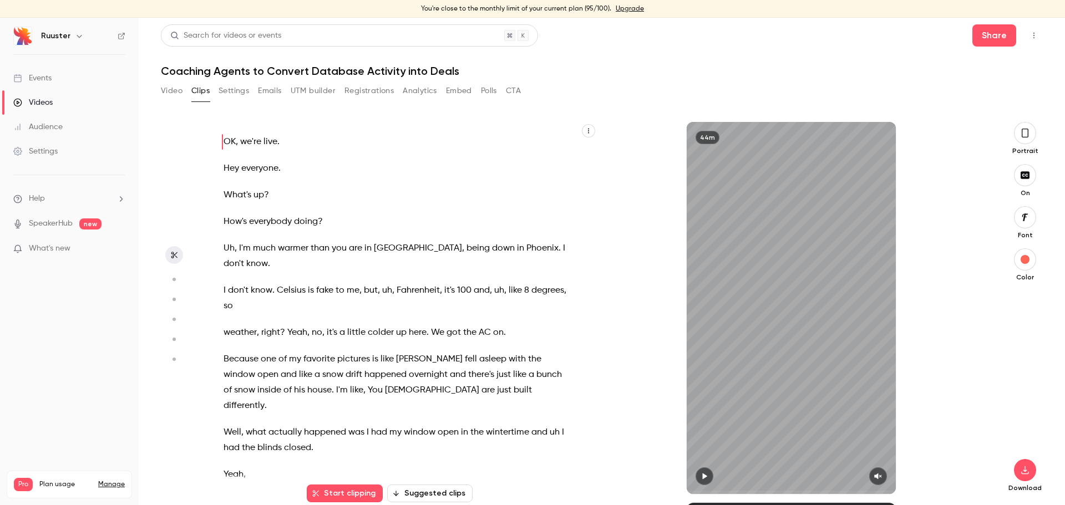
click at [420, 481] on div "Start clipping Suggested clips" at bounding box center [390, 489] width 360 height 28
click at [418, 486] on button "Suggested clips" at bounding box center [429, 494] width 85 height 18
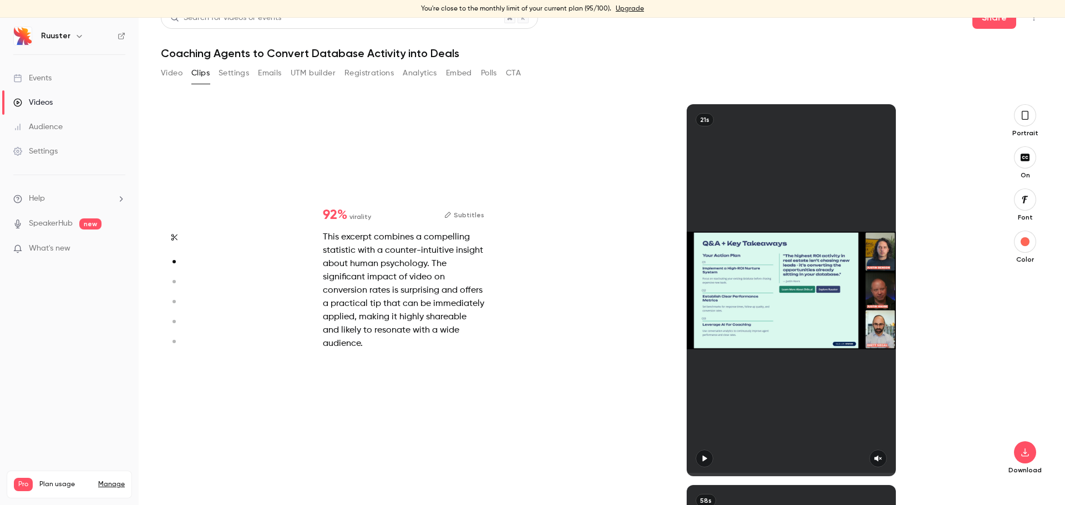
scroll to position [381, 0]
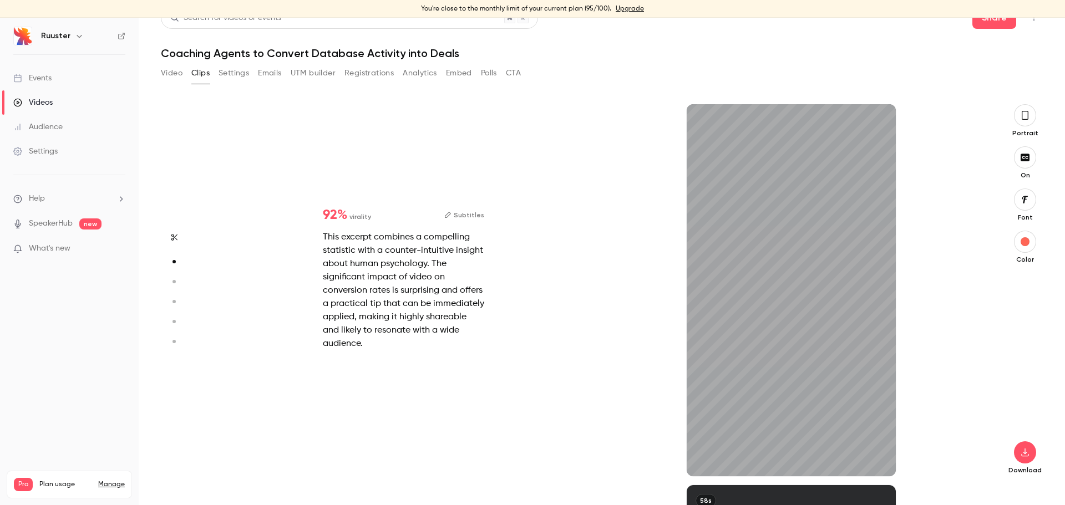
click at [1019, 126] on button "button" at bounding box center [1025, 115] width 22 height 22
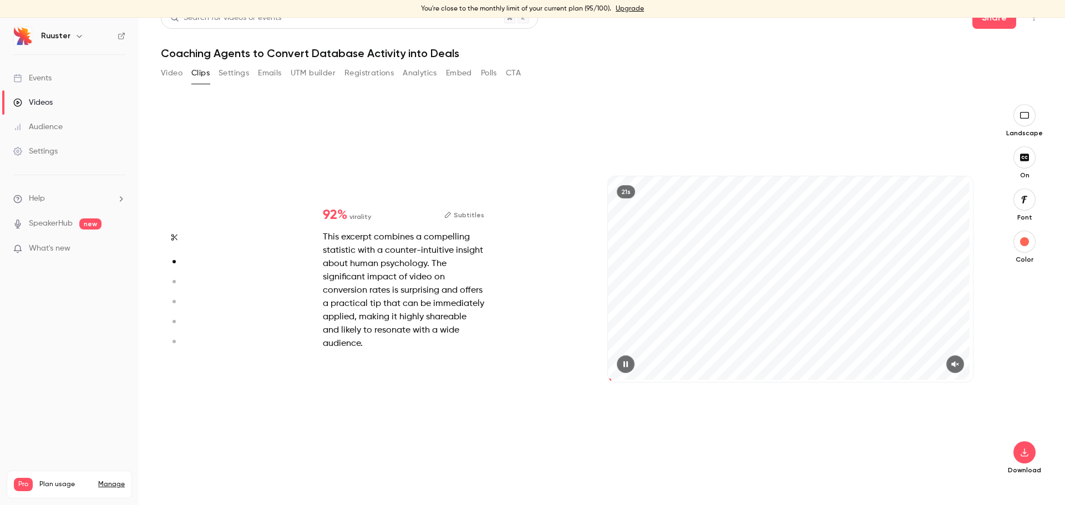
click at [608, 380] on span at bounding box center [609, 380] width 3 height 3
click at [617, 365] on button "button" at bounding box center [626, 364] width 18 height 18
click at [624, 365] on icon "button" at bounding box center [626, 364] width 4 height 6
click at [952, 362] on button "button" at bounding box center [955, 364] width 18 height 18
click at [608, 379] on span at bounding box center [650, 380] width 84 height 3
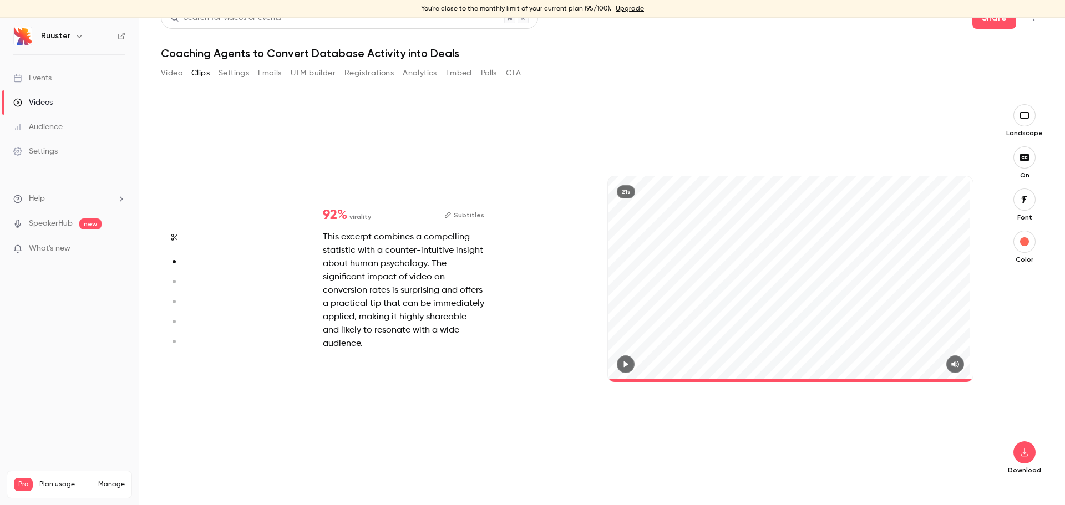
type input "****"
click at [199, 70] on button "Clips" at bounding box center [200, 73] width 18 height 18
click at [167, 72] on button "Video" at bounding box center [172, 73] width 22 height 18
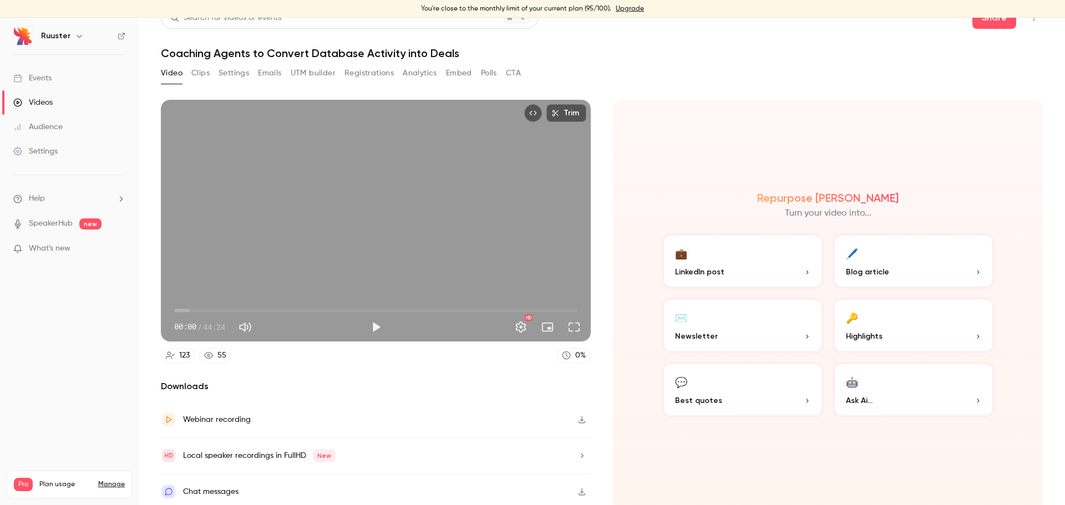
click at [888, 398] on p "Ask Ai..." at bounding box center [913, 401] width 135 height 12
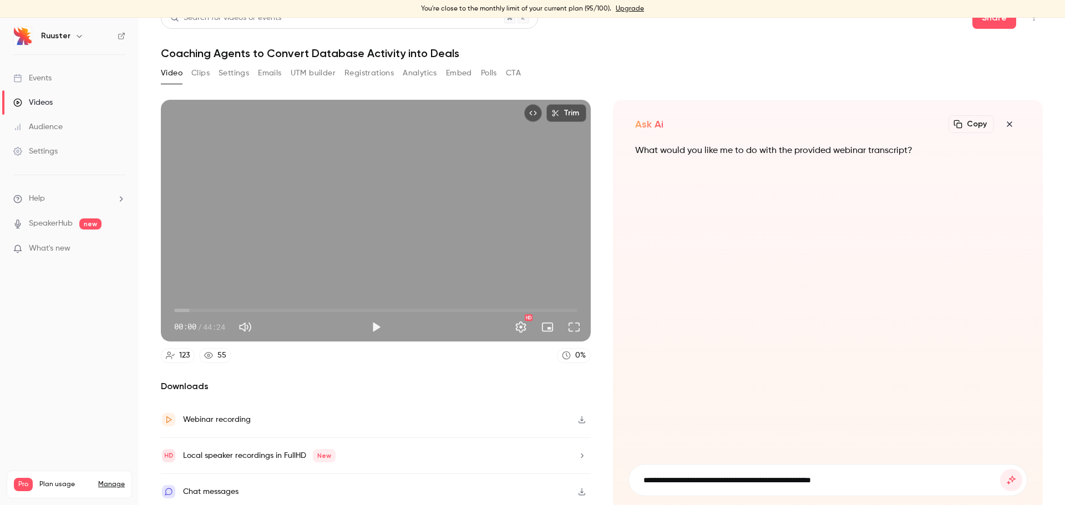
type input "**********"
click at [1000, 469] on button "submit" at bounding box center [1011, 480] width 22 height 22
